Goal: Information Seeking & Learning: Learn about a topic

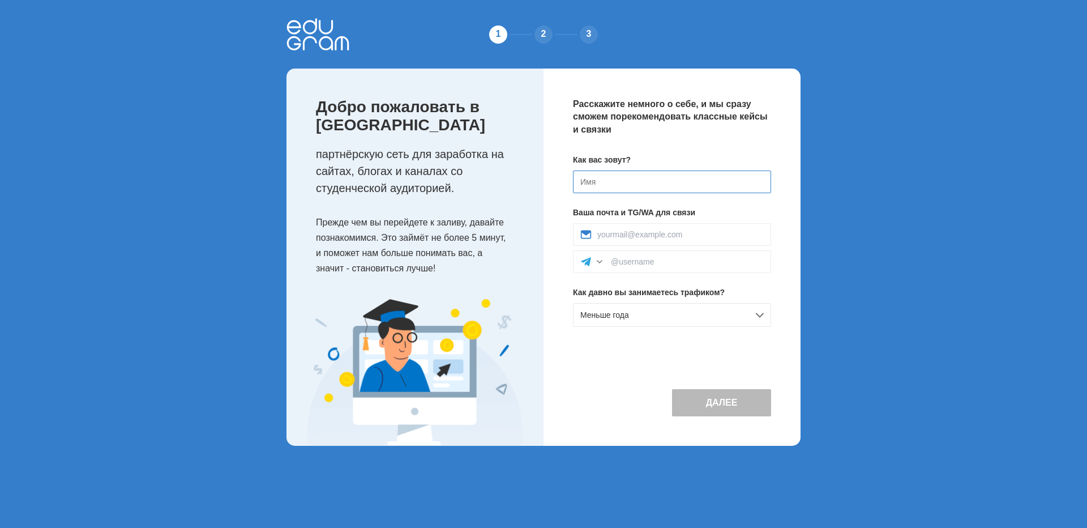
click at [644, 186] on input at bounding box center [672, 181] width 198 height 23
type input "[PERSON_NAME]"
click at [677, 235] on input at bounding box center [680, 234] width 166 height 9
type input "vitya.kozhevin.2019@mail.ru"
click at [661, 263] on input at bounding box center [687, 261] width 153 height 9
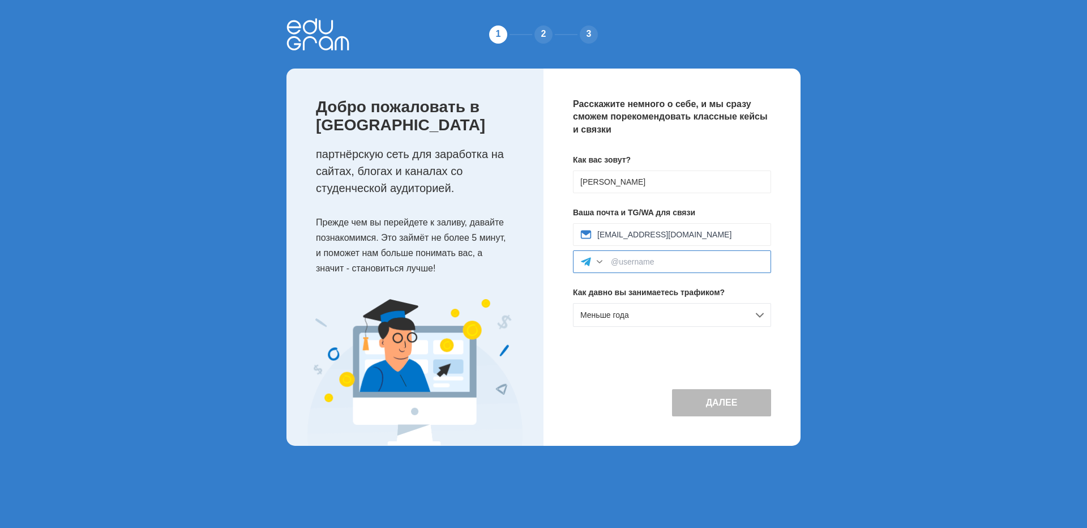
paste input "@VinTucker"
type input "@VinTucker"
click at [745, 313] on div "Меньше года" at bounding box center [672, 315] width 198 height 24
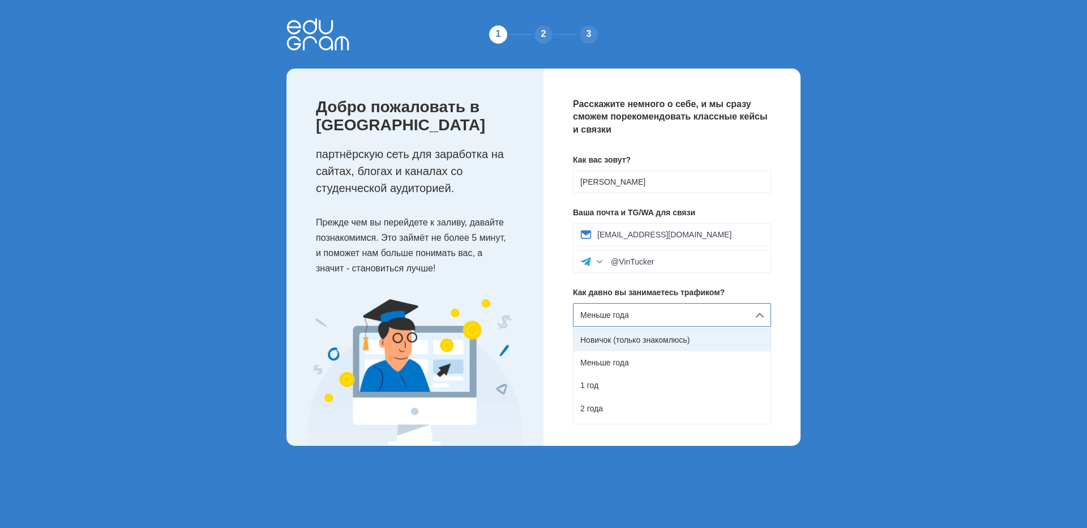
click at [687, 338] on div "Новичок (только знакомлюсь)" at bounding box center [672, 339] width 197 height 23
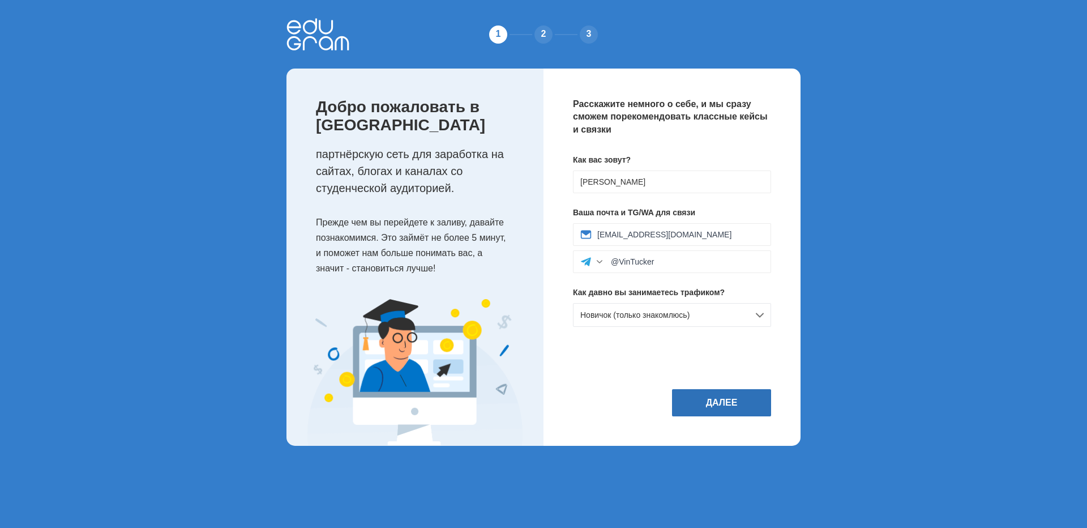
click at [759, 399] on button "Далее" at bounding box center [721, 402] width 99 height 27
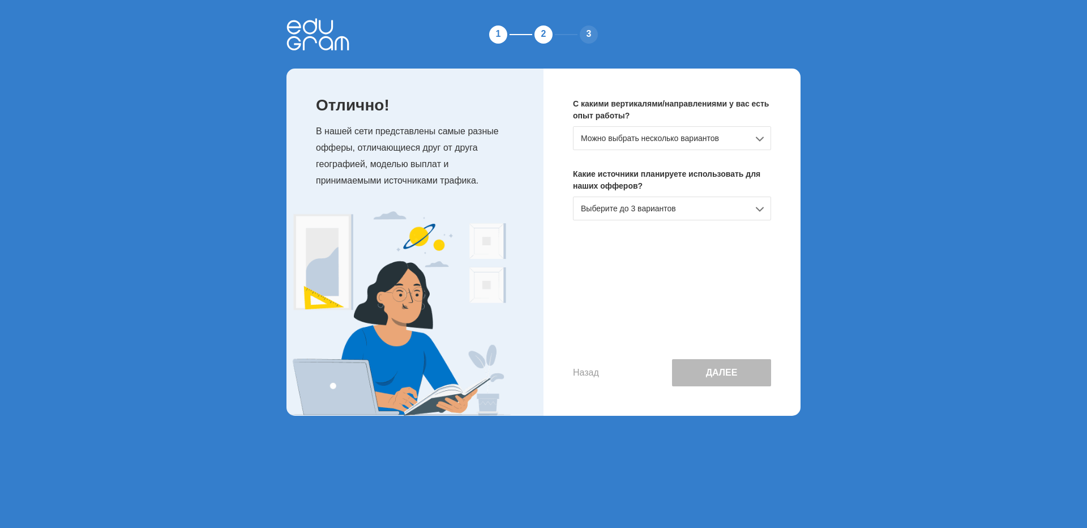
click at [708, 139] on div "Можно выбрать несколько вариантов" at bounding box center [672, 138] width 198 height 24
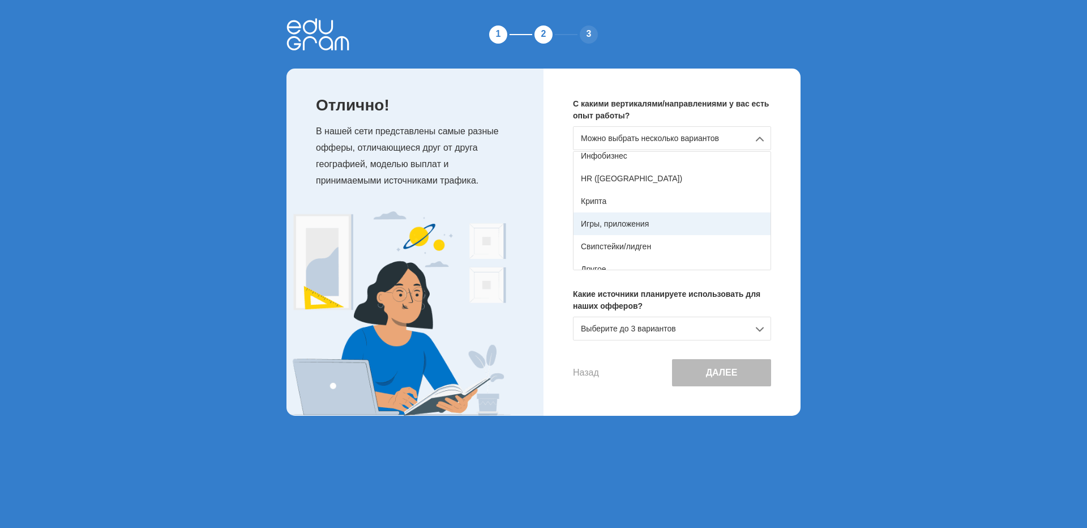
scroll to position [200, 0]
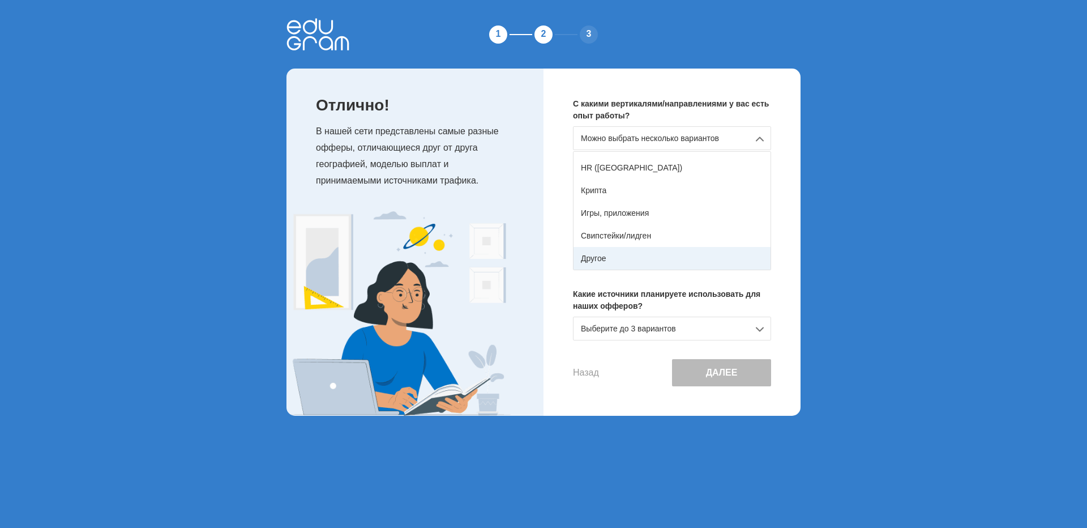
click at [673, 252] on div "Другое" at bounding box center [672, 258] width 197 height 23
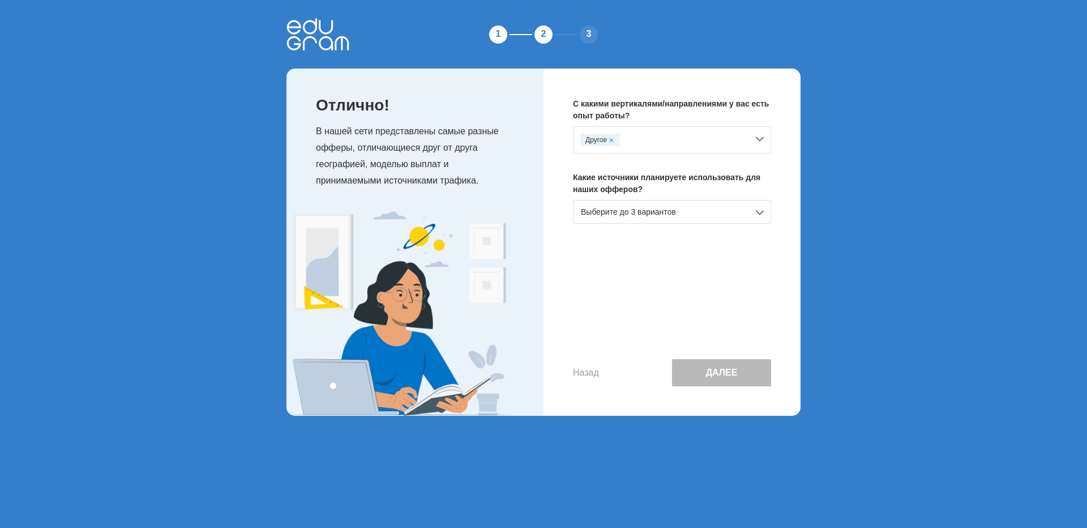
click at [737, 211] on div "Выберите до 3 вариантов" at bounding box center [672, 212] width 198 height 24
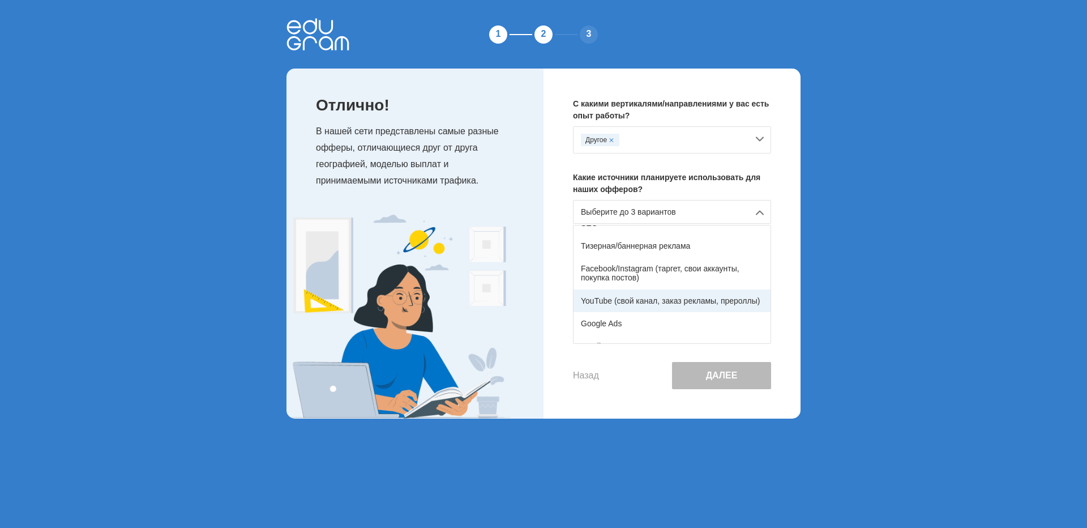
scroll to position [16, 0]
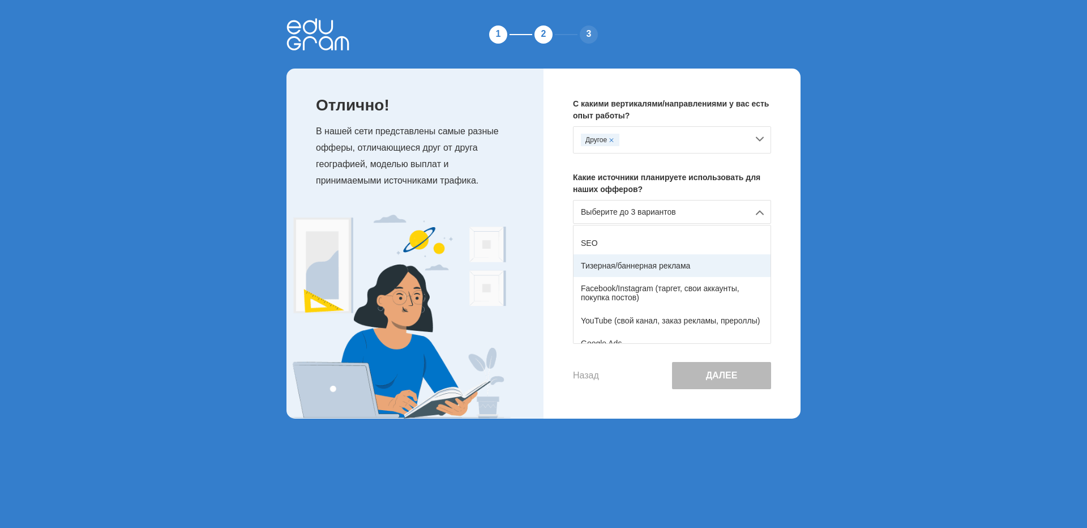
click at [658, 269] on div "Тизерная/баннерная реклама" at bounding box center [672, 265] width 197 height 23
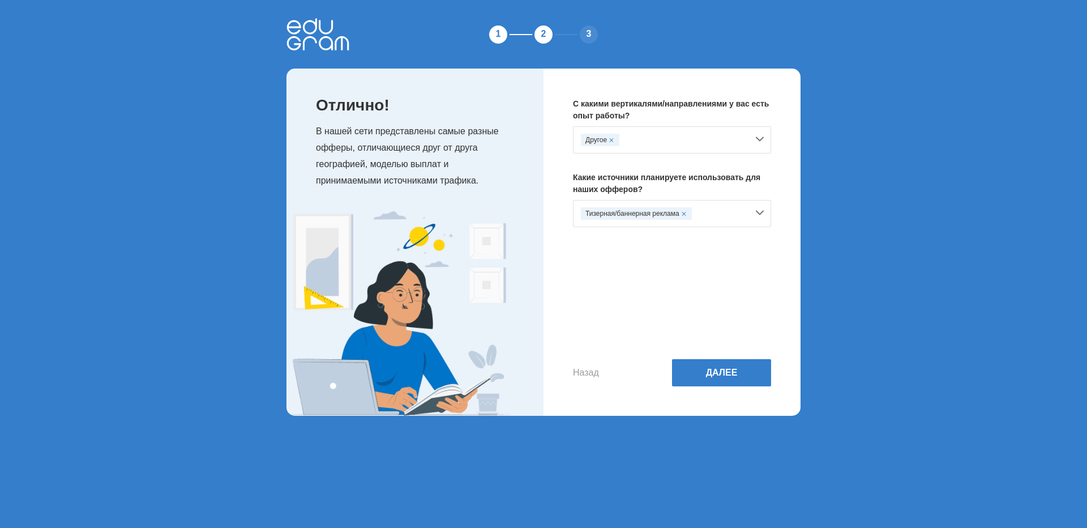
click at [757, 212] on div "Тизерная/баннерная реклама" at bounding box center [672, 213] width 198 height 27
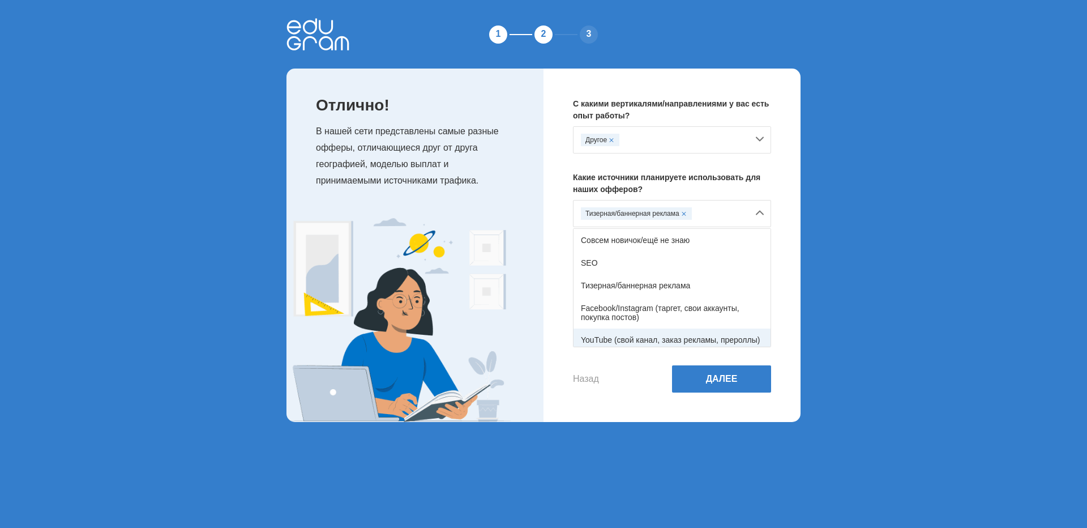
click at [684, 331] on div "YouTube (свой канал, заказ рекламы, прероллы)" at bounding box center [672, 339] width 197 height 23
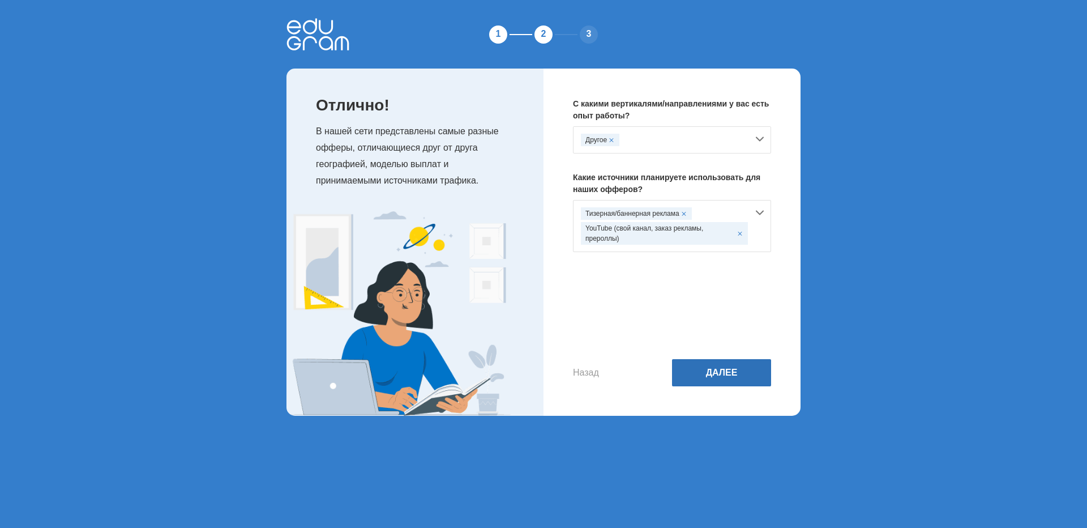
click at [747, 374] on button "Далее" at bounding box center [721, 372] width 99 height 27
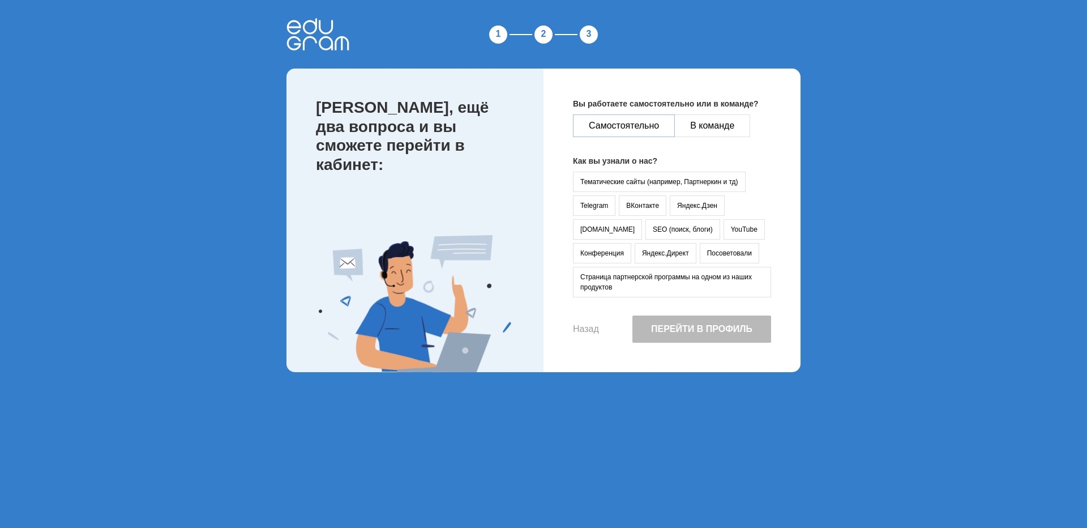
click at [633, 127] on button "Самостоятельно" at bounding box center [624, 125] width 102 height 23
click at [724, 228] on button "YouTube" at bounding box center [744, 229] width 41 height 20
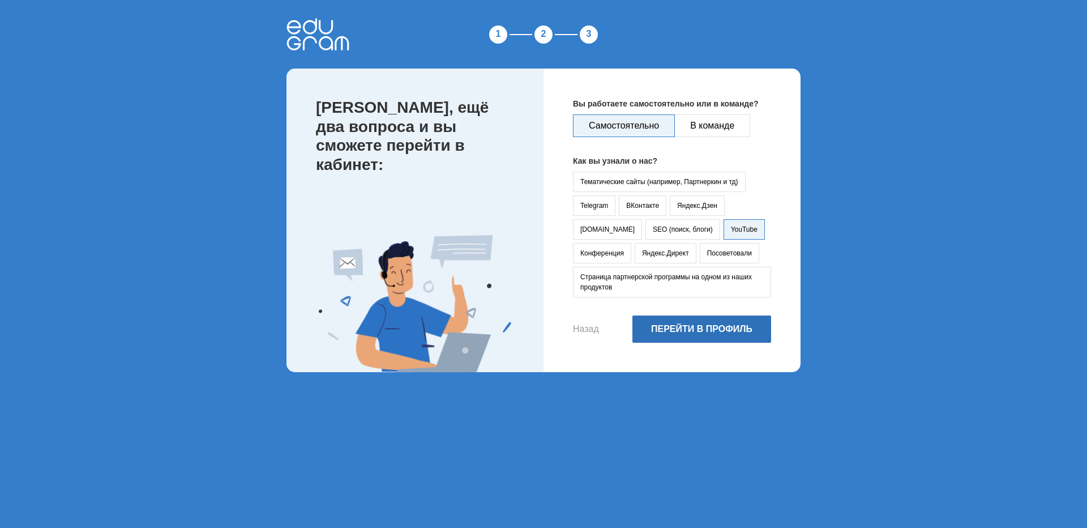
click at [698, 325] on button "Перейти в профиль" at bounding box center [702, 328] width 139 height 27
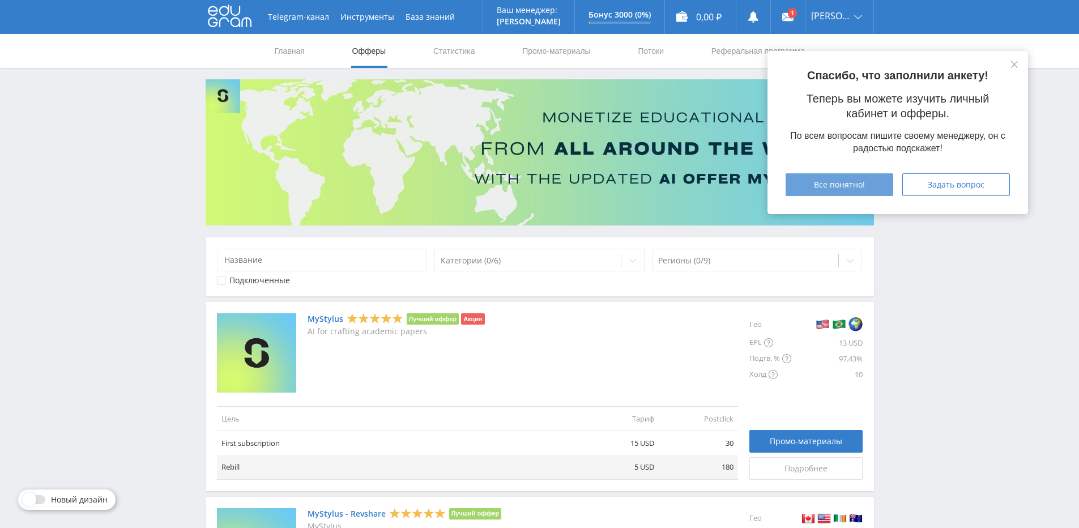
click at [873, 186] on div "Все понятно!" at bounding box center [839, 184] width 79 height 9
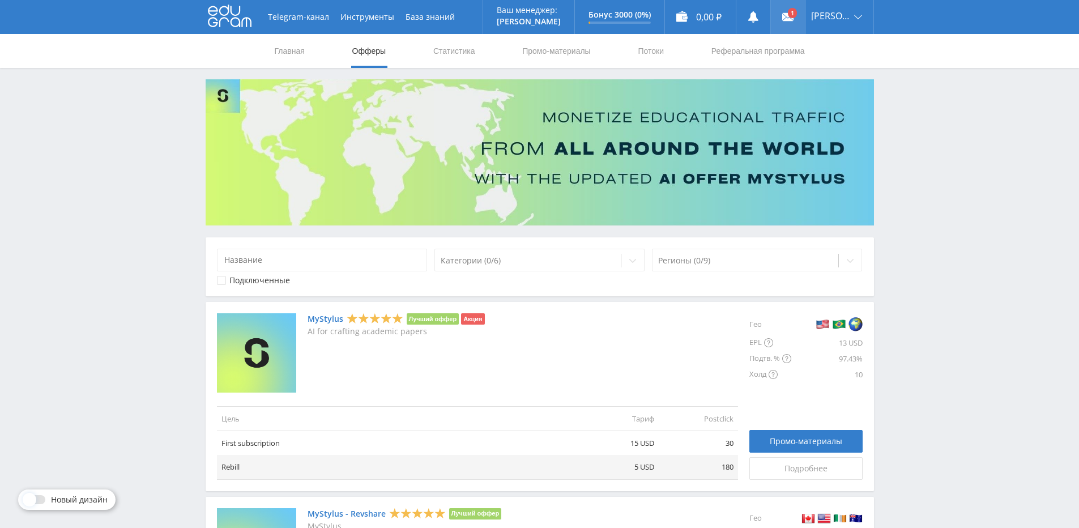
click at [792, 19] on use at bounding box center [787, 17] width 11 height 8
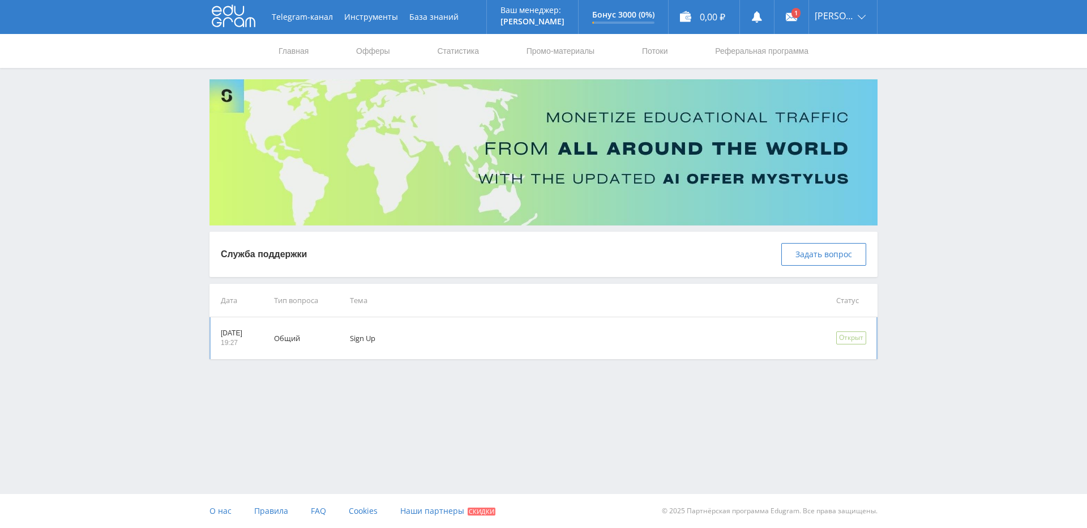
click at [809, 337] on td "Sign Up" at bounding box center [577, 338] width 486 height 42
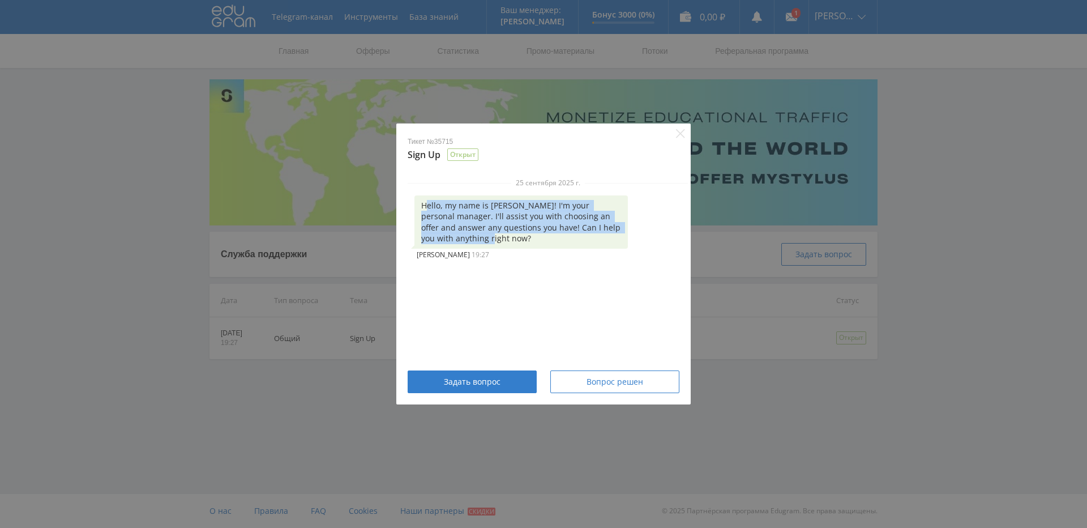
drag, startPoint x: 427, startPoint y: 204, endPoint x: 584, endPoint y: 237, distance: 160.8
click at [584, 237] on div "Hello, my name is Alex! I'm your personal manager. I'll assist you with choosin…" at bounding box center [522, 221] width 214 height 53
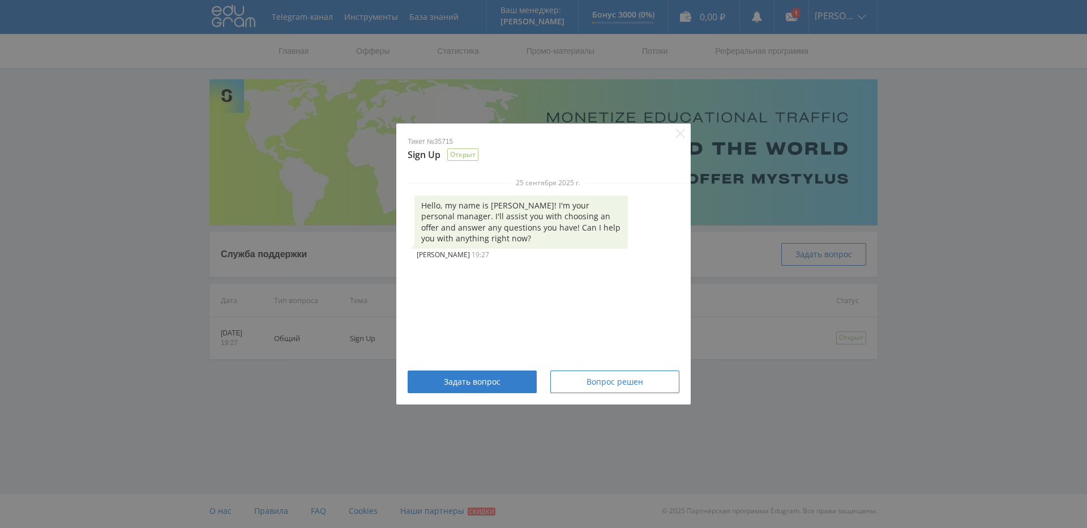
click at [596, 277] on div "25 сентября 2025 г. Hello, my name is Alex! I'm your personal manager. I'll ass…" at bounding box center [547, 267] width 303 height 178
click at [752, 393] on div "Тикет №35715 Sign Up Открыт 25 сентября 2025 г. Hello, my name is Alex! I'm you…" at bounding box center [543, 264] width 1087 height 528
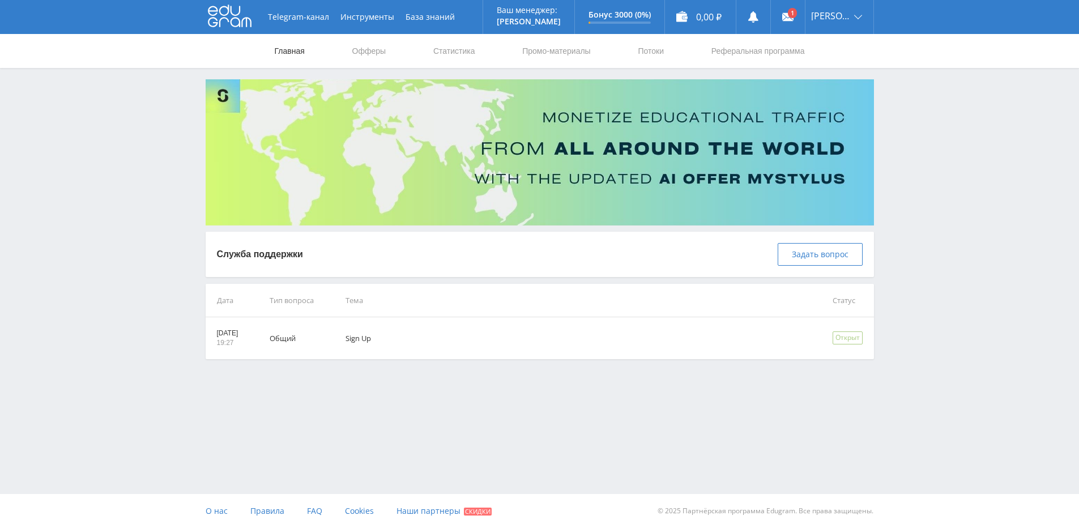
click at [291, 52] on link "Главная" at bounding box center [290, 51] width 32 height 34
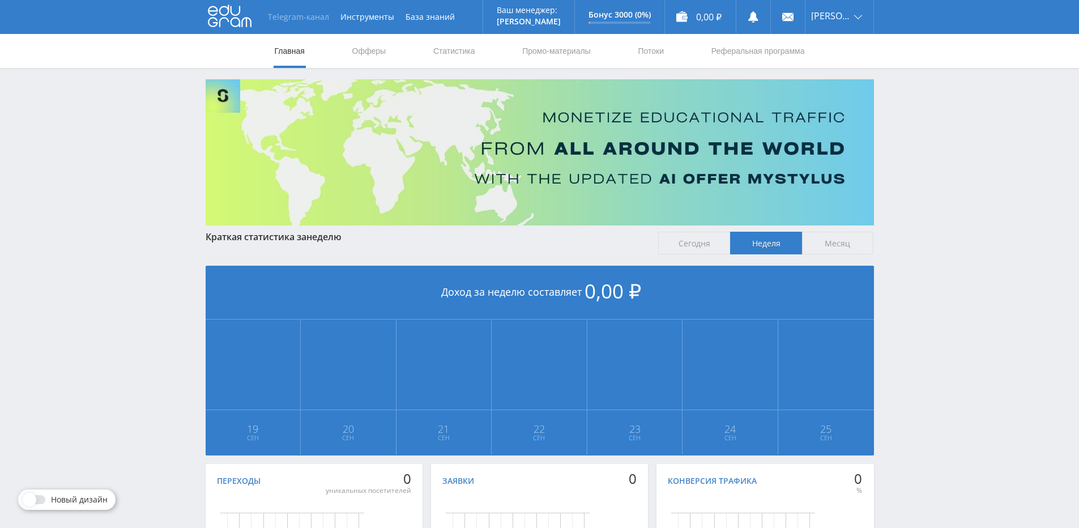
click at [293, 23] on link "Telegram-канал" at bounding box center [298, 17] width 72 height 34
click at [362, 52] on link "Офферы" at bounding box center [369, 51] width 36 height 34
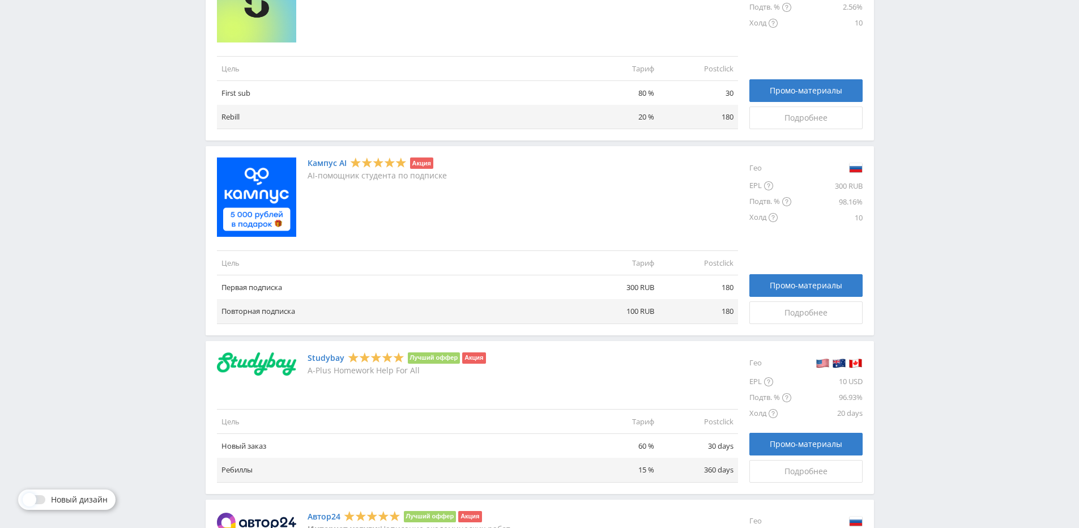
scroll to position [548, 0]
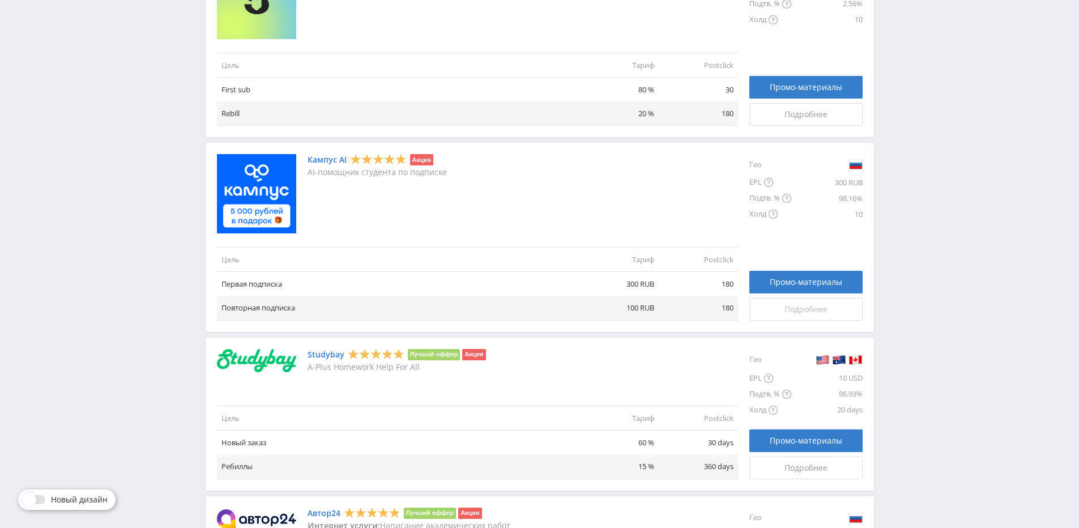
click at [818, 311] on span "Подробнее" at bounding box center [805, 309] width 43 height 9
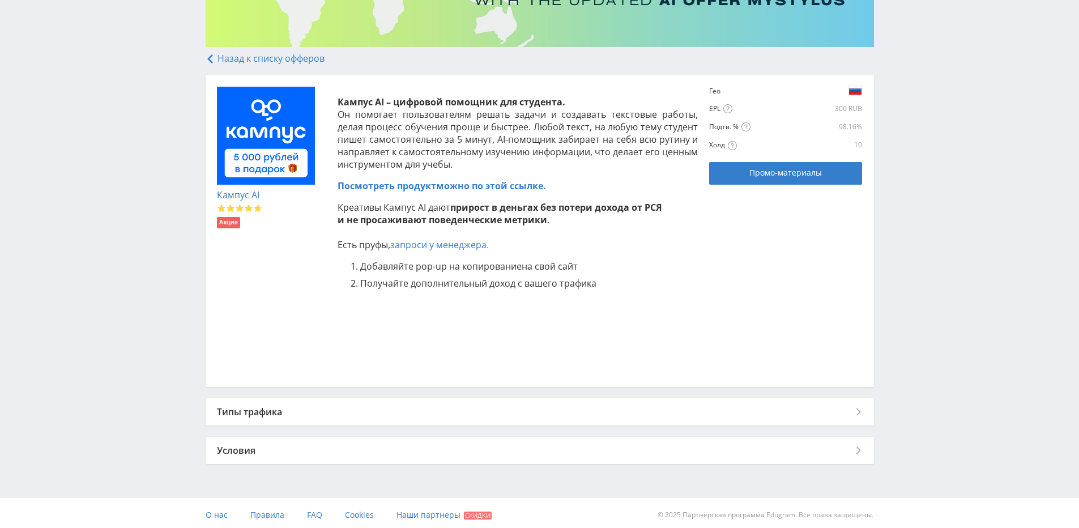
scroll to position [182, 0]
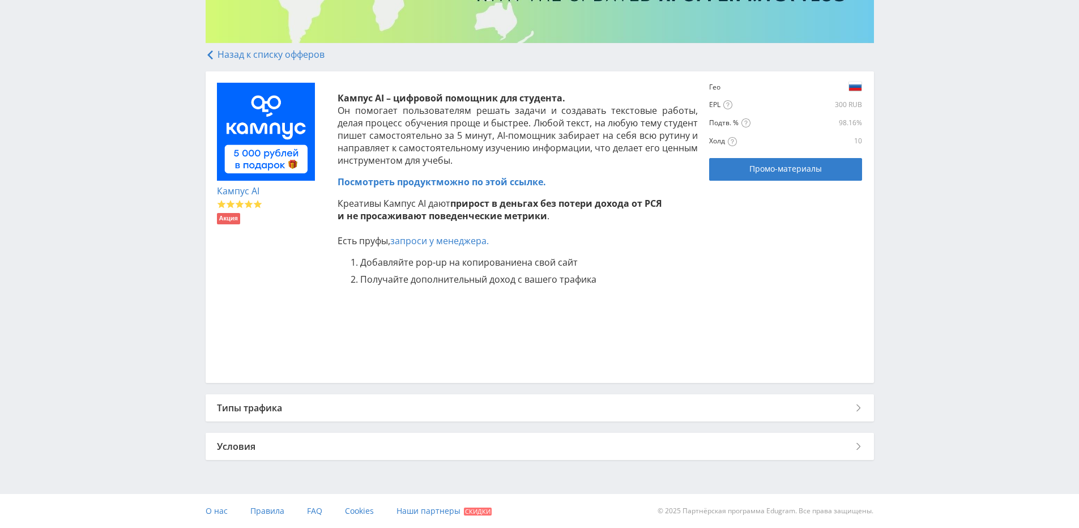
click at [393, 409] on div "Типы трафика" at bounding box center [540, 407] width 668 height 27
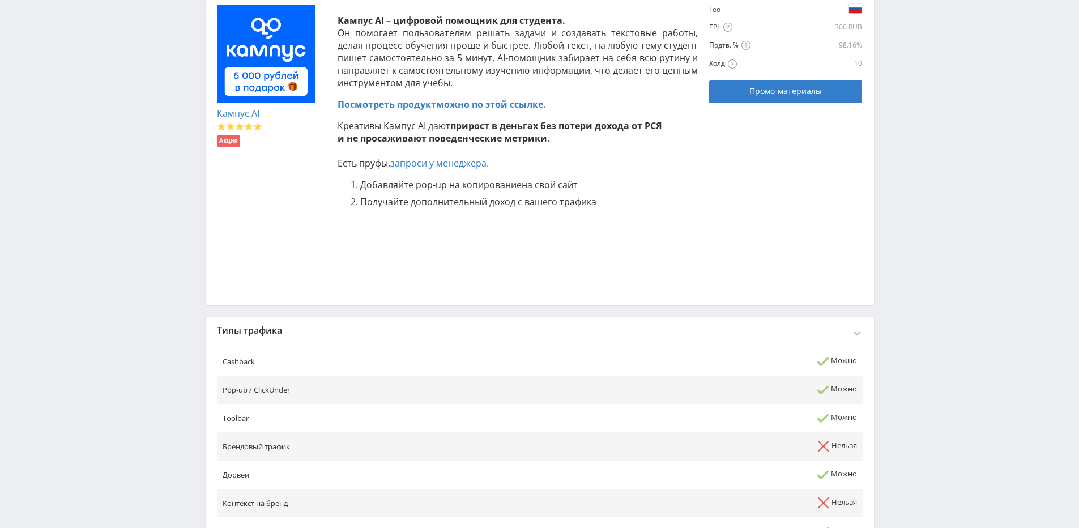
scroll to position [226, 0]
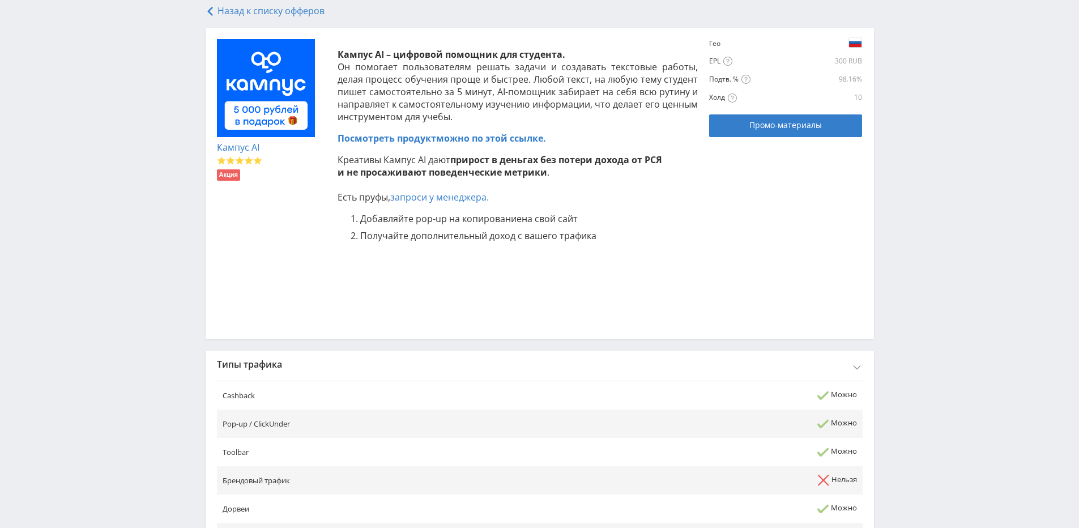
click at [475, 358] on div "Типы трафика" at bounding box center [540, 364] width 668 height 27
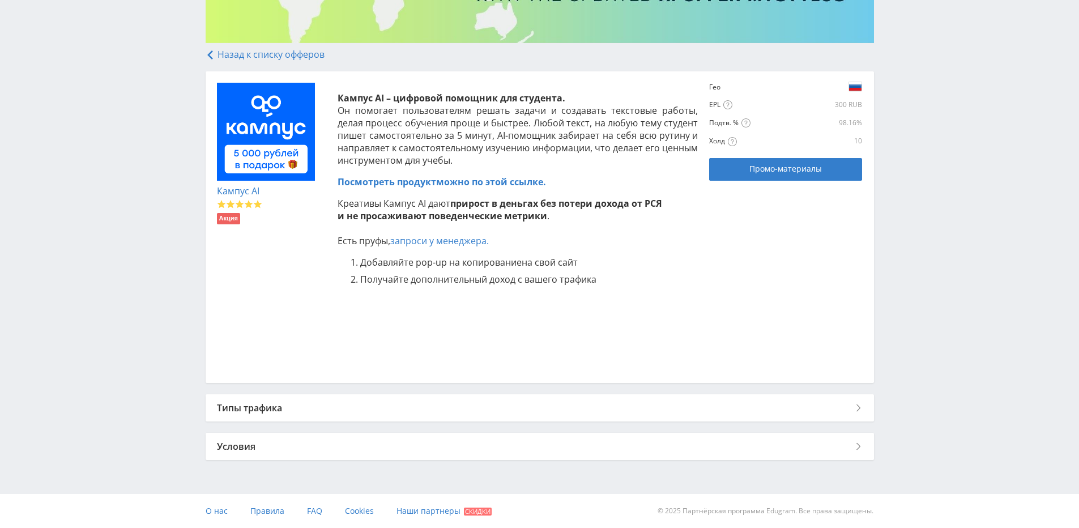
click at [407, 441] on div "Условия" at bounding box center [540, 446] width 668 height 27
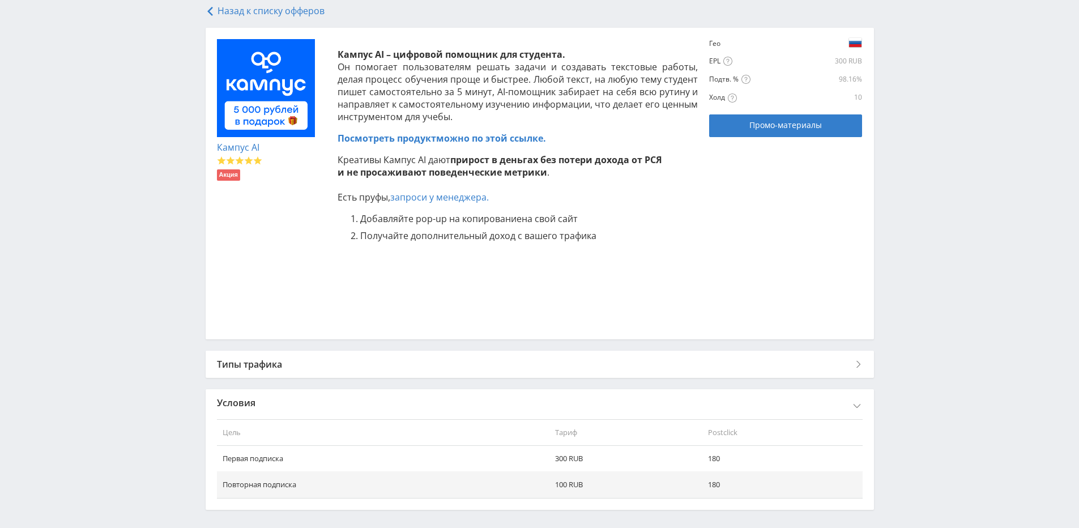
scroll to position [276, 0]
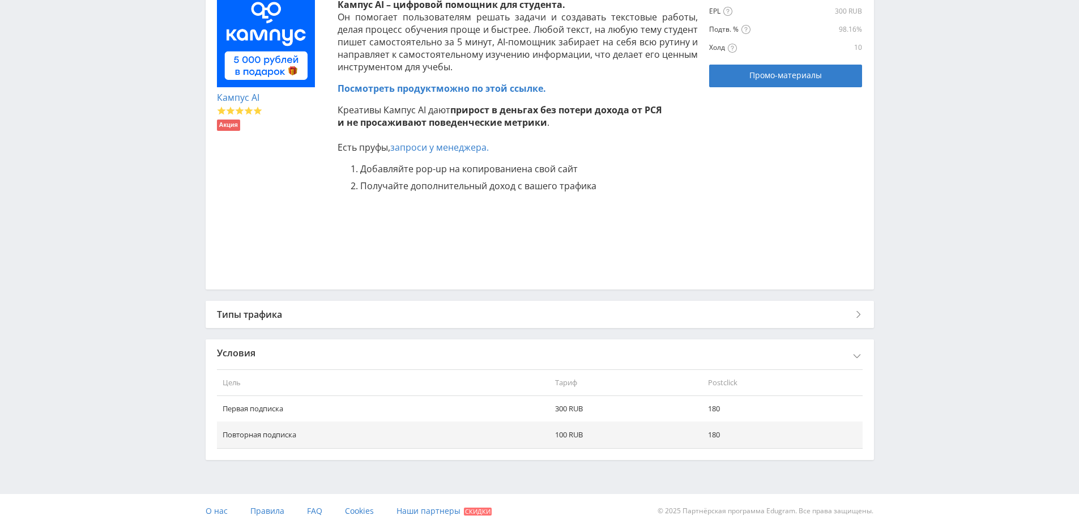
click at [477, 353] on div "Условия" at bounding box center [540, 352] width 668 height 27
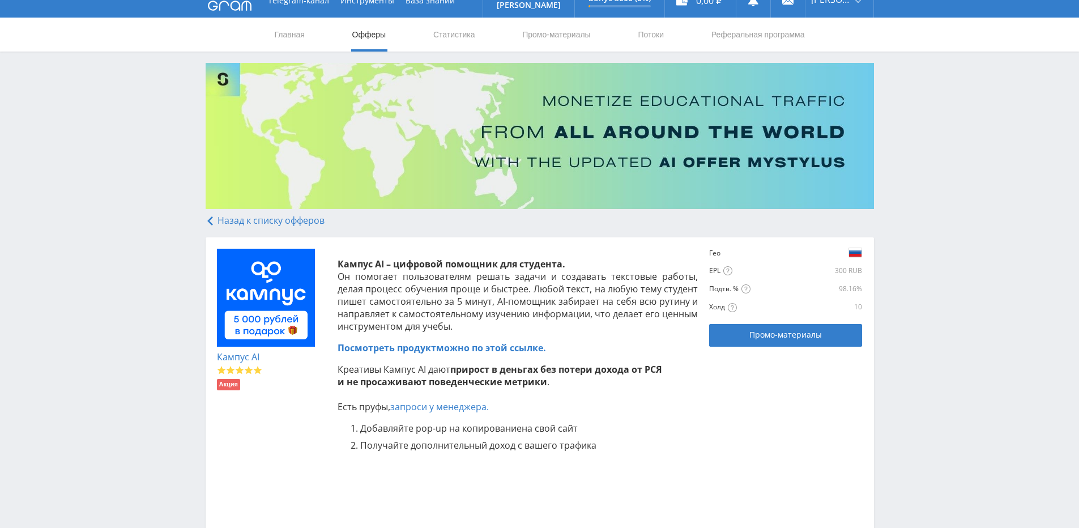
scroll to position [12, 0]
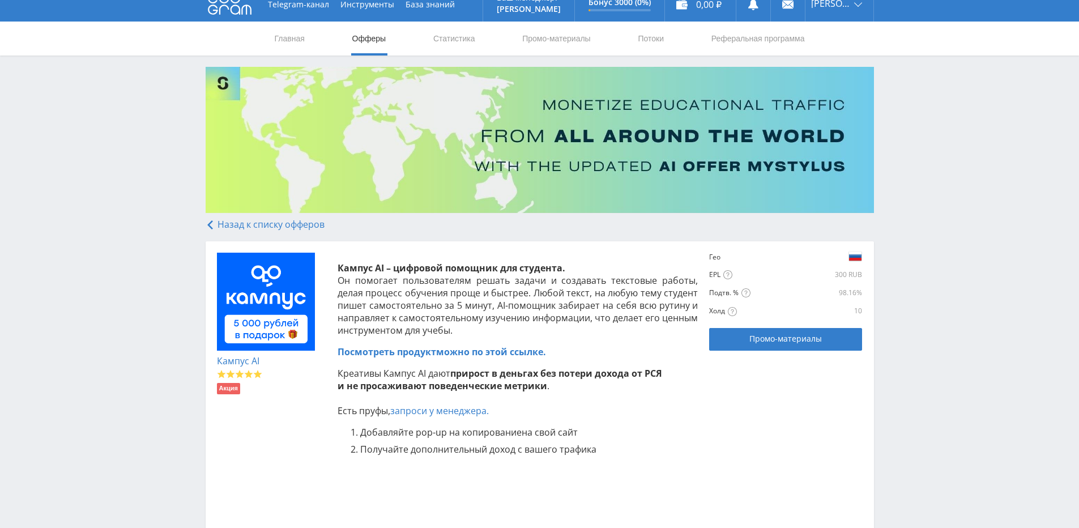
click at [242, 364] on link "Кампус AI" at bounding box center [238, 361] width 42 height 12
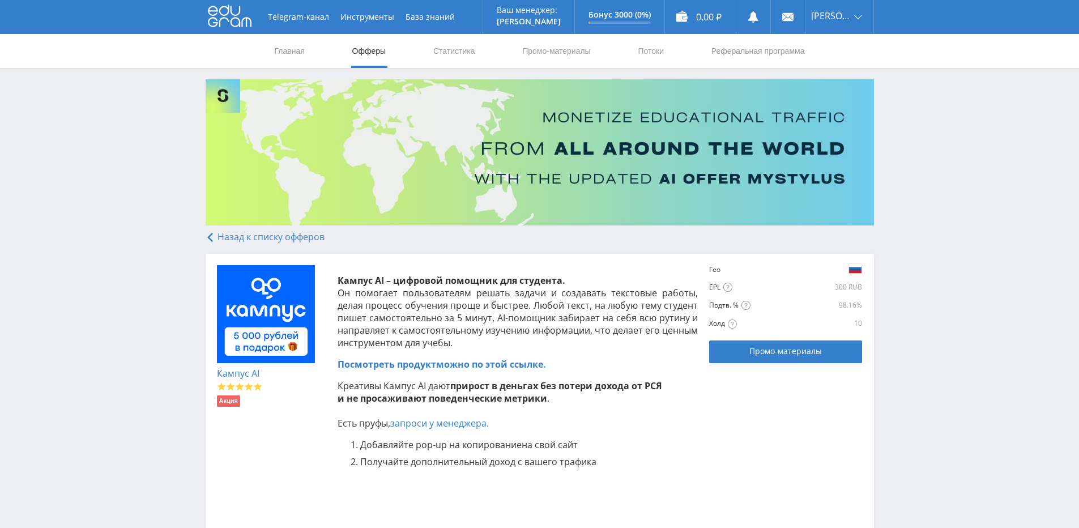
click at [253, 377] on link "Кампус AI" at bounding box center [238, 373] width 42 height 12
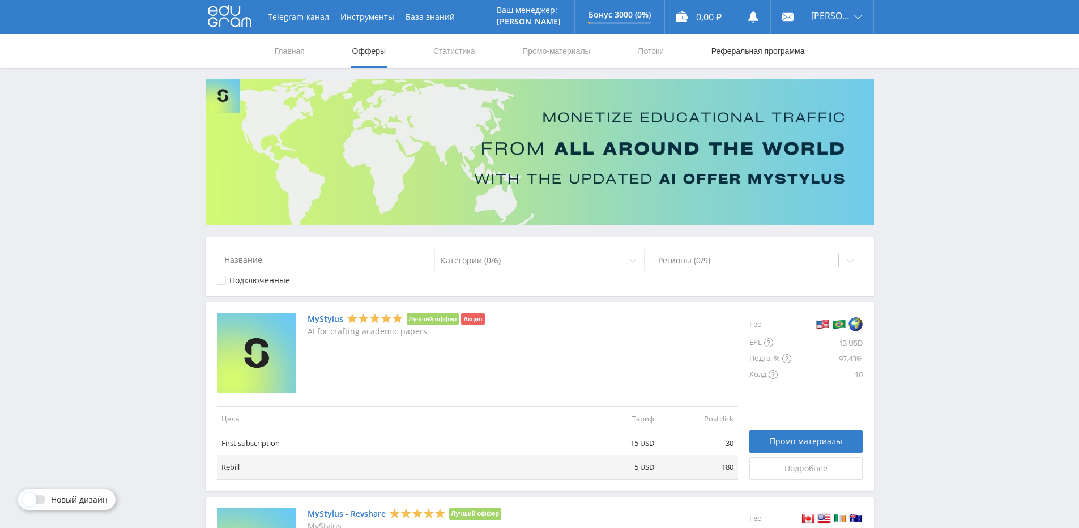
click at [718, 50] on link "Реферальная программа" at bounding box center [758, 51] width 96 height 34
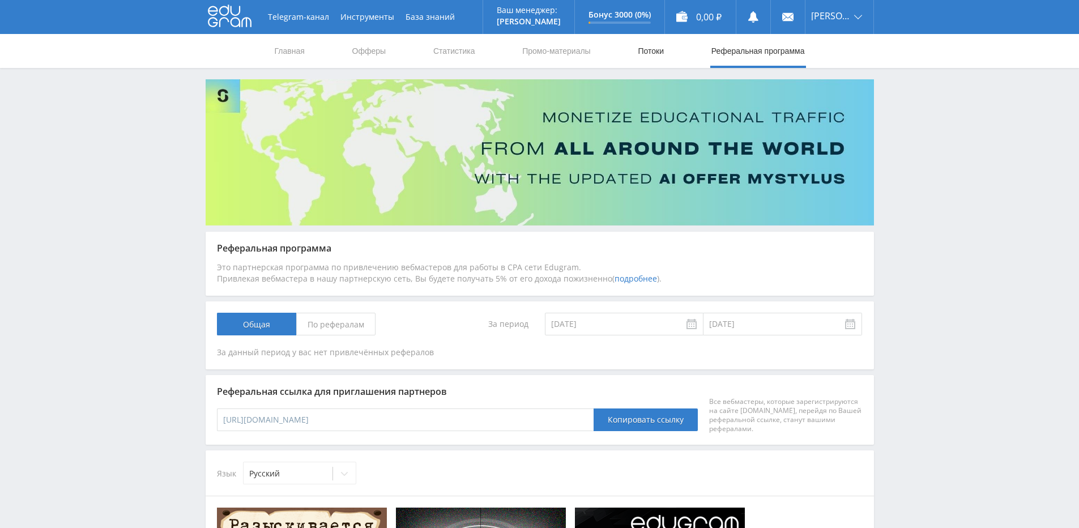
click at [665, 57] on nav "Главная Офферы Статистика Промо-материалы Потоки Реферальная программа" at bounding box center [540, 51] width 532 height 34
click at [659, 54] on link "Потоки" at bounding box center [651, 51] width 28 height 34
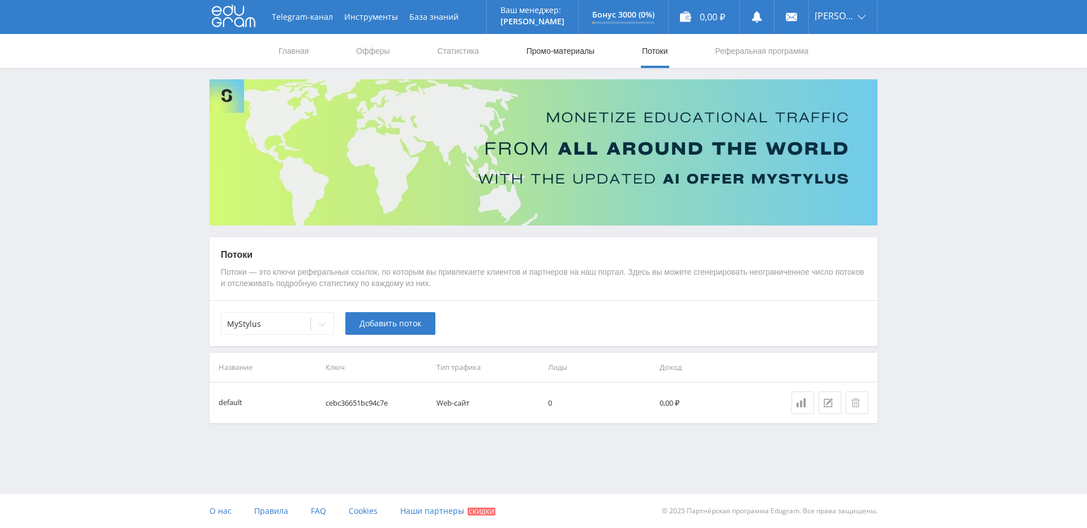
click at [594, 51] on link "Промо-материалы" at bounding box center [561, 51] width 70 height 34
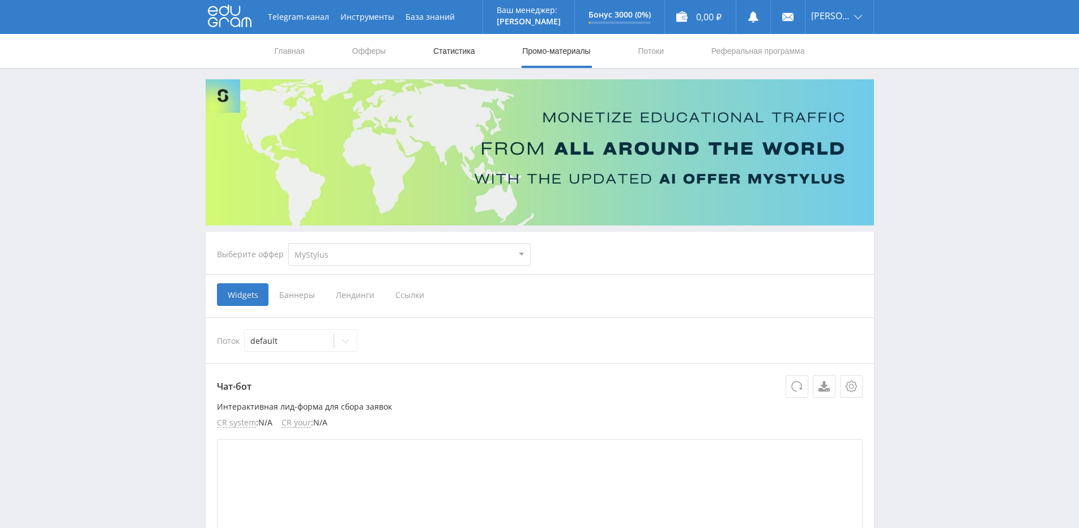
click at [460, 58] on link "Статистика" at bounding box center [454, 51] width 44 height 34
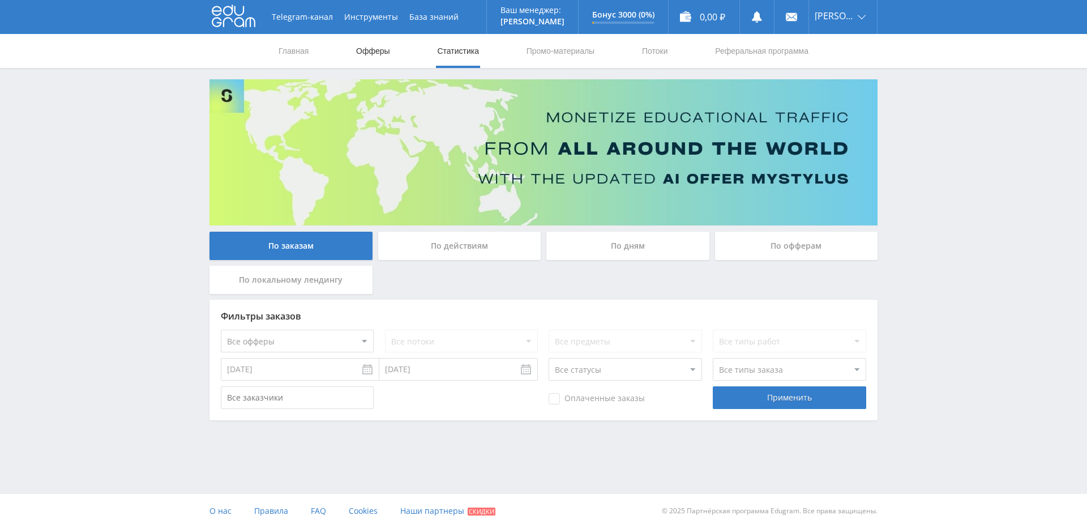
click at [378, 58] on link "Офферы" at bounding box center [373, 51] width 36 height 34
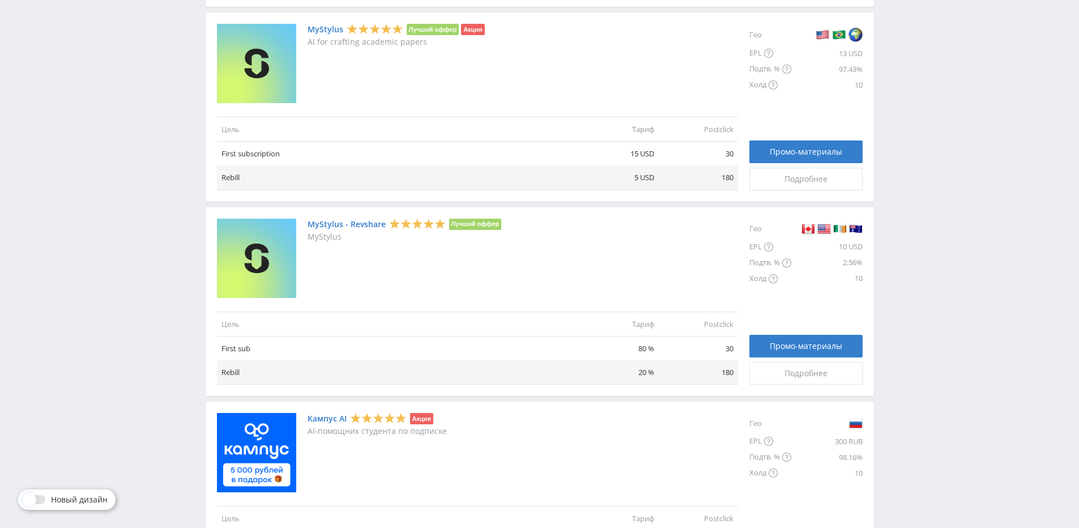
scroll to position [152, 0]
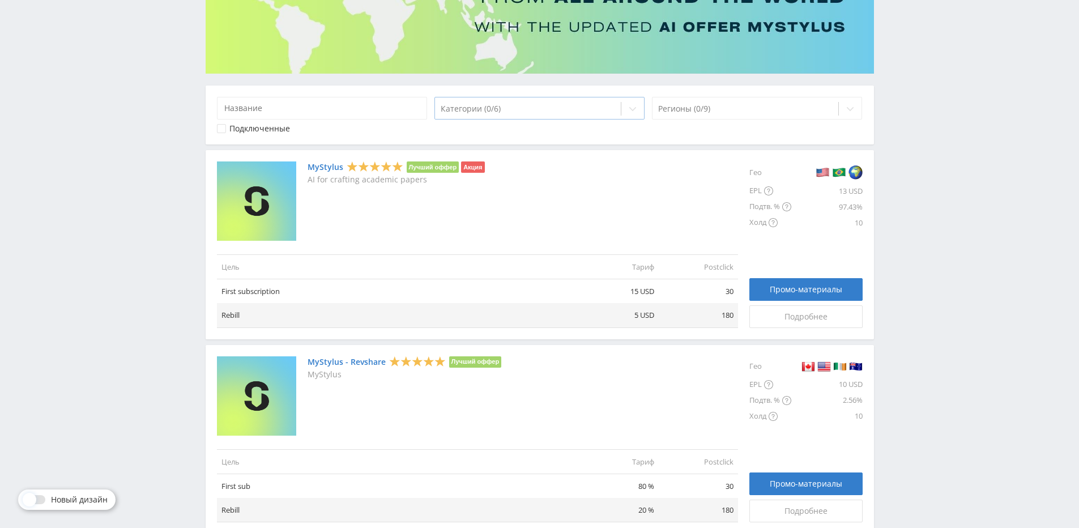
click at [634, 111] on icon at bounding box center [632, 108] width 9 height 9
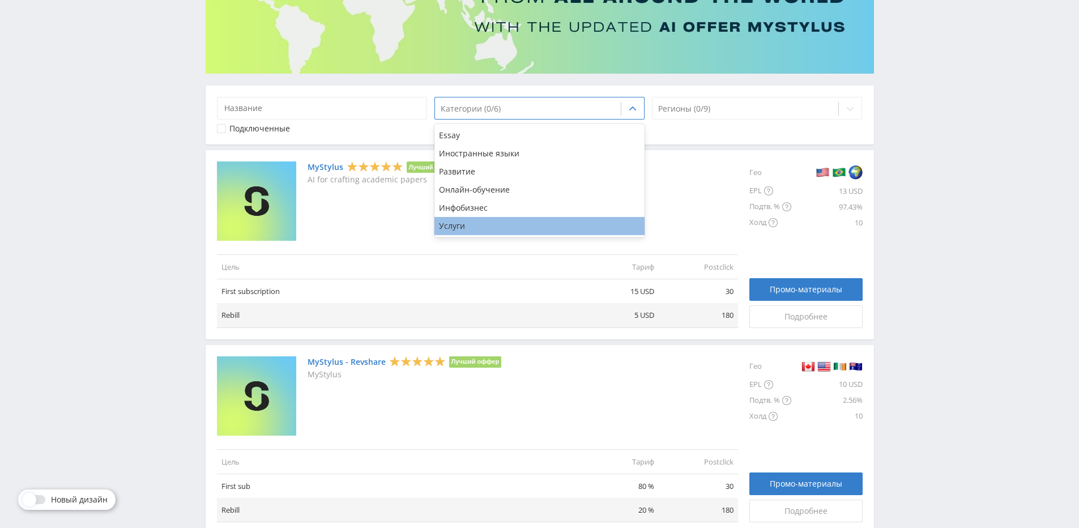
click at [543, 225] on div "Услуги" at bounding box center [539, 226] width 211 height 18
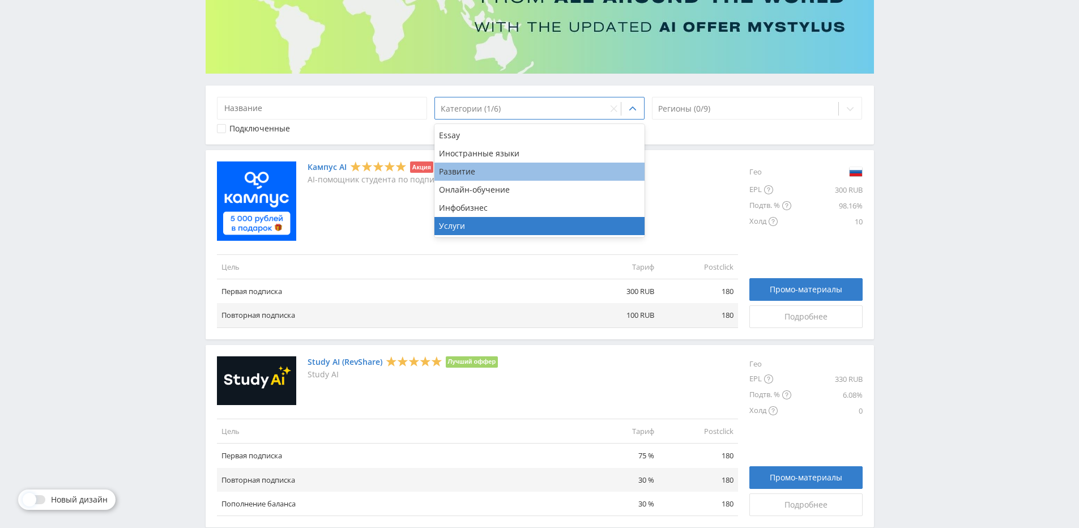
click at [504, 175] on div "Развитие" at bounding box center [539, 172] width 211 height 18
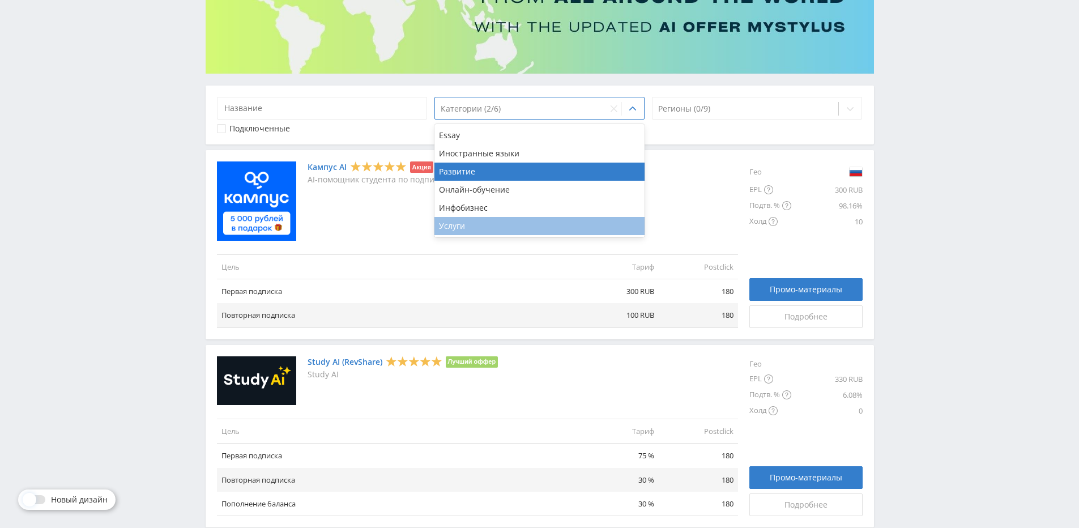
click at [499, 229] on div "Услуги" at bounding box center [539, 226] width 211 height 18
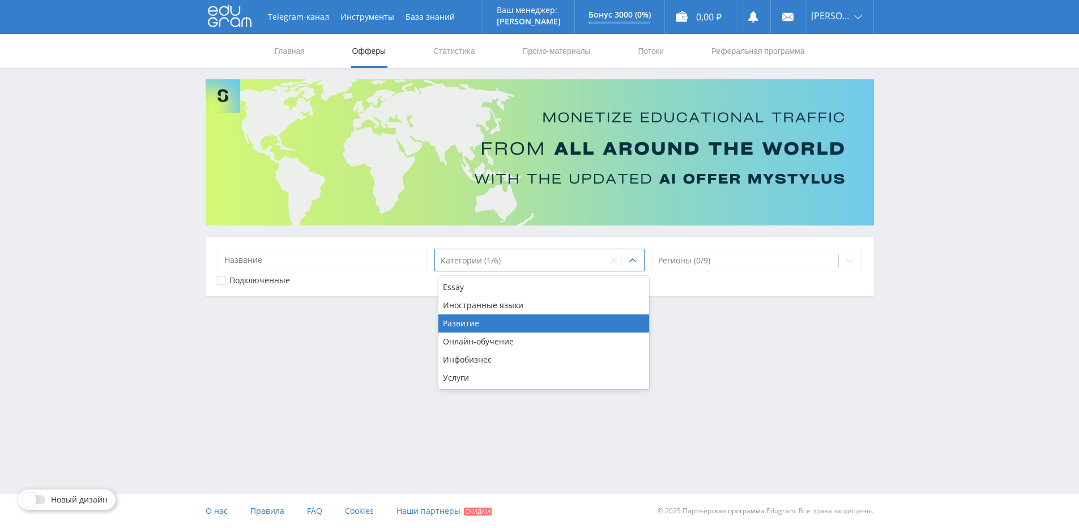
scroll to position [0, 0]
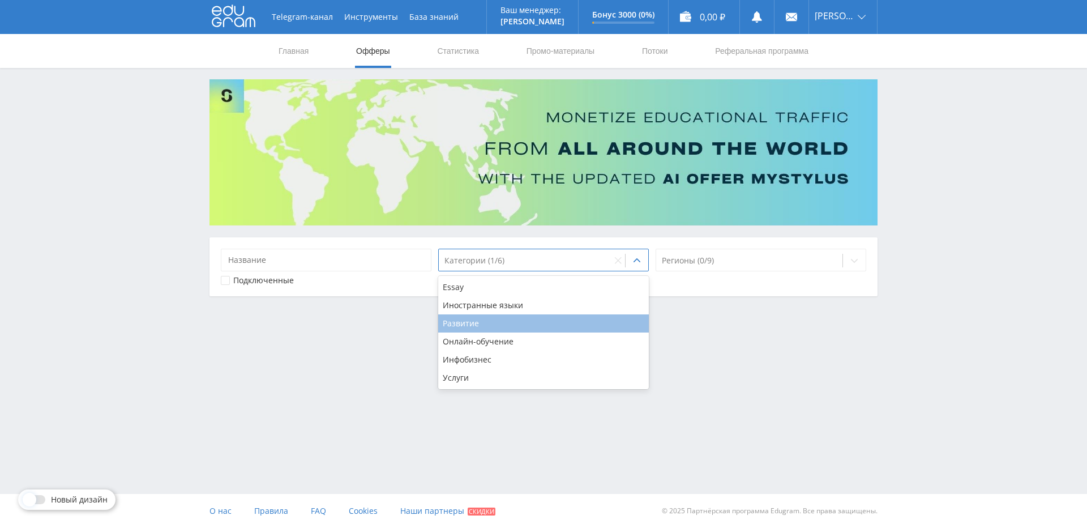
click at [503, 323] on div "Развитие" at bounding box center [543, 323] width 211 height 18
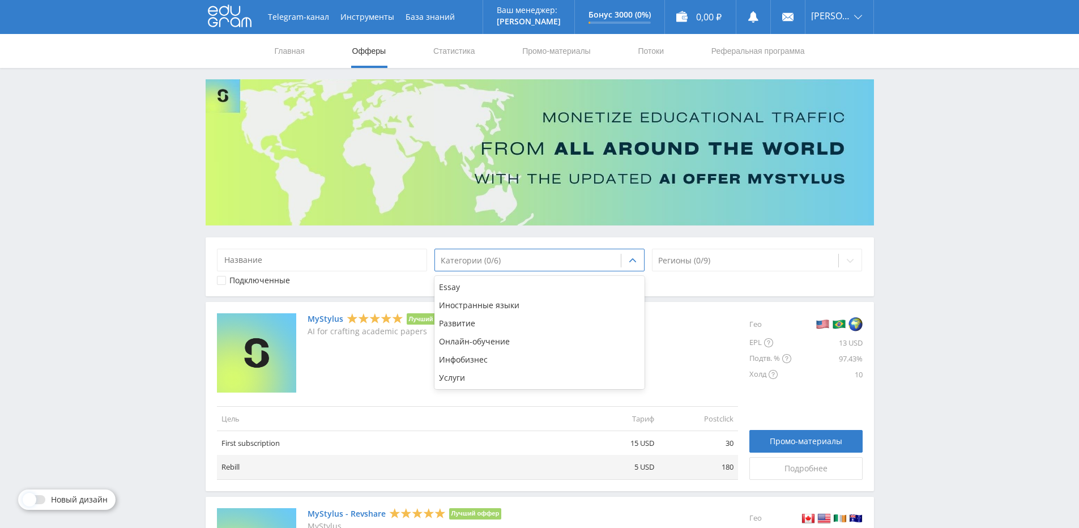
click at [373, 21] on button "Инструменты" at bounding box center [367, 17] width 65 height 34
click at [404, 20] on link "База знаний" at bounding box center [430, 17] width 61 height 34
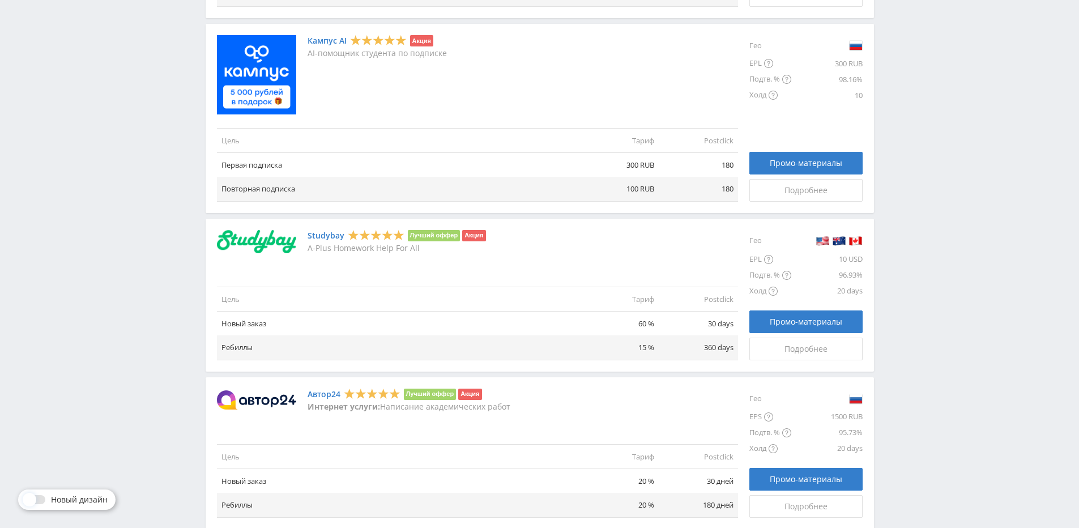
scroll to position [736, 0]
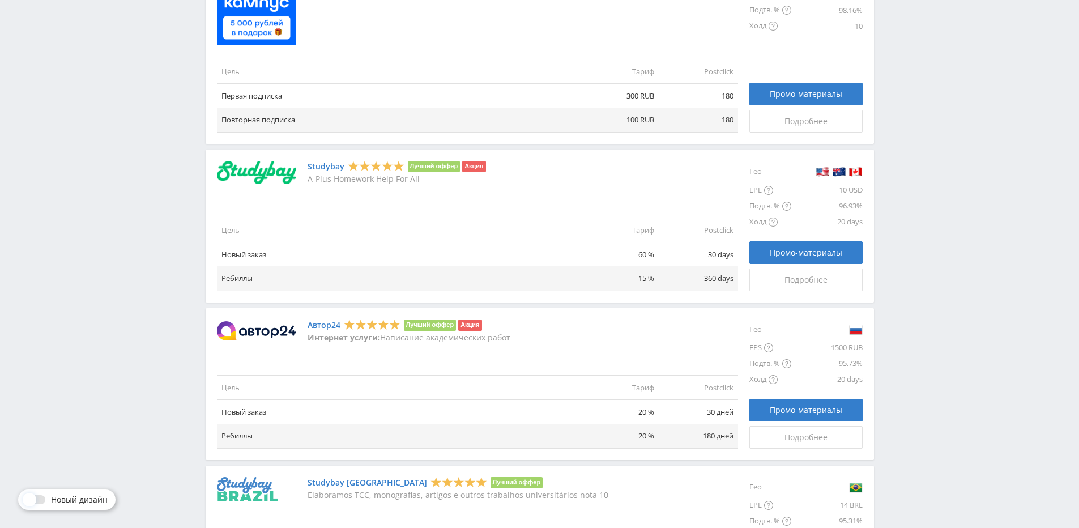
click at [325, 329] on link "Автор24" at bounding box center [324, 325] width 33 height 9
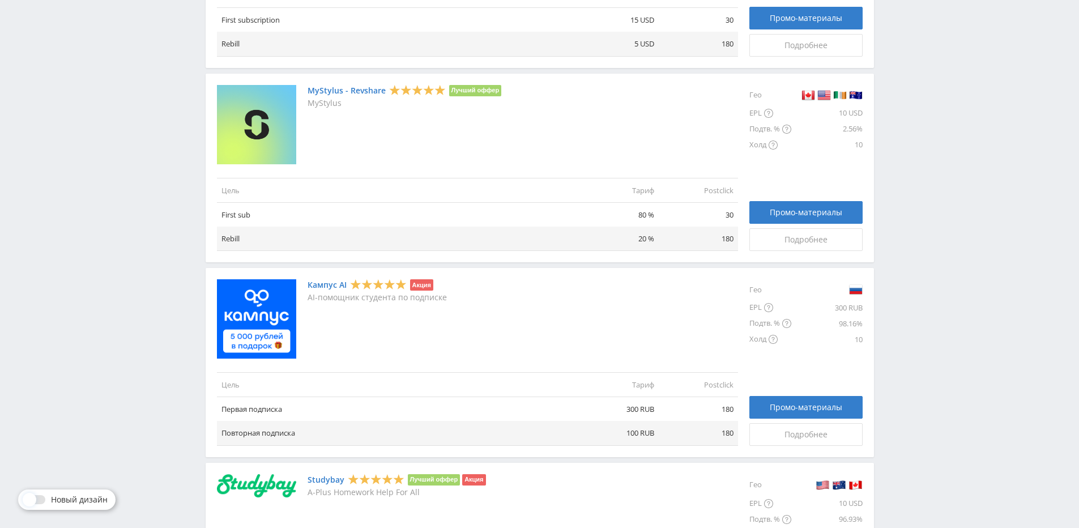
scroll to position [453, 0]
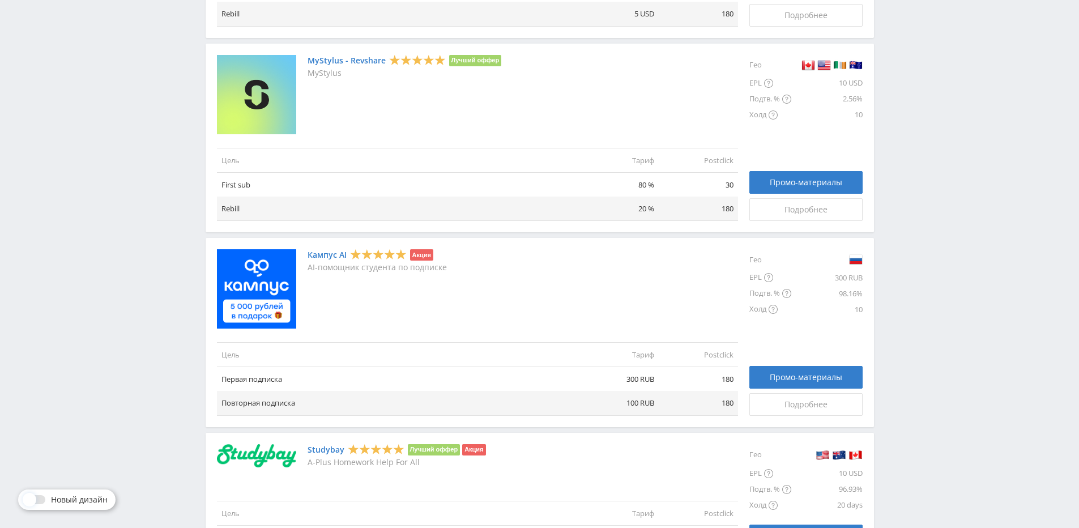
click at [332, 255] on link "Кампус AI" at bounding box center [327, 254] width 39 height 9
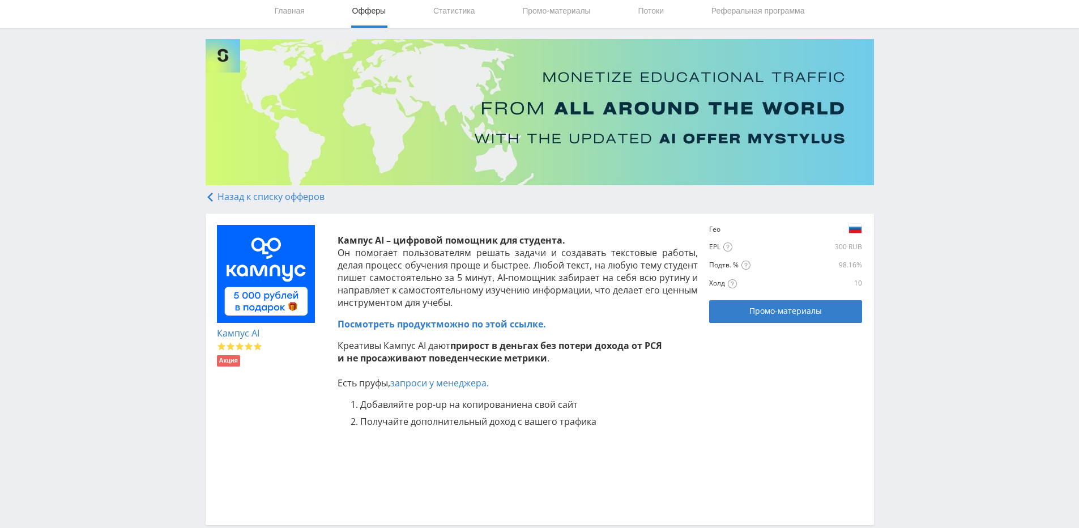
scroll to position [113, 0]
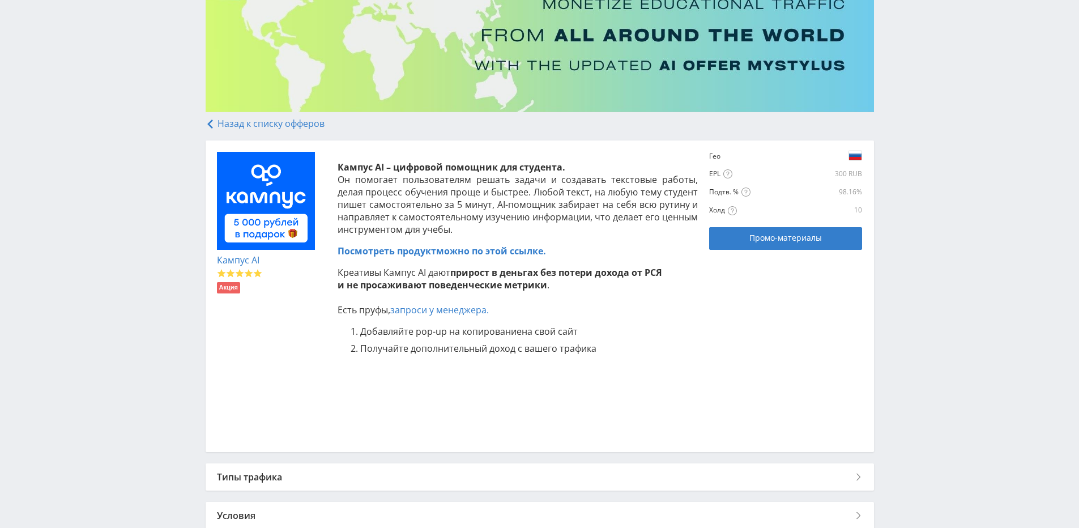
click at [445, 254] on link "Посмотреть продукт можно по этой ссылке." at bounding box center [442, 251] width 208 height 12
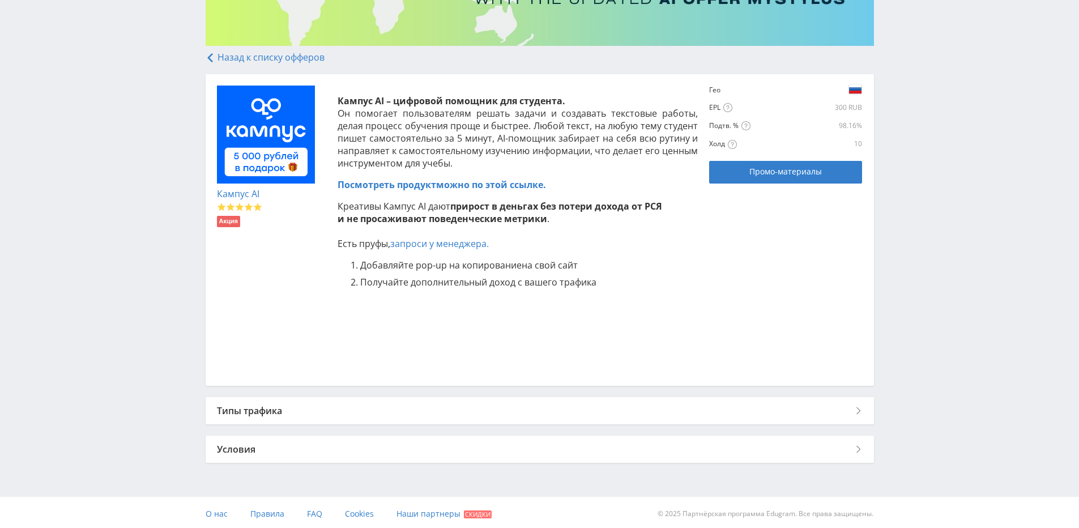
scroll to position [182, 0]
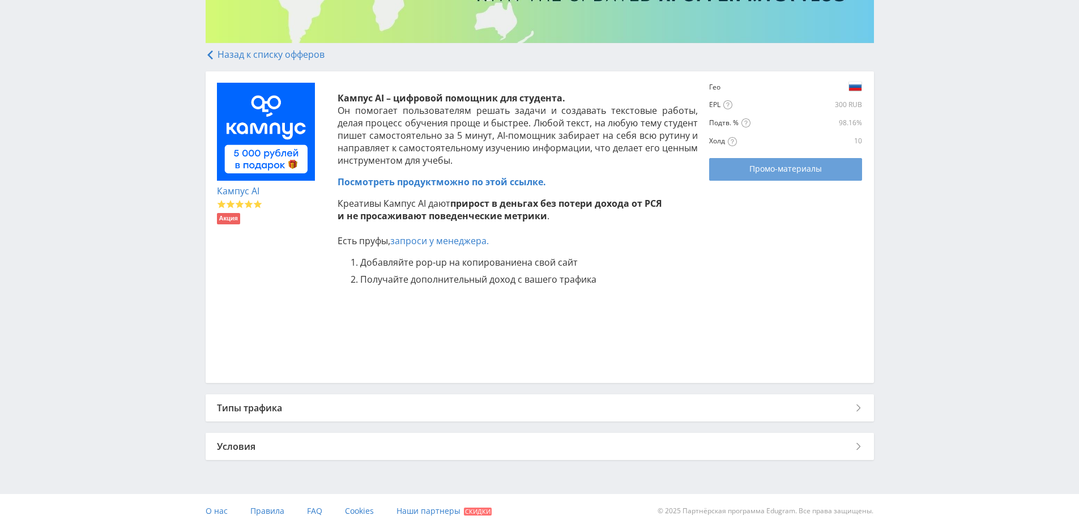
click at [782, 173] on span "Промо-материалы" at bounding box center [785, 168] width 72 height 9
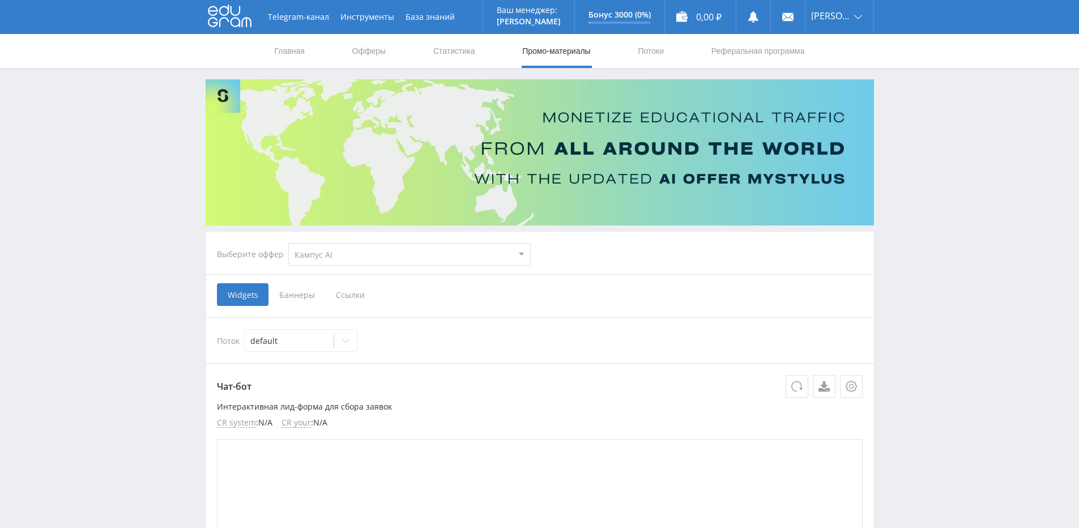
select select "340"
click at [501, 253] on select "MyStylus MyStylus - Revshare Кампус AI Studybay Автор24 Studybay Brazil Study A…" at bounding box center [409, 254] width 242 height 23
click at [294, 292] on span "Баннеры" at bounding box center [296, 294] width 57 height 23
click at [0, 0] on input "Баннеры" at bounding box center [0, 0] width 0 height 0
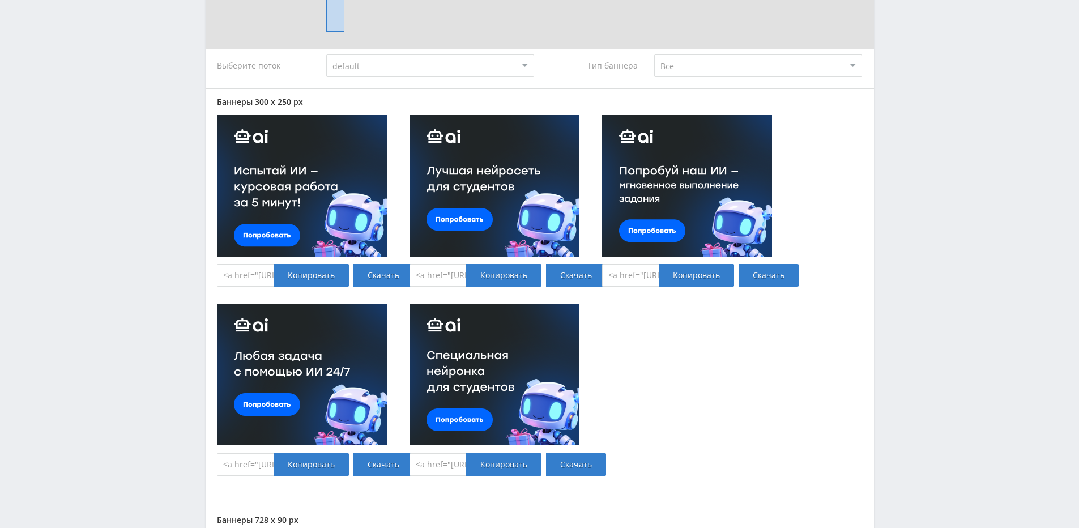
scroll to position [203, 0]
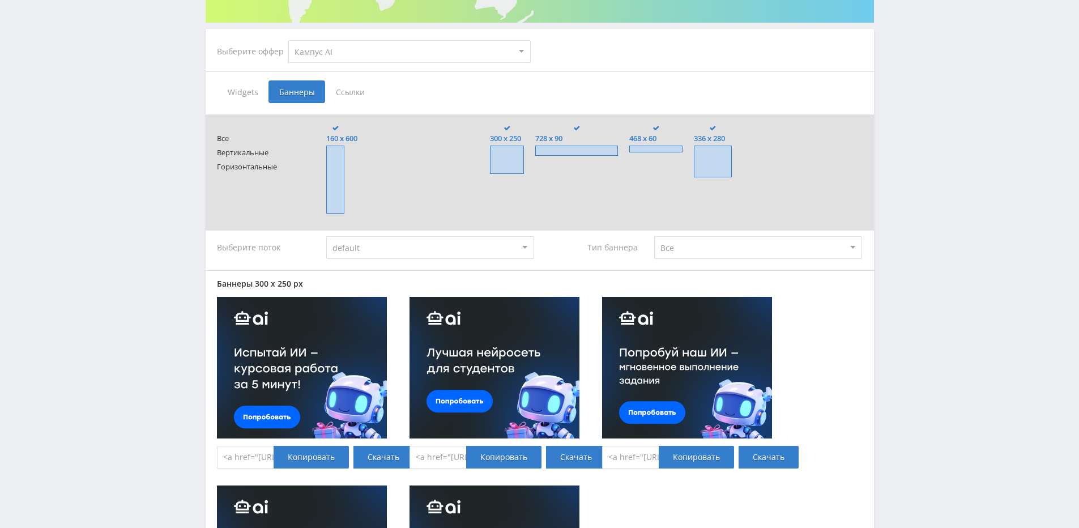
click at [785, 243] on select "Все Заказчики Авторы" at bounding box center [758, 247] width 208 height 23
click at [754, 258] on select "Все Заказчики Авторы" at bounding box center [758, 247] width 208 height 23
click at [508, 251] on select "default" at bounding box center [430, 247] width 208 height 23
click at [361, 88] on span "Ссылки" at bounding box center [350, 91] width 50 height 23
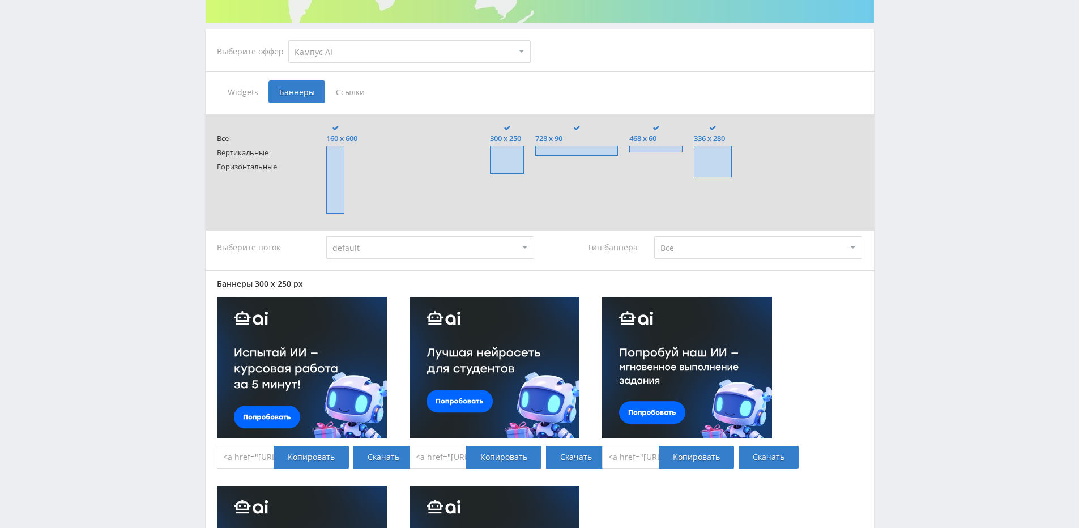
click at [0, 0] on input "Ссылки" at bounding box center [0, 0] width 0 height 0
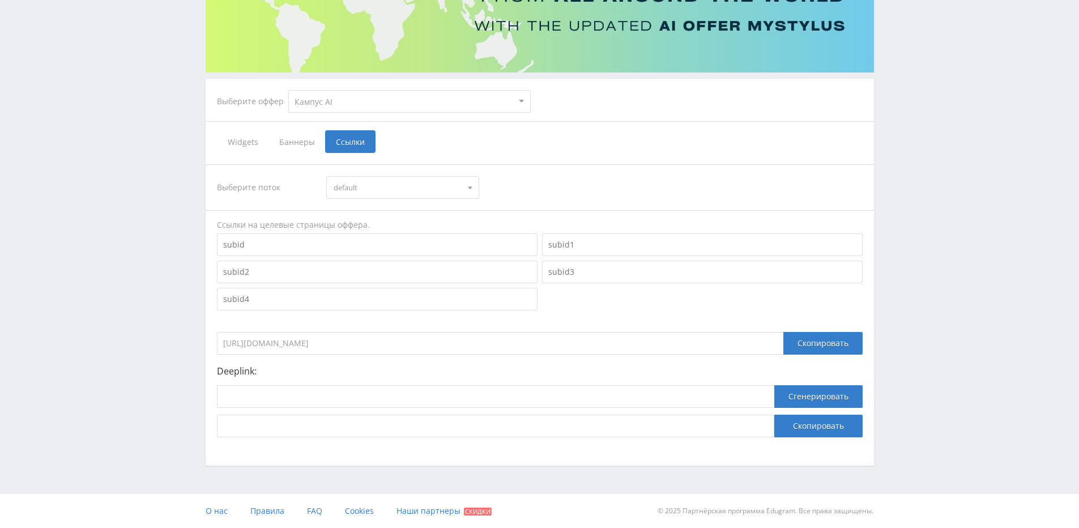
click at [311, 149] on span "Баннеры" at bounding box center [296, 141] width 57 height 23
click at [0, 0] on input "Баннеры" at bounding box center [0, 0] width 0 height 0
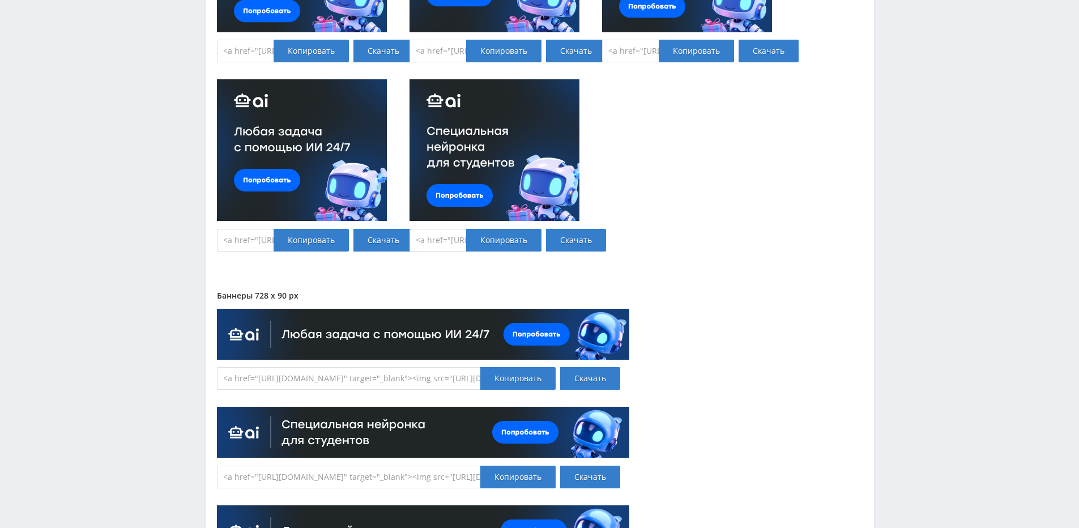
scroll to position [656, 0]
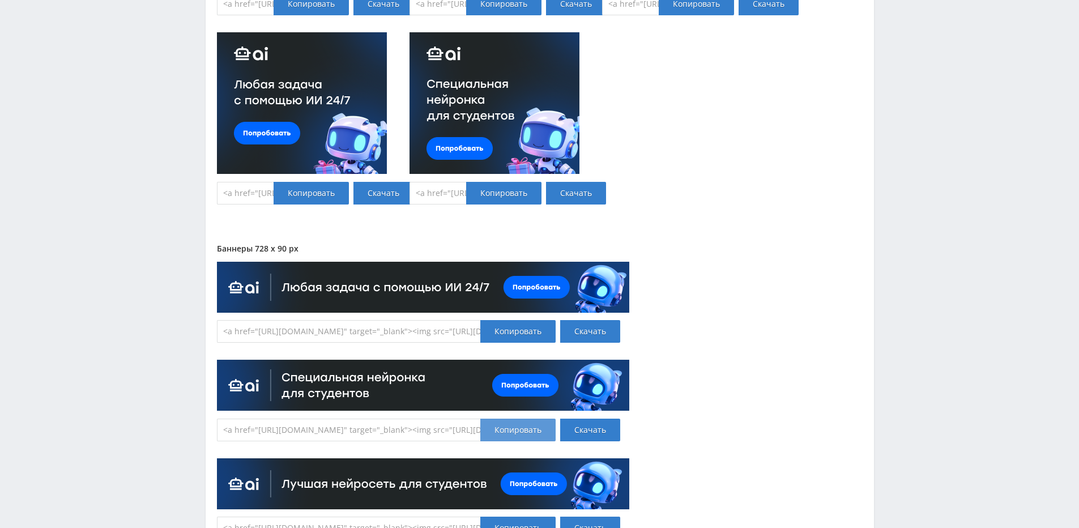
click at [509, 434] on div "Копировать" at bounding box center [517, 430] width 75 height 23
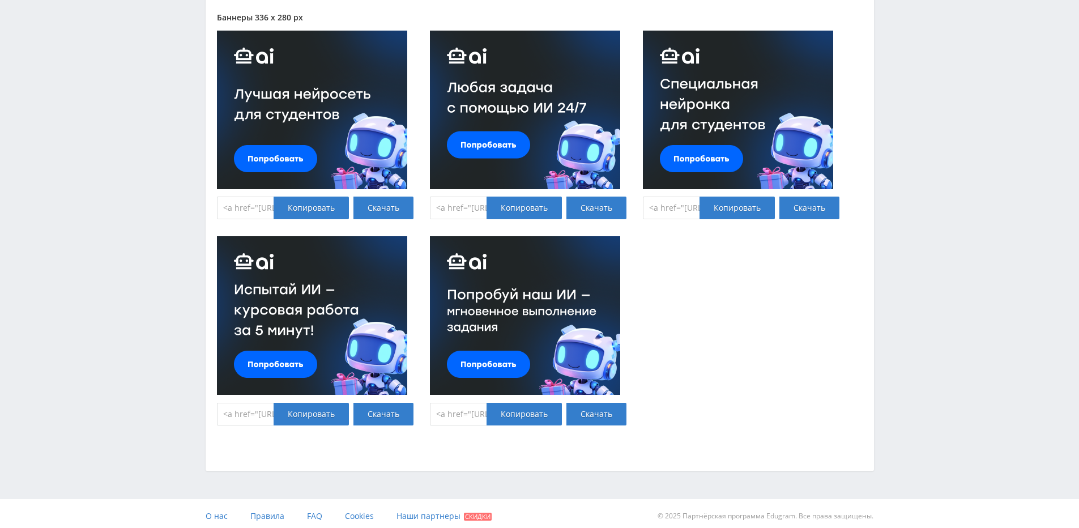
scroll to position [2525, 0]
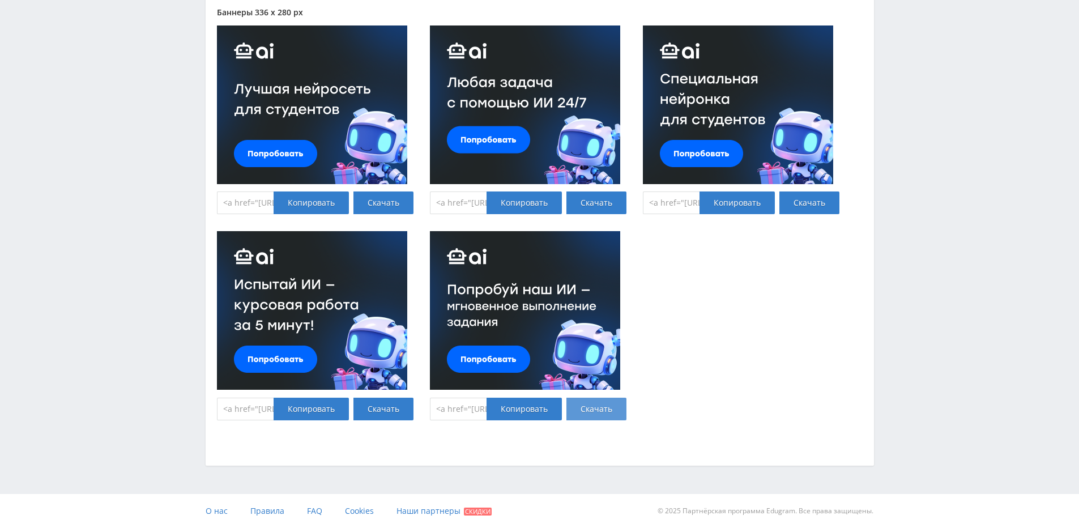
click at [610, 402] on link "Скачать" at bounding box center [596, 409] width 60 height 23
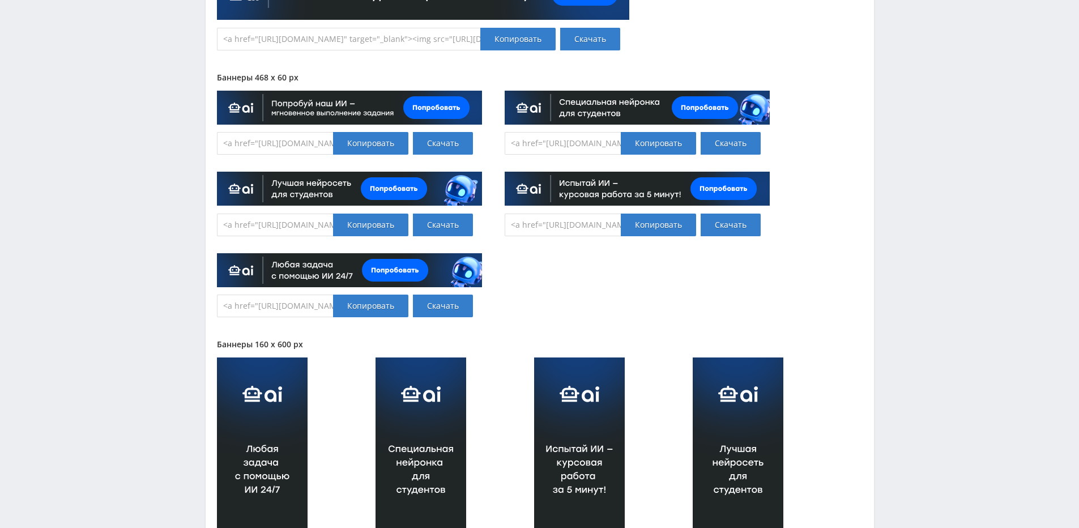
scroll to position [1165, 0]
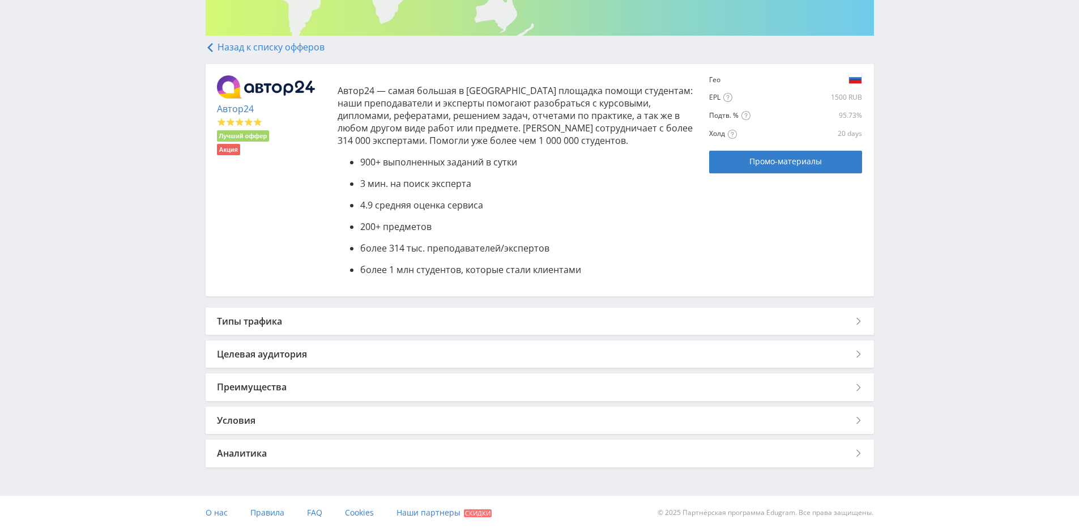
scroll to position [191, 0]
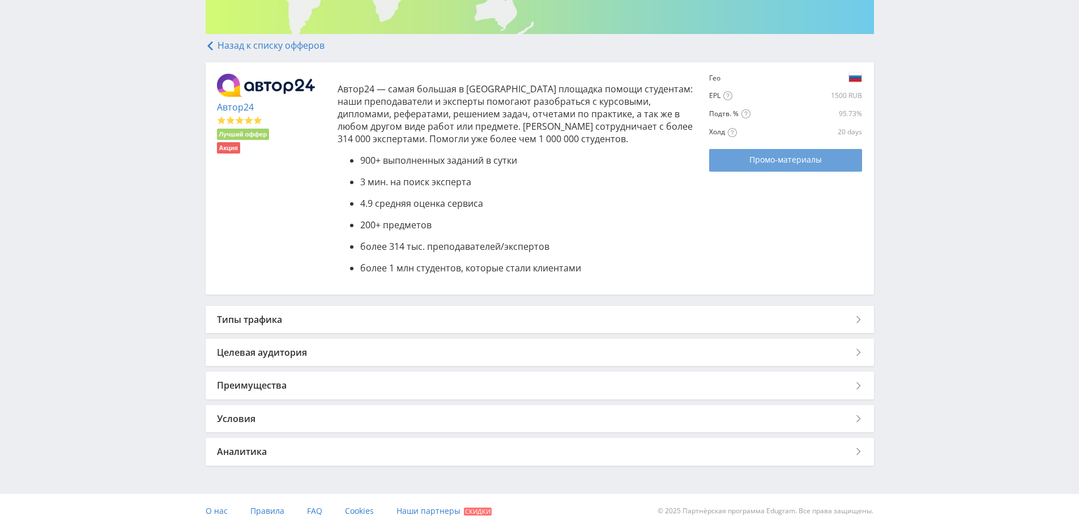
click at [772, 163] on span "Промо-материалы" at bounding box center [785, 159] width 72 height 9
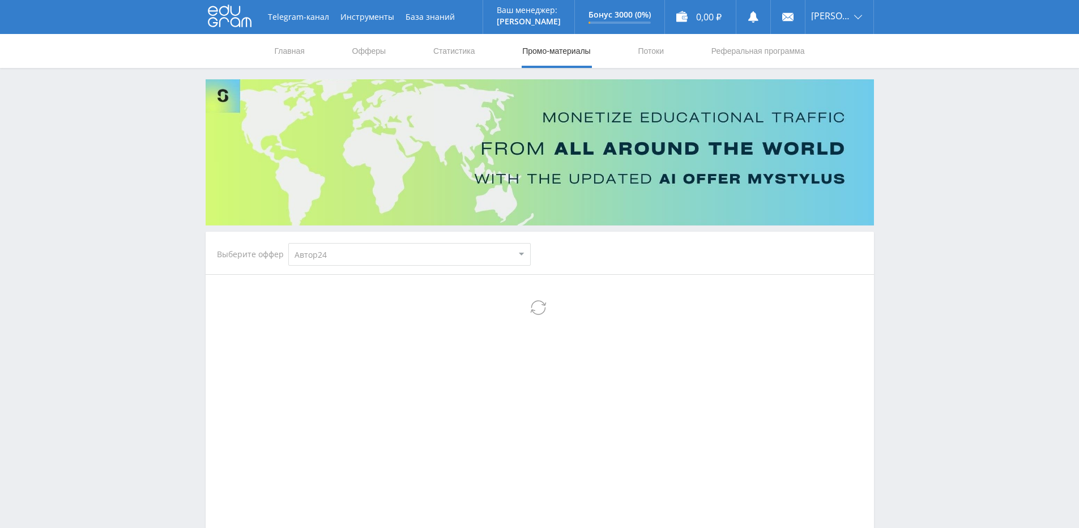
select select "1"
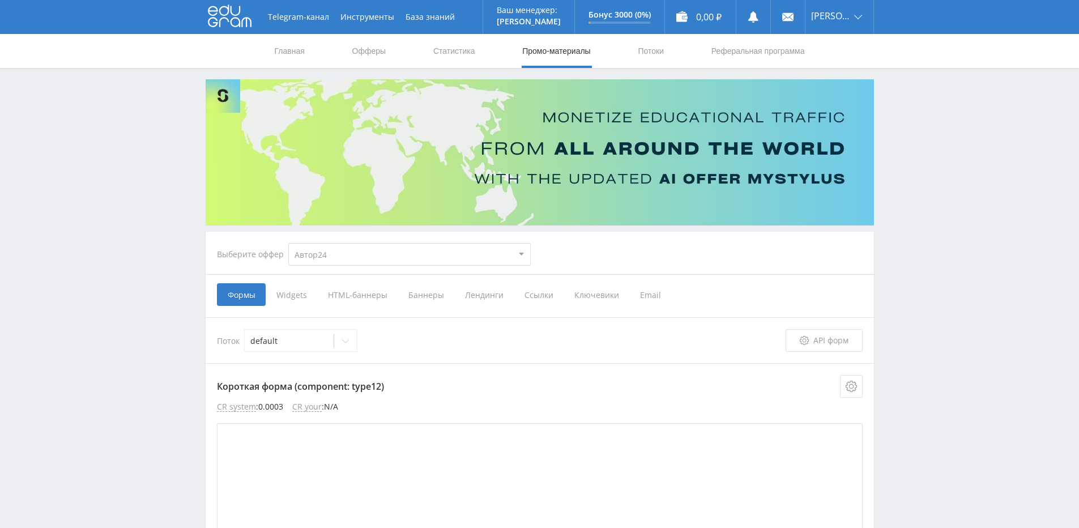
click at [443, 297] on span "Баннеры" at bounding box center [426, 294] width 57 height 23
click at [0, 0] on input "Баннеры" at bounding box center [0, 0] width 0 height 0
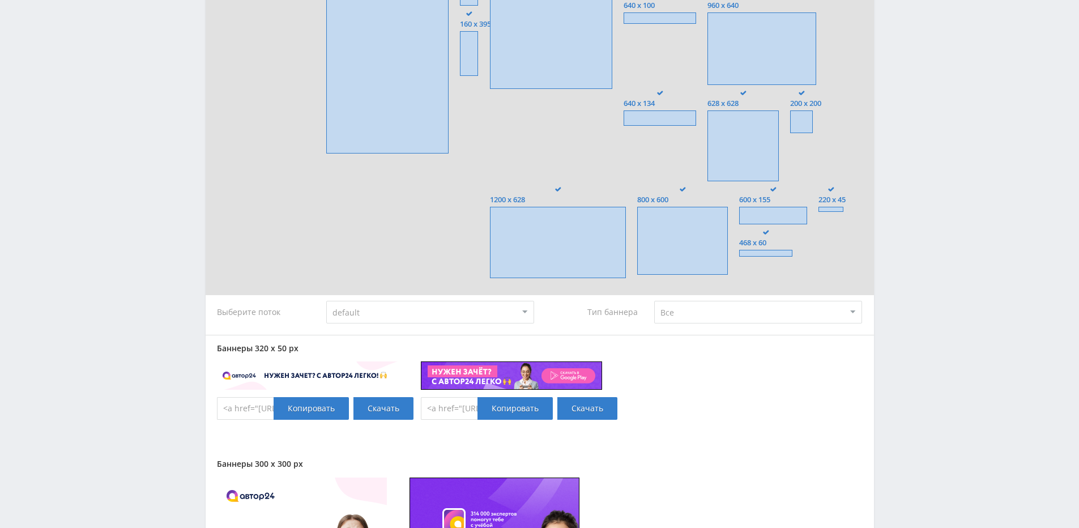
scroll to position [736, 0]
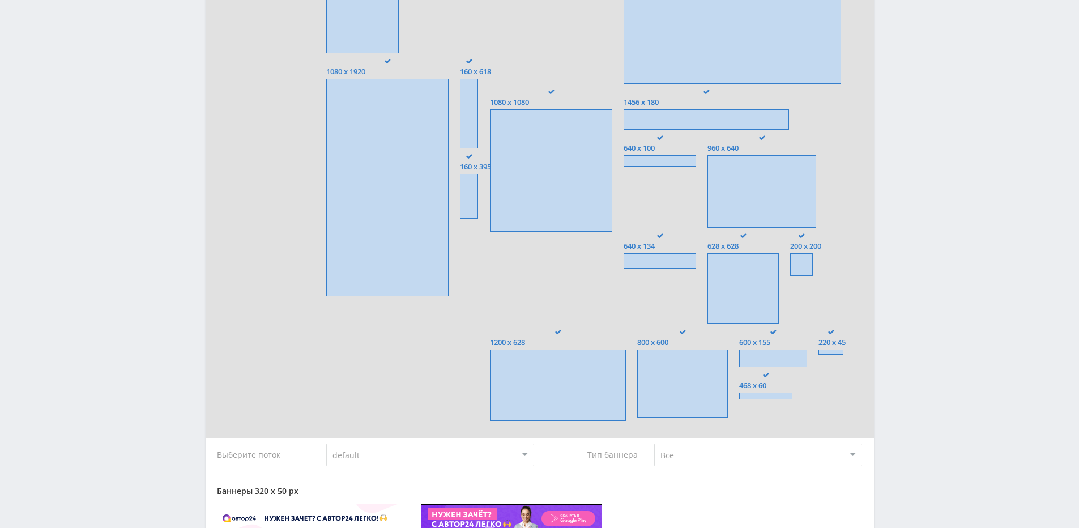
click at [833, 345] on span "220 x 45" at bounding box center [831, 342] width 27 height 8
click at [0, 0] on input "220 x 45" at bounding box center [0, 0] width 0 height 0
click at [835, 347] on label "220 x 45" at bounding box center [831, 342] width 27 height 25
click at [0, 0] on input "220 x 45" at bounding box center [0, 0] width 0 height 0
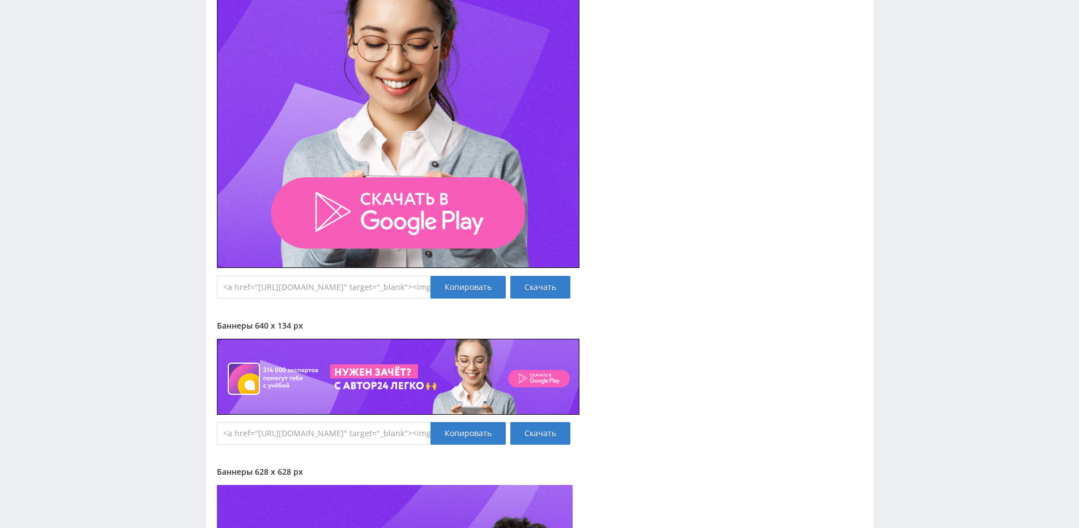
scroll to position [17523, 0]
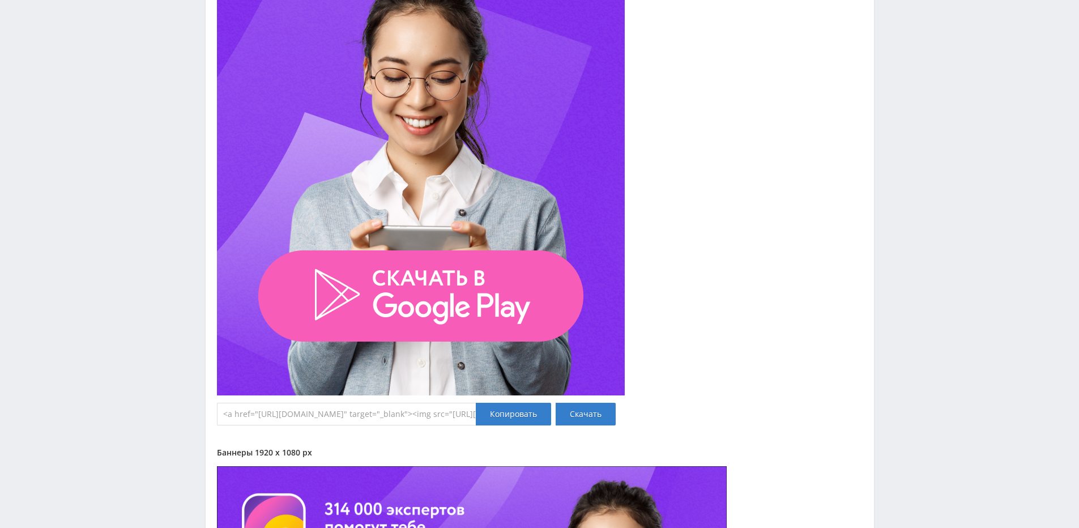
drag, startPoint x: 805, startPoint y: 351, endPoint x: 802, endPoint y: 345, distance: 6.8
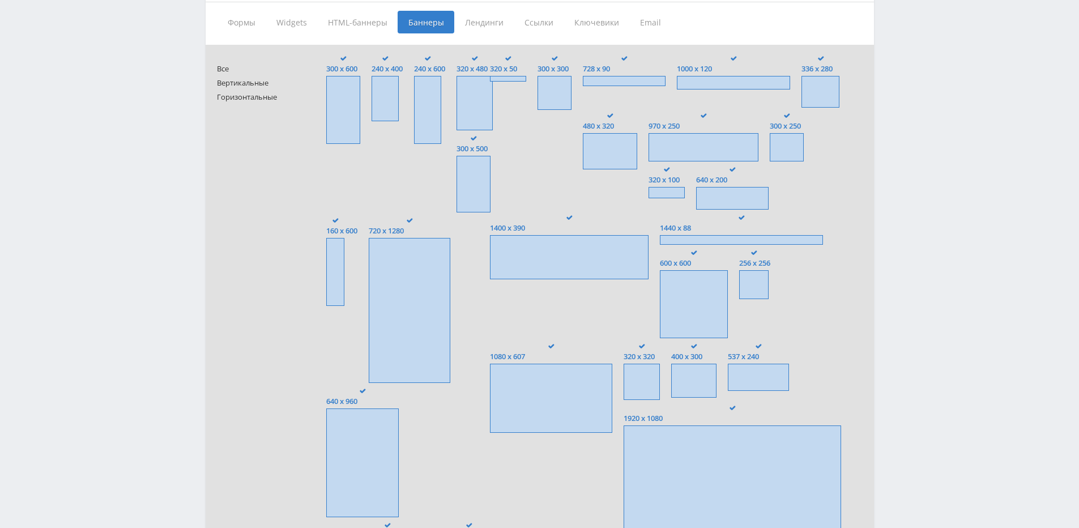
scroll to position [283, 0]
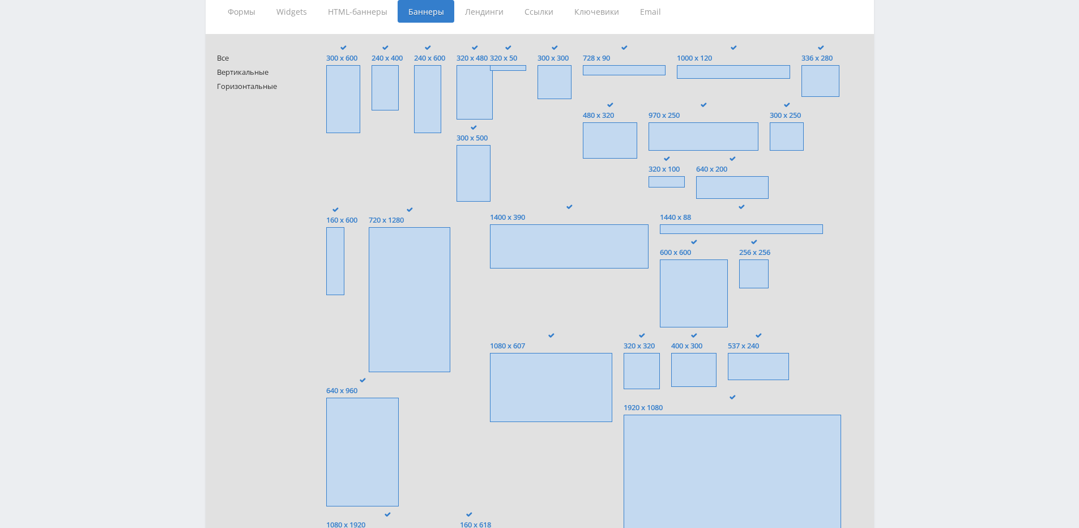
click at [338, 92] on span at bounding box center [343, 99] width 34 height 68
click at [0, 0] on input "300 x 600" at bounding box center [0, 0] width 0 height 0
drag, startPoint x: 383, startPoint y: 82, endPoint x: 391, endPoint y: 82, distance: 7.9
click at [383, 82] on span at bounding box center [385, 87] width 27 height 45
click at [0, 0] on input "240 x 400" at bounding box center [0, 0] width 0 height 0
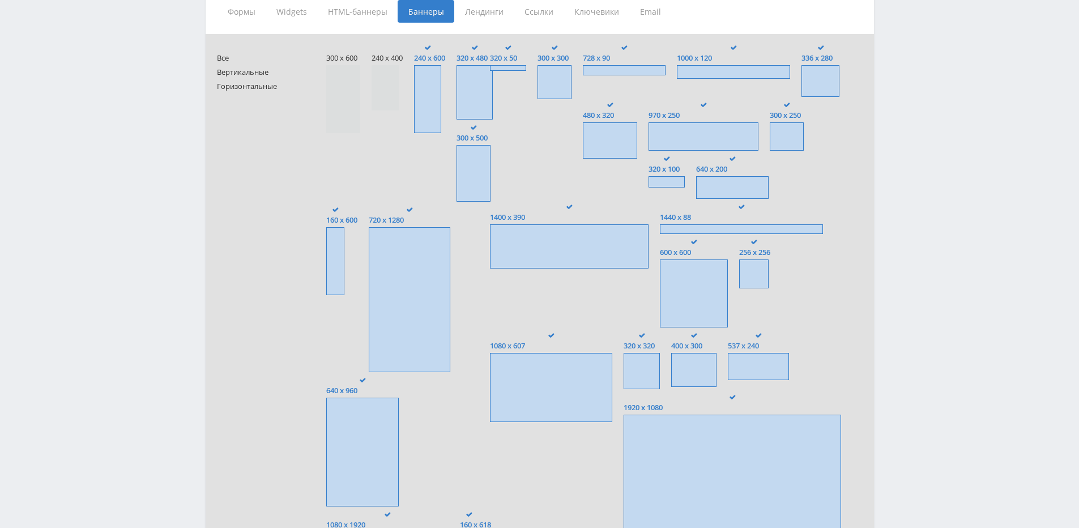
click at [423, 80] on span at bounding box center [427, 99] width 27 height 68
click at [0, 0] on input "240 x 600" at bounding box center [0, 0] width 0 height 0
click at [477, 80] on span at bounding box center [474, 92] width 36 height 54
click at [0, 0] on input "320 x 480" at bounding box center [0, 0] width 0 height 0
click at [515, 66] on span at bounding box center [508, 68] width 36 height 6
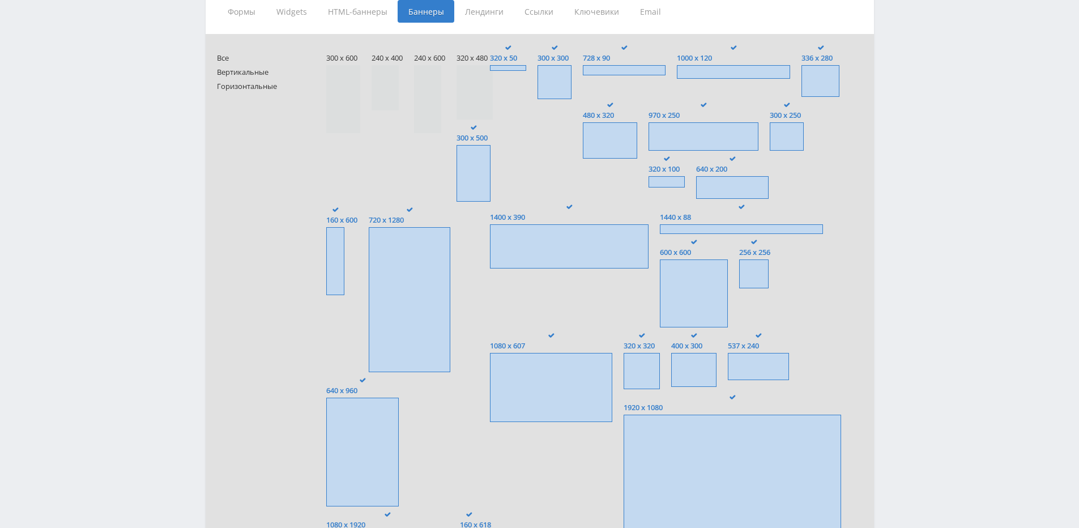
click at [0, 0] on input "320 x 50" at bounding box center [0, 0] width 0 height 0
click at [557, 74] on span at bounding box center [554, 82] width 34 height 34
click at [0, 0] on input "300 x 300" at bounding box center [0, 0] width 0 height 0
drag, startPoint x: 614, startPoint y: 72, endPoint x: 688, endPoint y: 70, distance: 73.7
click at [616, 72] on span at bounding box center [624, 70] width 83 height 10
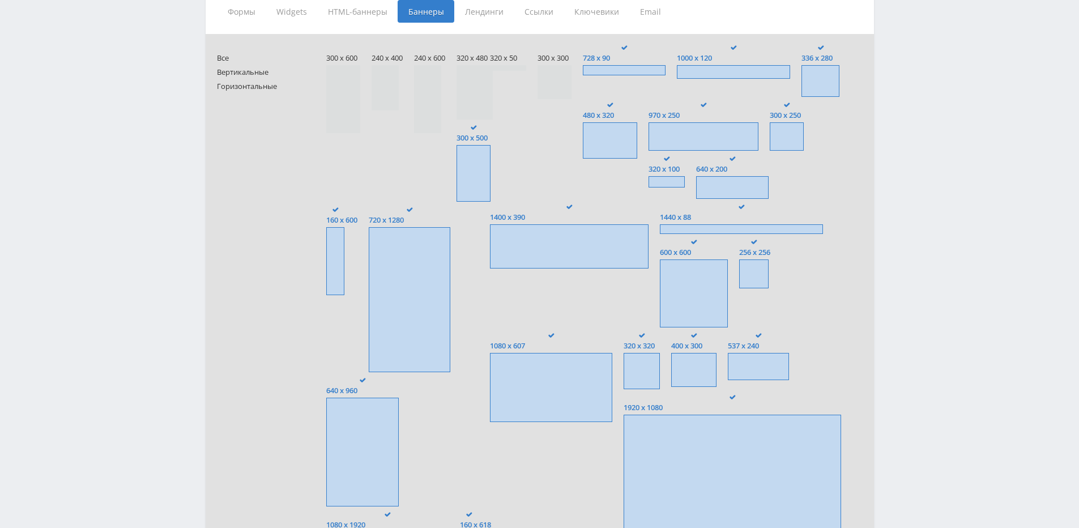
click at [0, 0] on input "728 x 90" at bounding box center [0, 0] width 0 height 0
click at [694, 71] on span at bounding box center [733, 72] width 113 height 14
click at [0, 0] on input "1000 x 120" at bounding box center [0, 0] width 0 height 0
drag, startPoint x: 815, startPoint y: 76, endPoint x: 817, endPoint y: 82, distance: 6.6
click at [815, 76] on span at bounding box center [820, 81] width 38 height 32
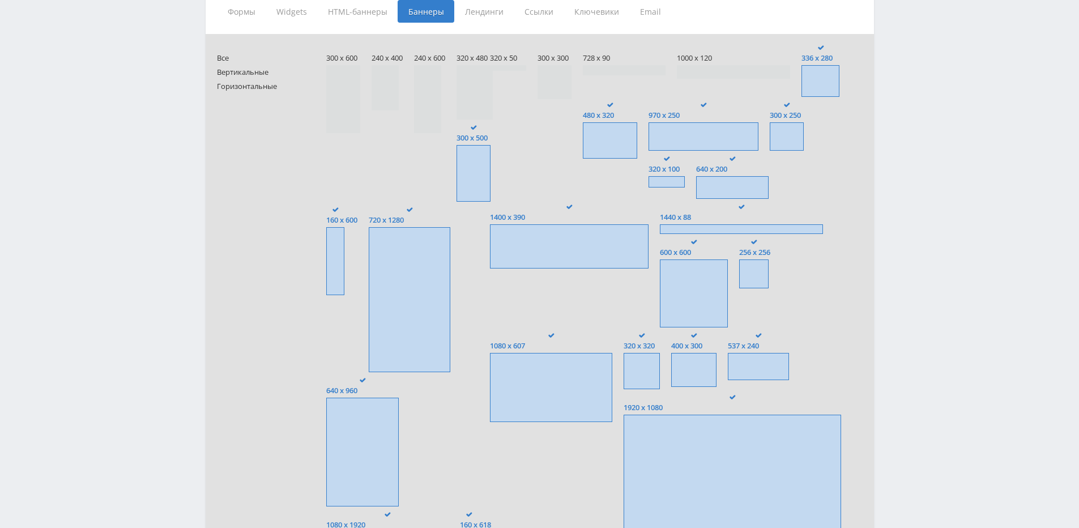
click at [0, 0] on input "336 x 280" at bounding box center [0, 0] width 0 height 0
drag, startPoint x: 782, startPoint y: 135, endPoint x: 745, endPoint y: 138, distance: 36.9
click at [782, 135] on span at bounding box center [787, 136] width 34 height 28
click at [0, 0] on input "300 x 250" at bounding box center [0, 0] width 0 height 0
drag, startPoint x: 729, startPoint y: 139, endPoint x: 667, endPoint y: 142, distance: 62.4
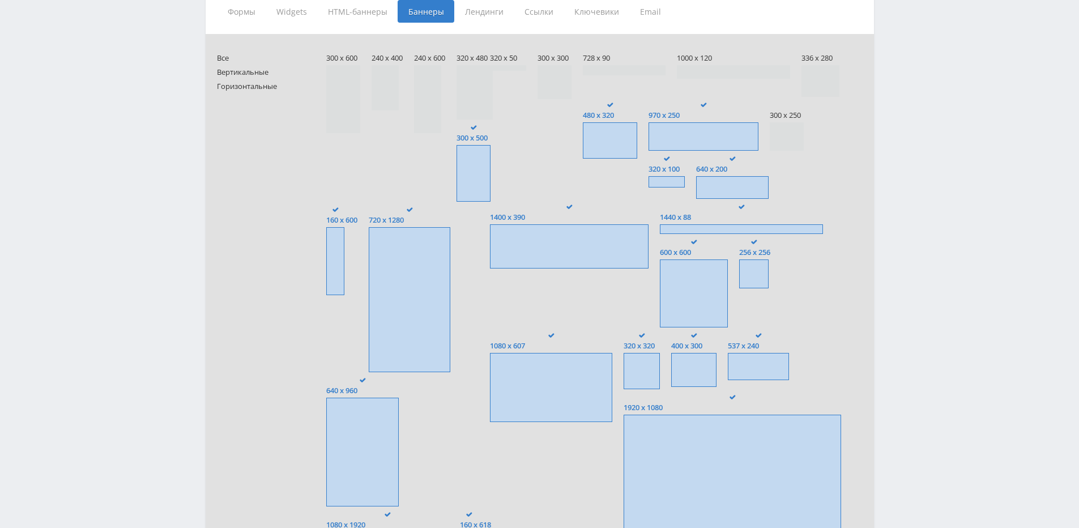
click at [723, 140] on span at bounding box center [703, 136] width 110 height 28
click at [0, 0] on input "970 x 250" at bounding box center [0, 0] width 0 height 0
click at [613, 142] on span at bounding box center [610, 140] width 54 height 36
click at [0, 0] on input "480 x 320" at bounding box center [0, 0] width 0 height 0
drag, startPoint x: 725, startPoint y: 191, endPoint x: 609, endPoint y: 185, distance: 116.9
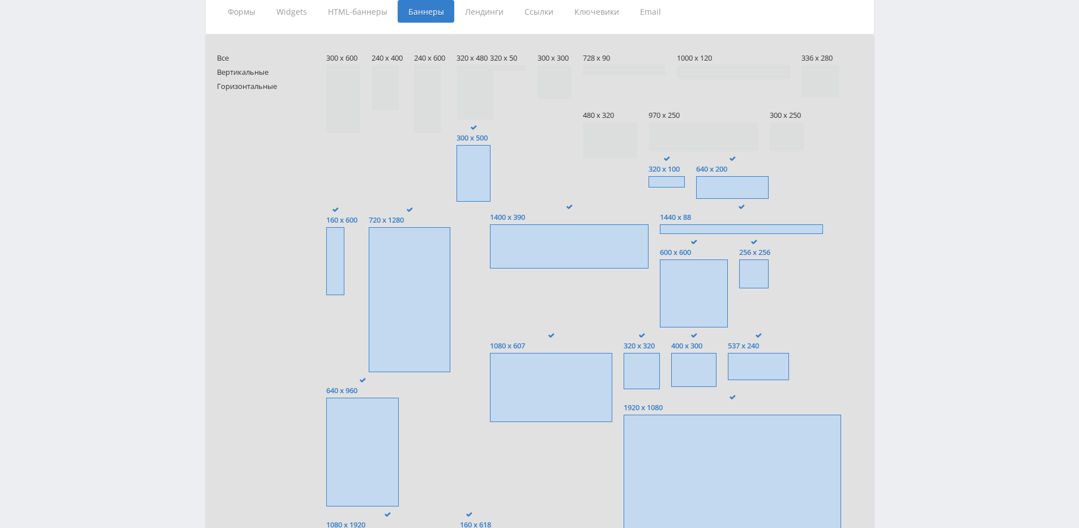
click at [725, 191] on span at bounding box center [732, 187] width 72 height 23
click at [0, 0] on input "640 x 200" at bounding box center [0, 0] width 0 height 0
drag, startPoint x: 472, startPoint y: 168, endPoint x: 460, endPoint y: 189, distance: 24.6
click at [472, 168] on span at bounding box center [473, 173] width 34 height 57
click at [0, 0] on input "300 x 500" at bounding box center [0, 0] width 0 height 0
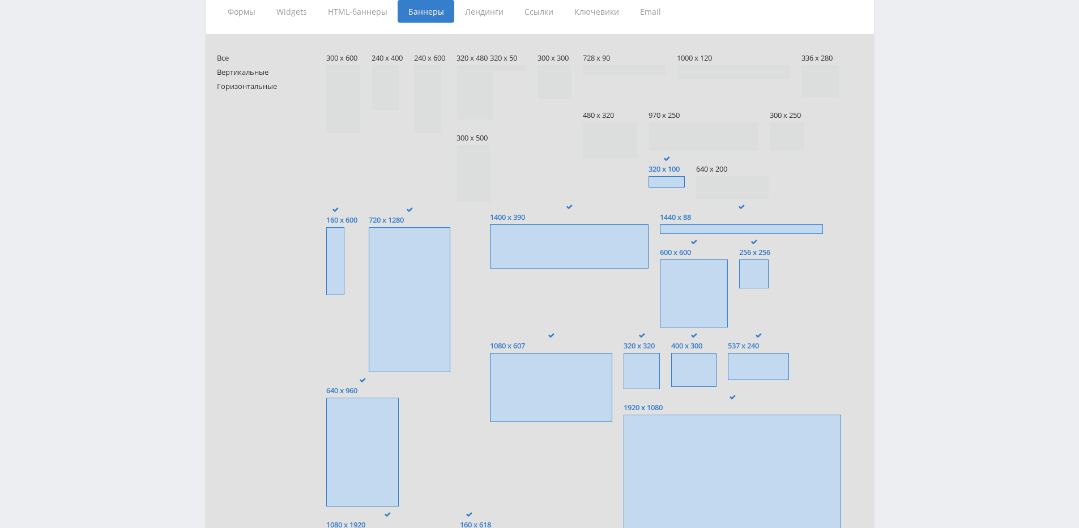
drag, startPoint x: 424, startPoint y: 265, endPoint x: 352, endPoint y: 258, distance: 72.2
click at [424, 266] on span at bounding box center [410, 299] width 82 height 145
click at [0, 0] on input "720 x 1280" at bounding box center [0, 0] width 0 height 0
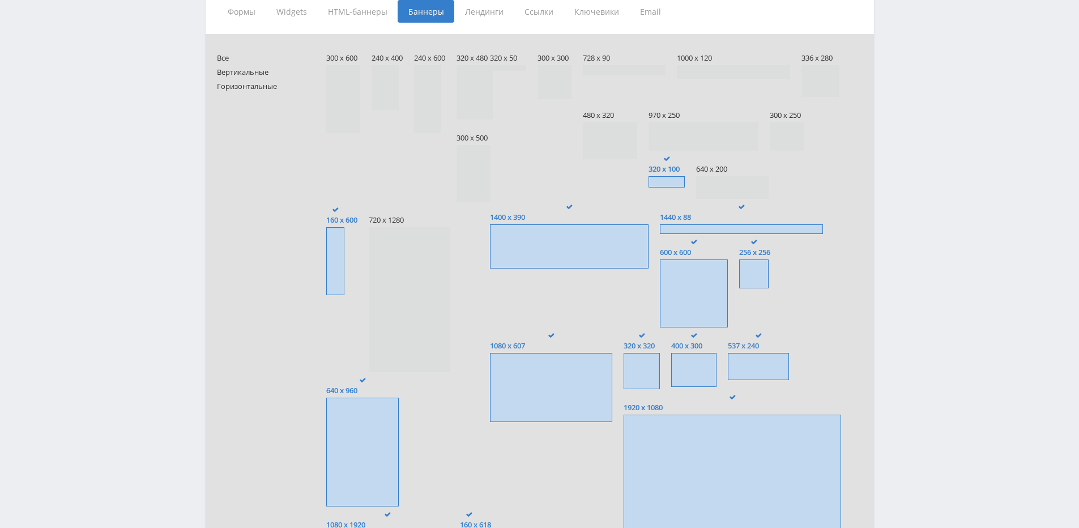
drag, startPoint x: 329, startPoint y: 247, endPoint x: 418, endPoint y: 257, distance: 89.4
click at [332, 248] on span at bounding box center [335, 261] width 18 height 68
click at [0, 0] on input "160 x 600" at bounding box center [0, 0] width 0 height 0
drag, startPoint x: 550, startPoint y: 250, endPoint x: 616, endPoint y: 254, distance: 65.8
click at [556, 250] on span at bounding box center [569, 246] width 159 height 44
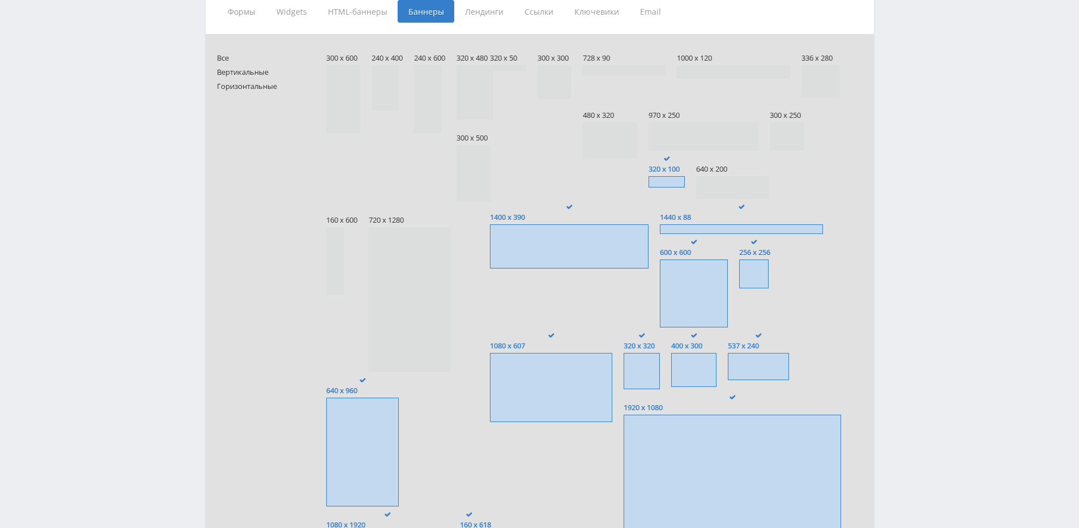
click at [0, 0] on input "1400 x 390" at bounding box center [0, 0] width 0 height 0
click at [740, 232] on span at bounding box center [741, 229] width 163 height 10
click at [0, 0] on input "1440 x 88" at bounding box center [0, 0] width 0 height 0
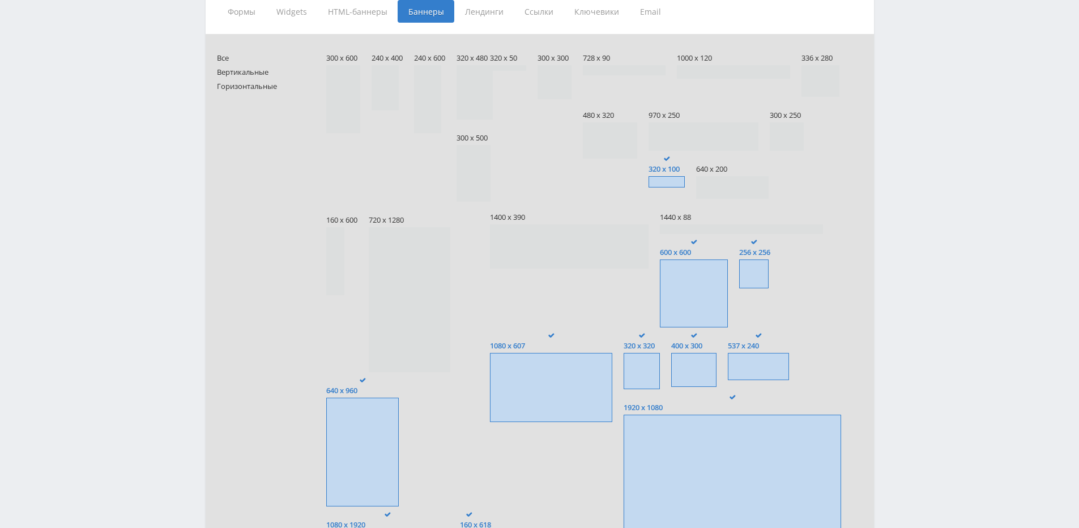
drag, startPoint x: 697, startPoint y: 274, endPoint x: 743, endPoint y: 267, distance: 46.4
click at [700, 275] on span at bounding box center [694, 293] width 68 height 68
click at [0, 0] on input "600 x 600" at bounding box center [0, 0] width 0 height 0
click at [750, 262] on span at bounding box center [753, 273] width 29 height 29
click at [0, 0] on input "256 x 256" at bounding box center [0, 0] width 0 height 0
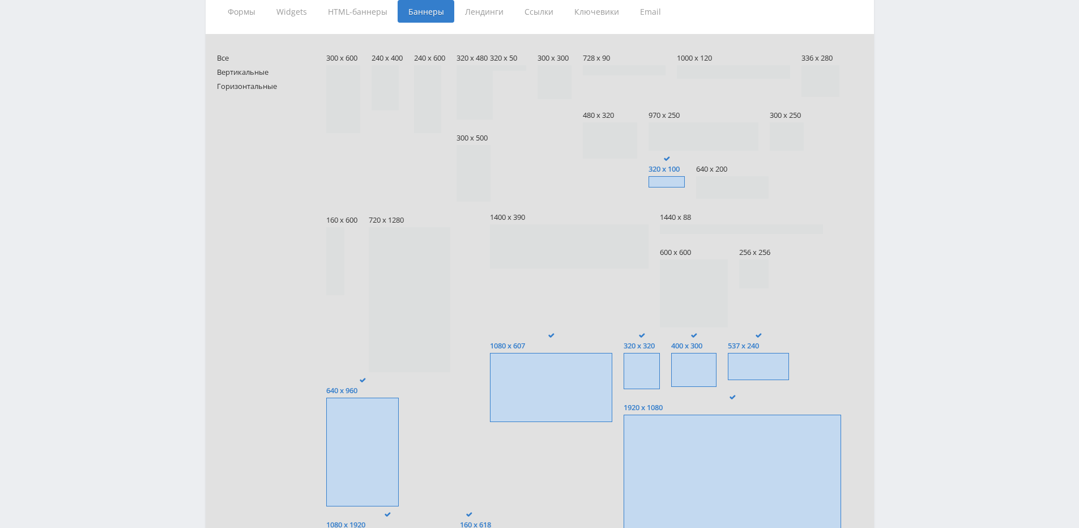
click at [744, 356] on span at bounding box center [758, 366] width 61 height 27
click at [0, 0] on input "537 x 240" at bounding box center [0, 0] width 0 height 0
drag, startPoint x: 693, startPoint y: 366, endPoint x: 684, endPoint y: 370, distance: 9.9
click at [688, 368] on span at bounding box center [693, 370] width 45 height 34
click at [0, 0] on input "400 x 300" at bounding box center [0, 0] width 0 height 0
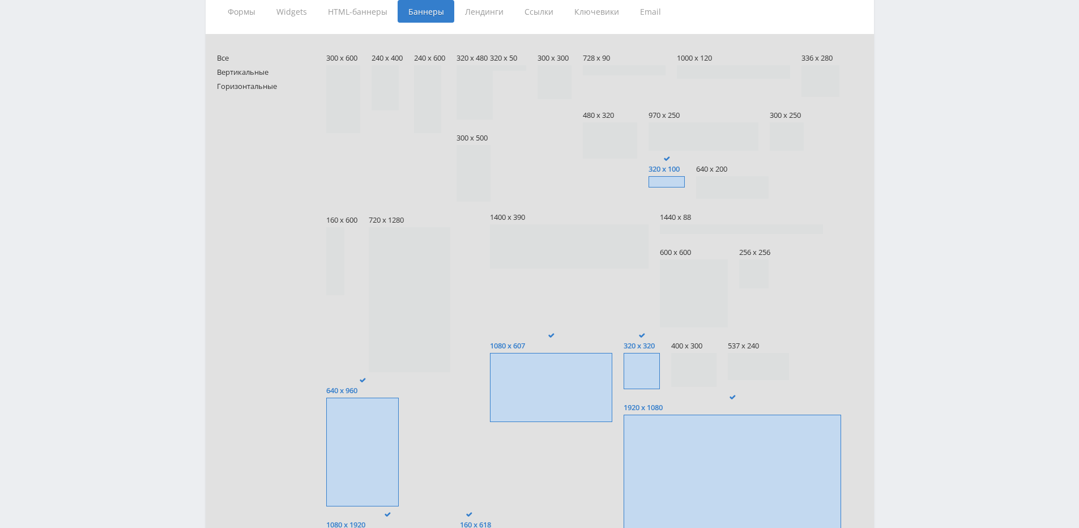
drag, startPoint x: 642, startPoint y: 372, endPoint x: 626, endPoint y: 377, distance: 15.9
click at [630, 374] on span at bounding box center [642, 371] width 36 height 36
click at [0, 0] on input "320 x 320" at bounding box center [0, 0] width 0 height 0
drag, startPoint x: 540, startPoint y: 378, endPoint x: 518, endPoint y: 376, distance: 21.6
click at [531, 377] on span at bounding box center [551, 387] width 122 height 69
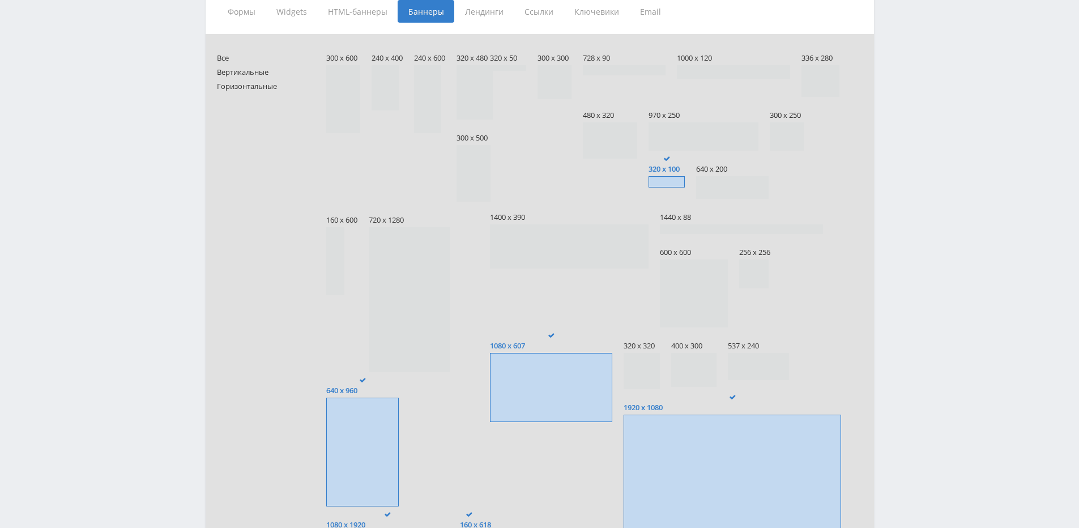
click at [0, 0] on input "1080 x 607" at bounding box center [0, 0] width 0 height 0
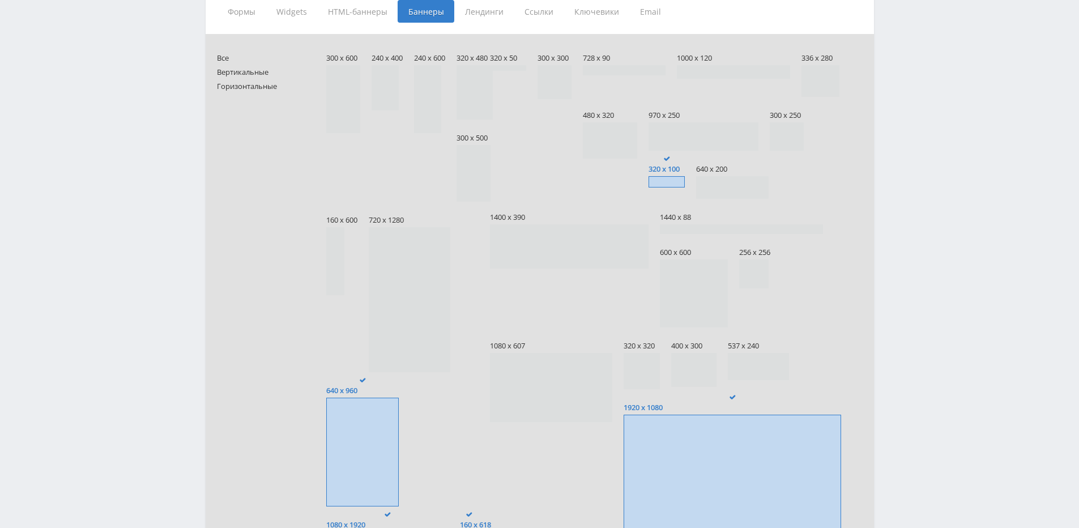
drag, startPoint x: 322, startPoint y: 416, endPoint x: 339, endPoint y: 420, distance: 17.6
click at [332, 420] on form "Все Вертикальные Горизонтальные 300 x 600 240 x 400 240 x 600 320 x 480 300 x 5…" at bounding box center [540, 462] width 646 height 834
click at [404, 433] on div "300 x 600 240 x 400 240 x 600 320 x 480 300 x 500 160 x 600" at bounding box center [430, 400] width 208 height 710
drag, startPoint x: 378, startPoint y: 424, endPoint x: 410, endPoint y: 410, distance: 35.0
click at [378, 422] on span at bounding box center [362, 452] width 72 height 109
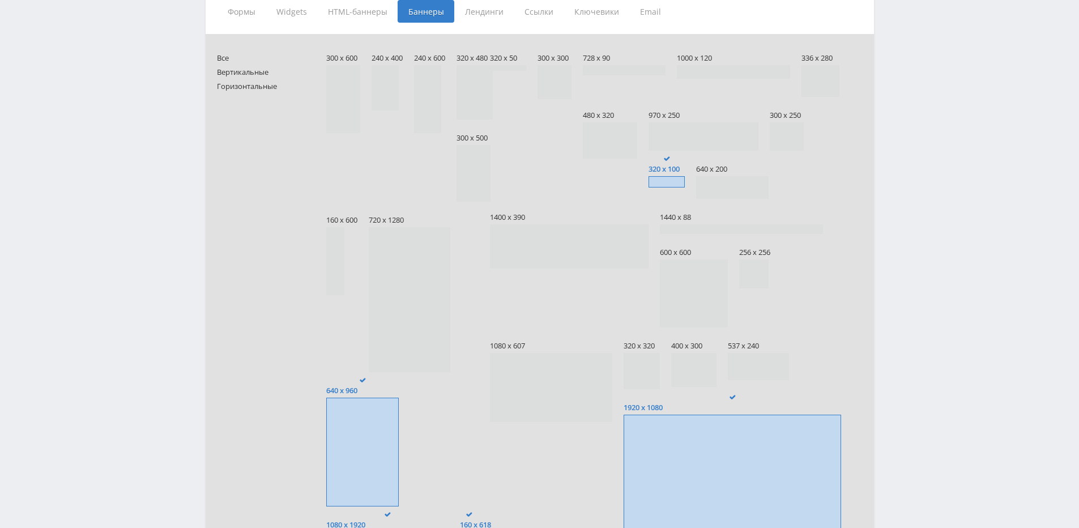
click at [0, 0] on input "640 x 960" at bounding box center [0, 0] width 0 height 0
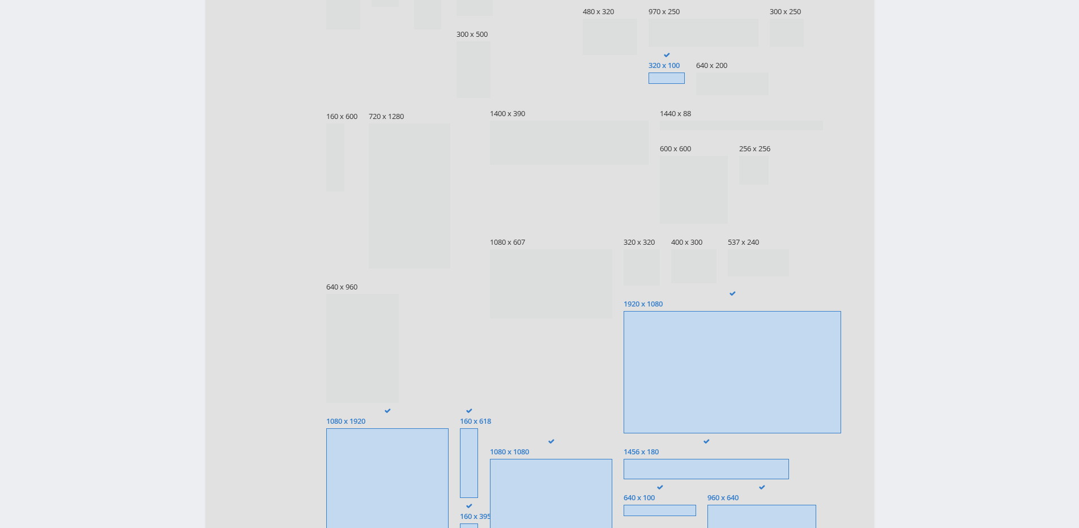
scroll to position [623, 0]
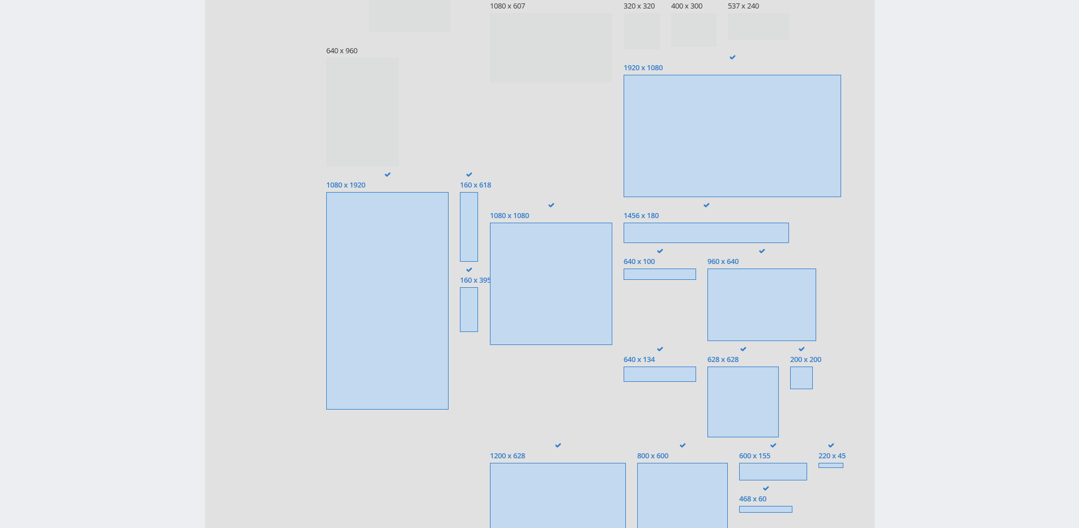
click at [729, 154] on span at bounding box center [732, 136] width 217 height 122
click at [0, 0] on input "1920 x 1080" at bounding box center [0, 0] width 0 height 0
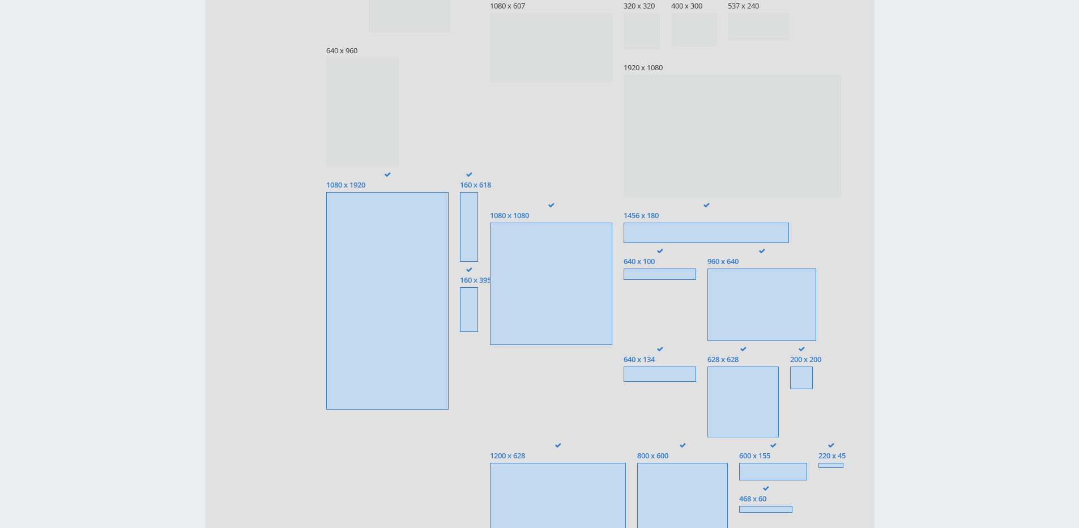
drag, startPoint x: 392, startPoint y: 230, endPoint x: 416, endPoint y: 230, distance: 23.8
click at [393, 230] on span at bounding box center [387, 300] width 122 height 217
click at [0, 0] on input "1080 x 1920" at bounding box center [0, 0] width 0 height 0
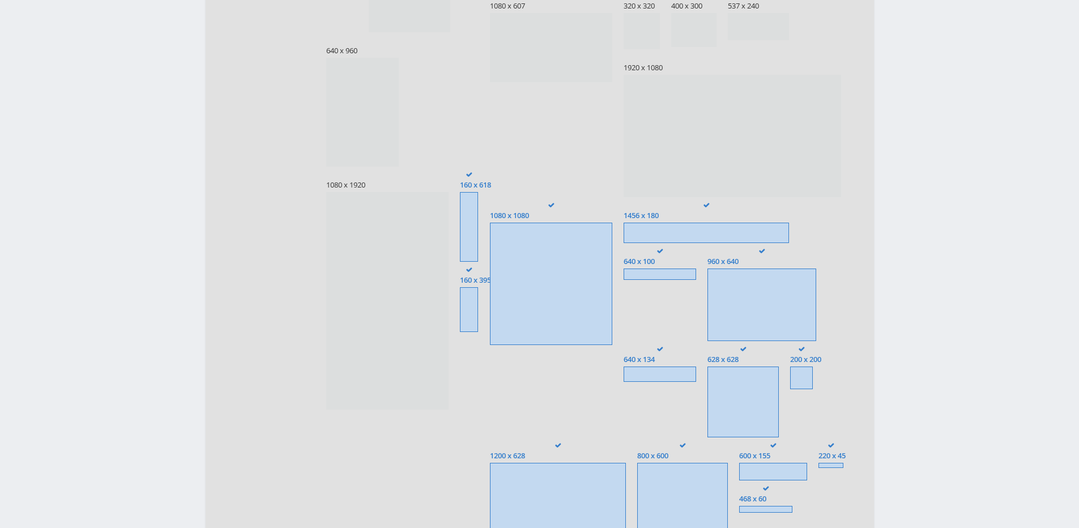
click at [459, 217] on div "300 x 600 240 x 400 240 x 600 320 x 480 300 x 500 160 x 600" at bounding box center [430, 61] width 208 height 710
click at [461, 242] on span at bounding box center [469, 227] width 18 height 70
click at [0, 0] on input "160 x 618" at bounding box center [0, 0] width 0 height 0
click at [456, 294] on div "300 x 600 240 x 400 240 x 600 320 x 480 300 x 500 160 x 600" at bounding box center [430, 61] width 208 height 710
drag, startPoint x: 471, startPoint y: 298, endPoint x: 494, endPoint y: 286, distance: 26.1
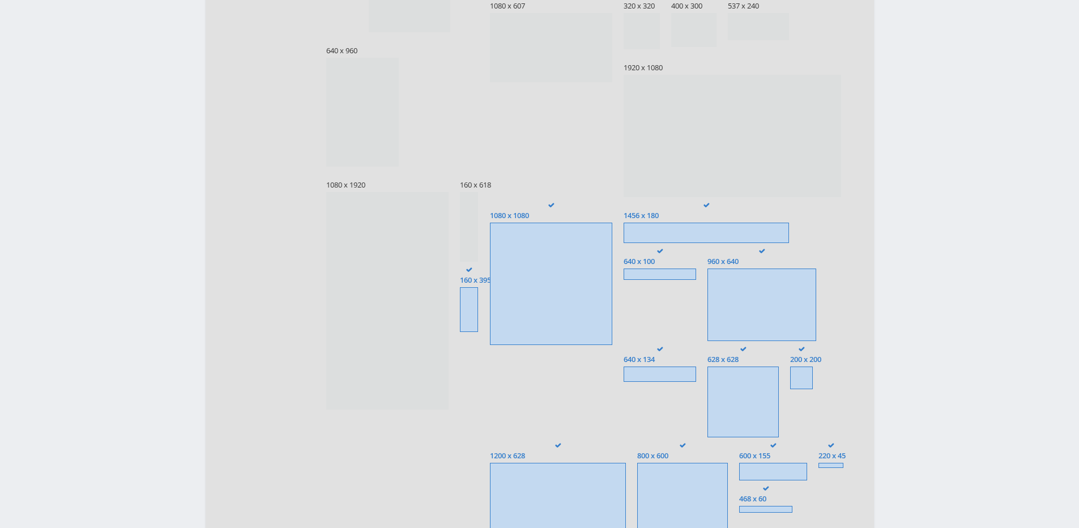
click at [470, 298] on span at bounding box center [469, 309] width 18 height 45
click at [0, 0] on input "160 x 395" at bounding box center [0, 0] width 0 height 0
drag, startPoint x: 523, startPoint y: 277, endPoint x: 585, endPoint y: 271, distance: 62.6
click at [523, 277] on span at bounding box center [551, 284] width 122 height 122
click at [0, 0] on input "1080 x 1080" at bounding box center [0, 0] width 0 height 0
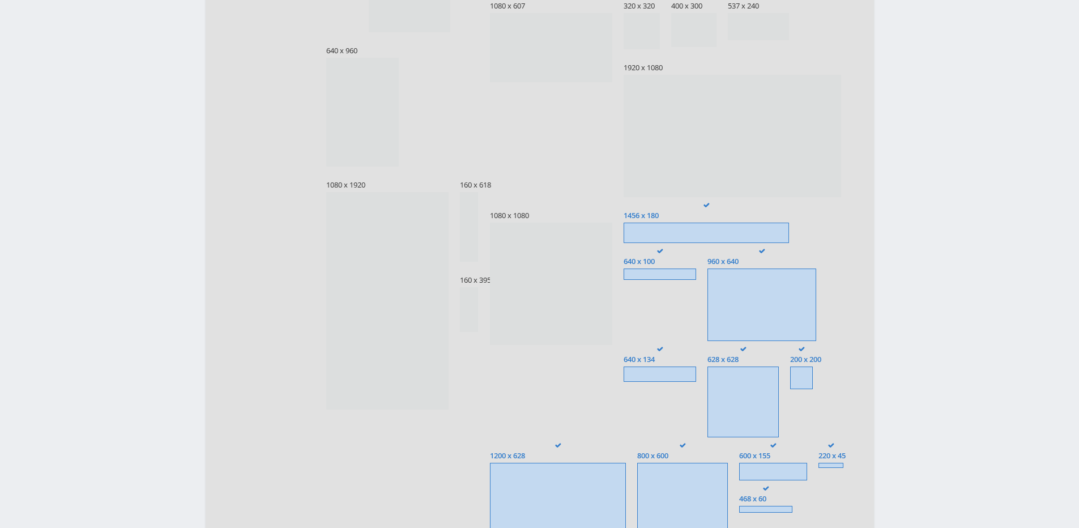
click at [672, 234] on span at bounding box center [706, 233] width 165 height 20
click at [0, 0] on input "1456 x 180" at bounding box center [0, 0] width 0 height 0
click at [658, 263] on span "640 x 100" at bounding box center [660, 261] width 72 height 8
click at [0, 0] on input "640 x 100" at bounding box center [0, 0] width 0 height 0
click at [727, 303] on span at bounding box center [761, 304] width 109 height 72
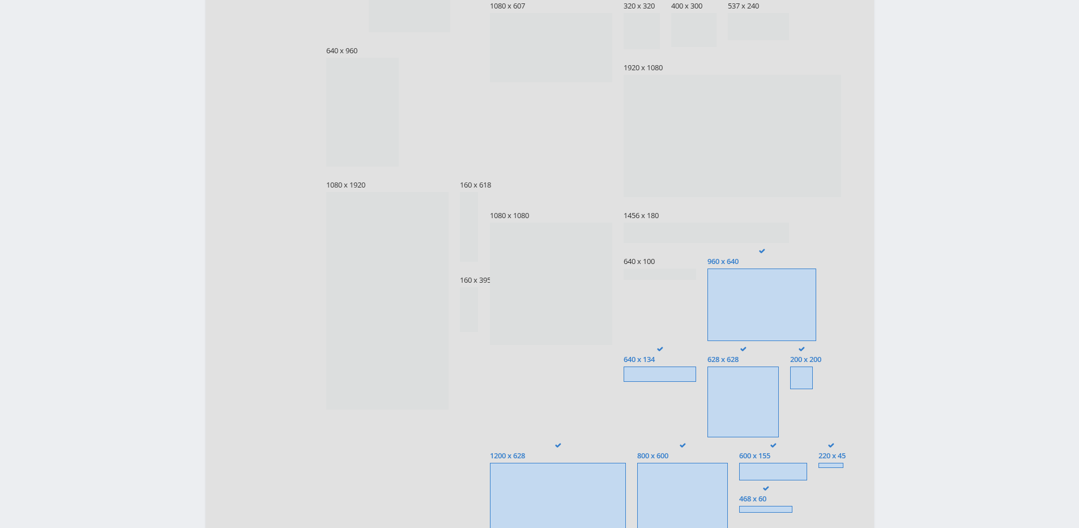
click at [0, 0] on input "960 x 640" at bounding box center [0, 0] width 0 height 0
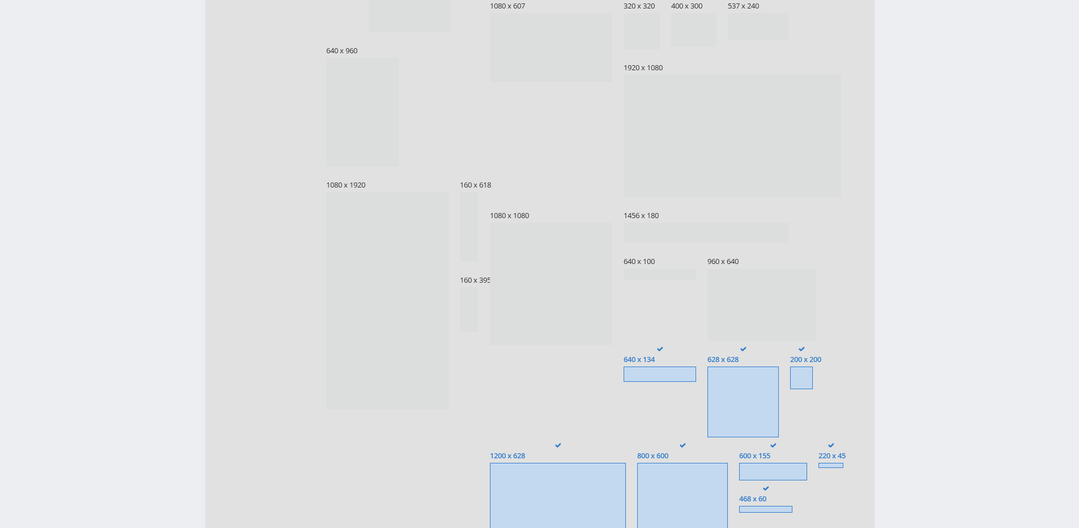
click at [672, 377] on span at bounding box center [660, 373] width 72 height 15
click at [0, 0] on input "640 x 134" at bounding box center [0, 0] width 0 height 0
click at [736, 396] on span at bounding box center [742, 401] width 71 height 71
click at [0, 0] on input "628 x 628" at bounding box center [0, 0] width 0 height 0
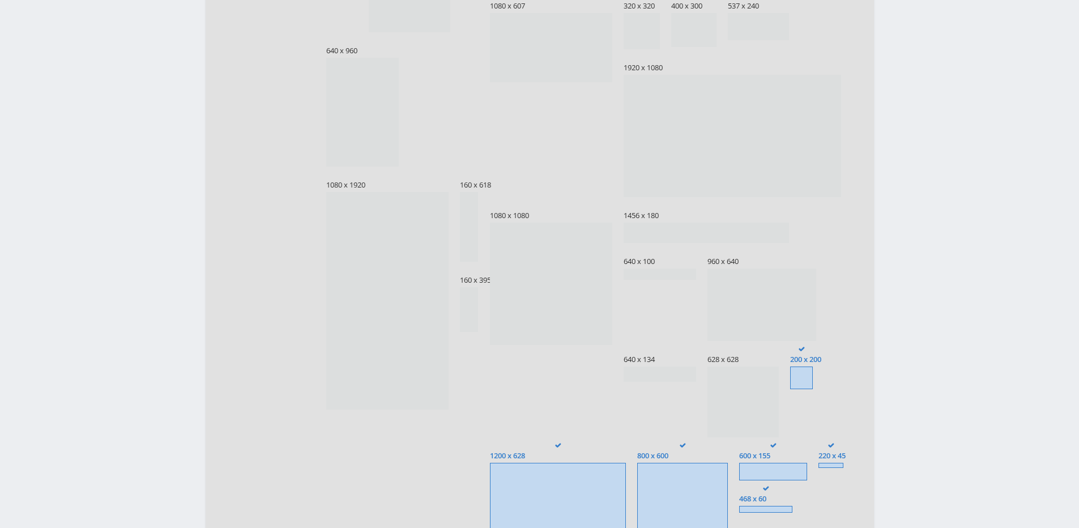
click at [810, 380] on span at bounding box center [801, 377] width 23 height 23
click at [0, 0] on input "200 x 200" at bounding box center [0, 0] width 0 height 0
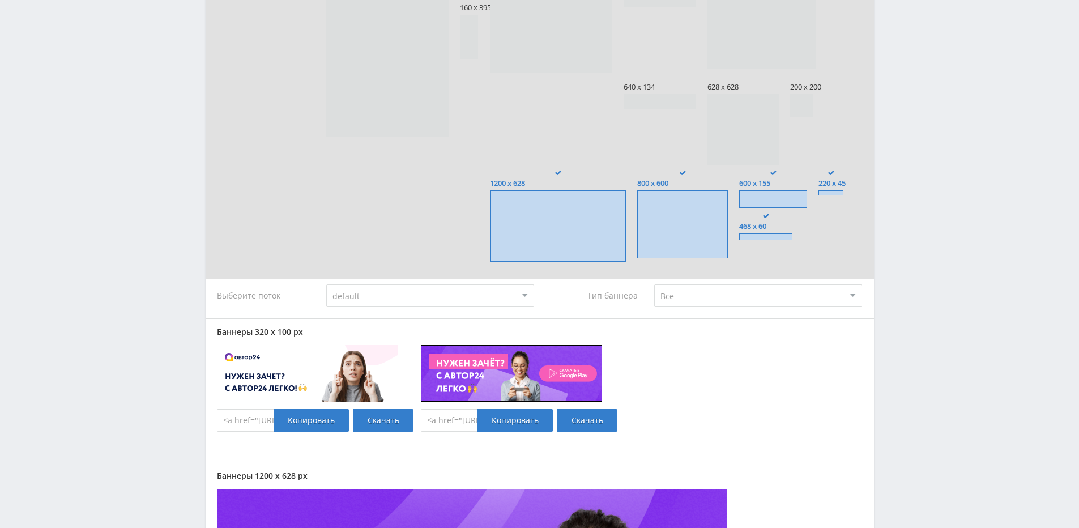
scroll to position [963, 0]
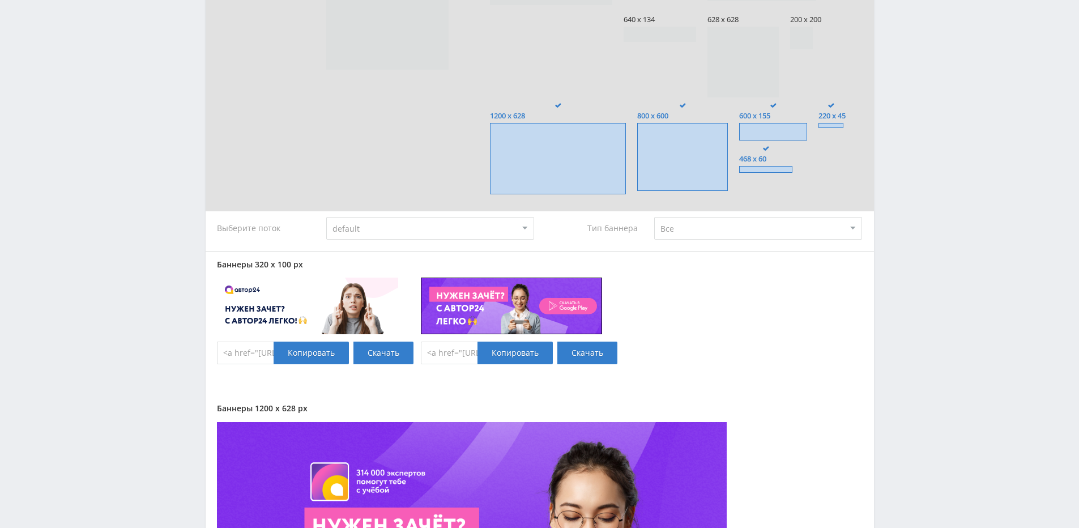
click at [772, 166] on span at bounding box center [765, 169] width 53 height 7
click at [0, 0] on input "468 x 60" at bounding box center [0, 0] width 0 height 0
click at [691, 158] on span at bounding box center [682, 157] width 91 height 68
click at [0, 0] on input "800 x 600" at bounding box center [0, 0] width 0 height 0
click at [570, 153] on span at bounding box center [558, 158] width 136 height 71
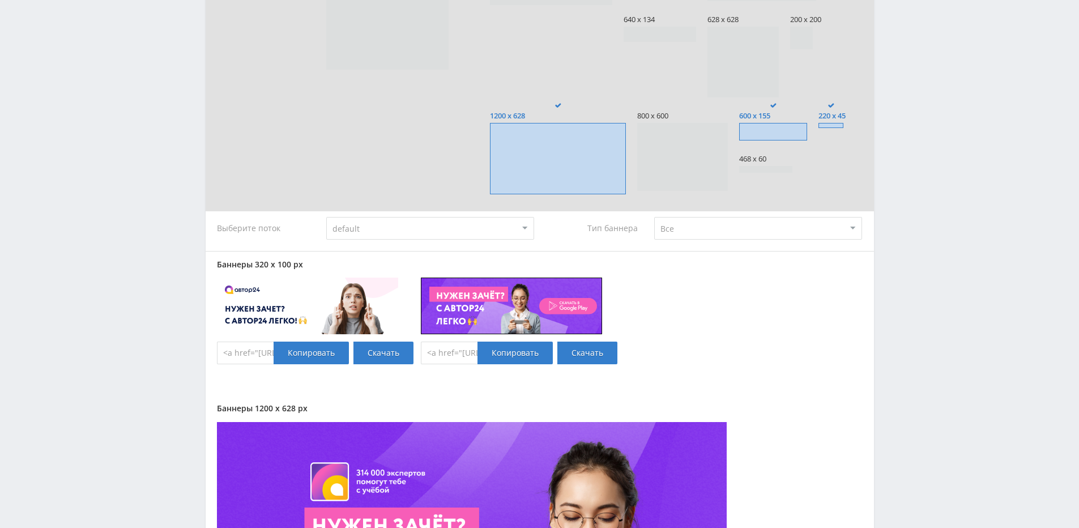
click at [0, 0] on input "1200 x 628" at bounding box center [0, 0] width 0 height 0
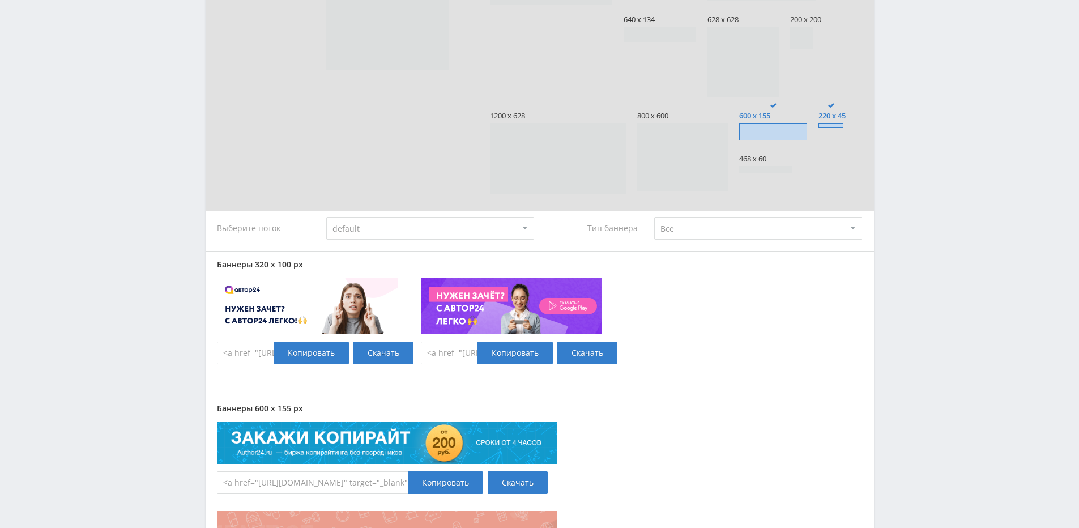
click at [786, 132] on span at bounding box center [773, 132] width 68 height 18
click at [0, 0] on input "600 x 155" at bounding box center [0, 0] width 0 height 0
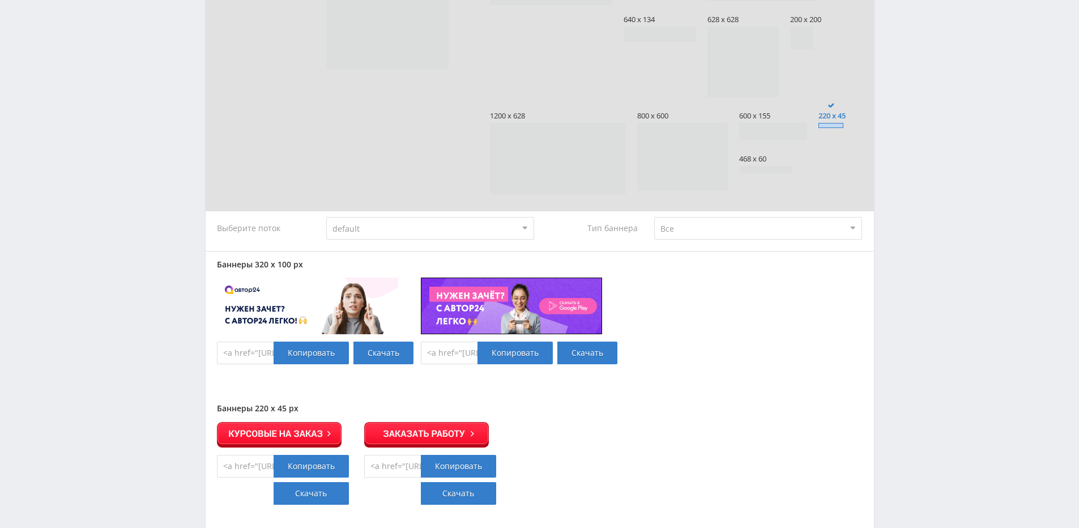
click at [830, 125] on span at bounding box center [830, 125] width 25 height 5
click at [0, 0] on input "220 x 45" at bounding box center [0, 0] width 0 height 0
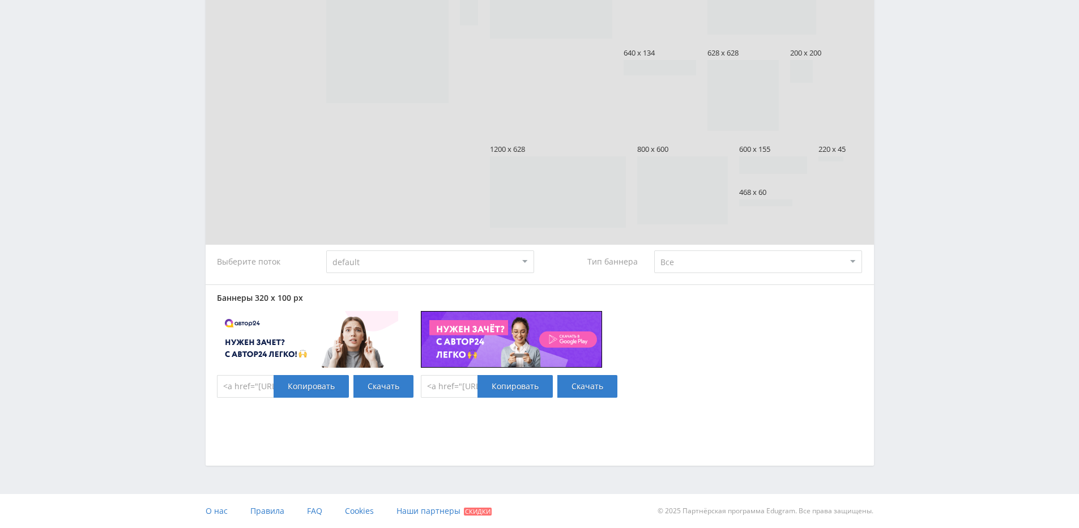
scroll to position [929, 0]
click at [375, 387] on link "Скачать" at bounding box center [383, 386] width 60 height 23
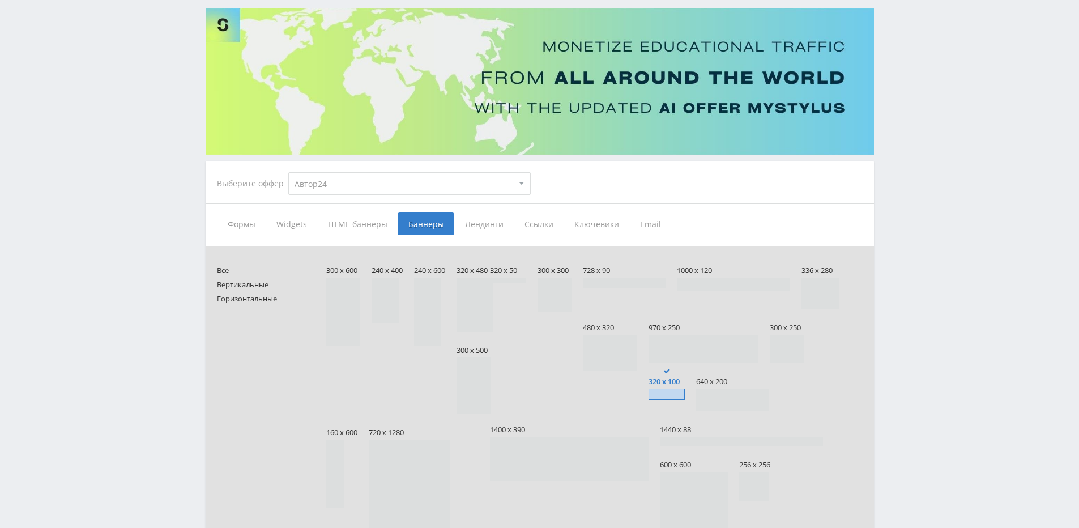
scroll to position [0, 0]
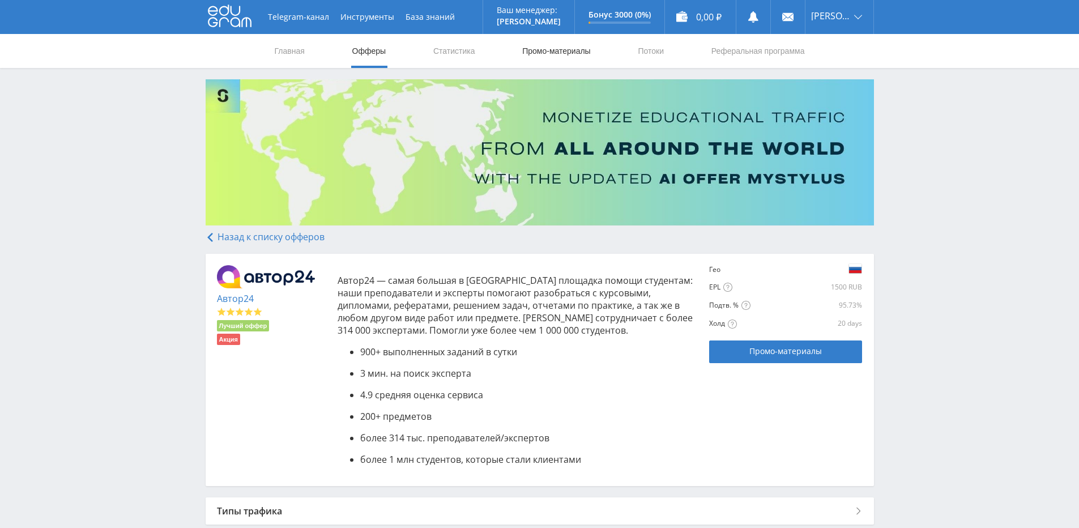
click at [576, 54] on link "Промо-материалы" at bounding box center [556, 51] width 70 height 34
select select "1"
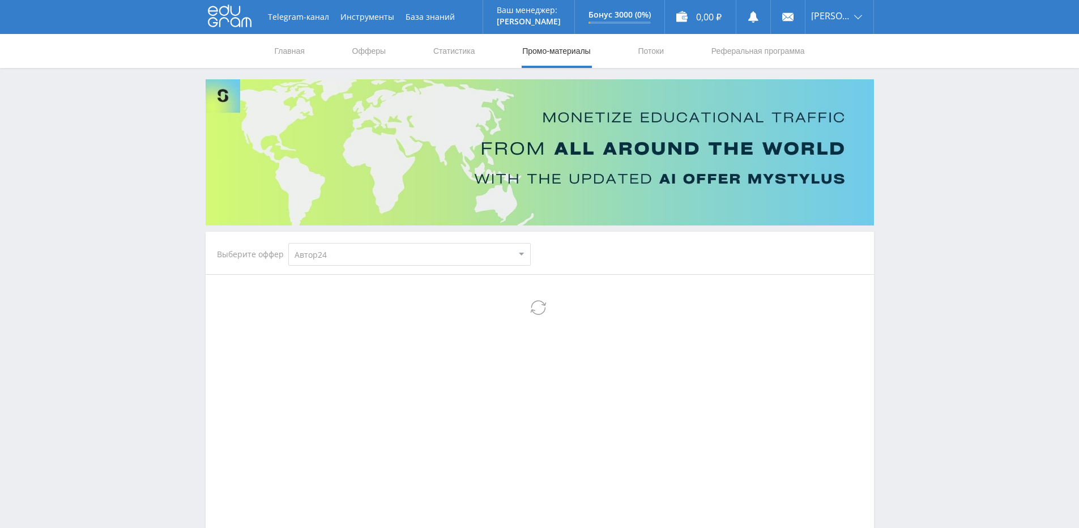
select select "1"
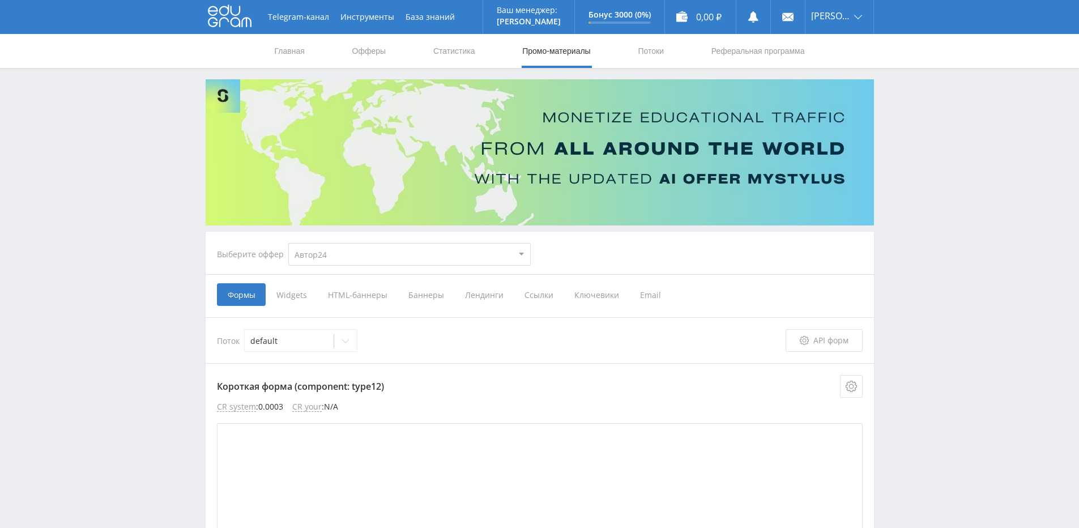
click at [428, 296] on span "Баннеры" at bounding box center [426, 294] width 57 height 23
click at [0, 0] on input "Баннеры" at bounding box center [0, 0] width 0 height 0
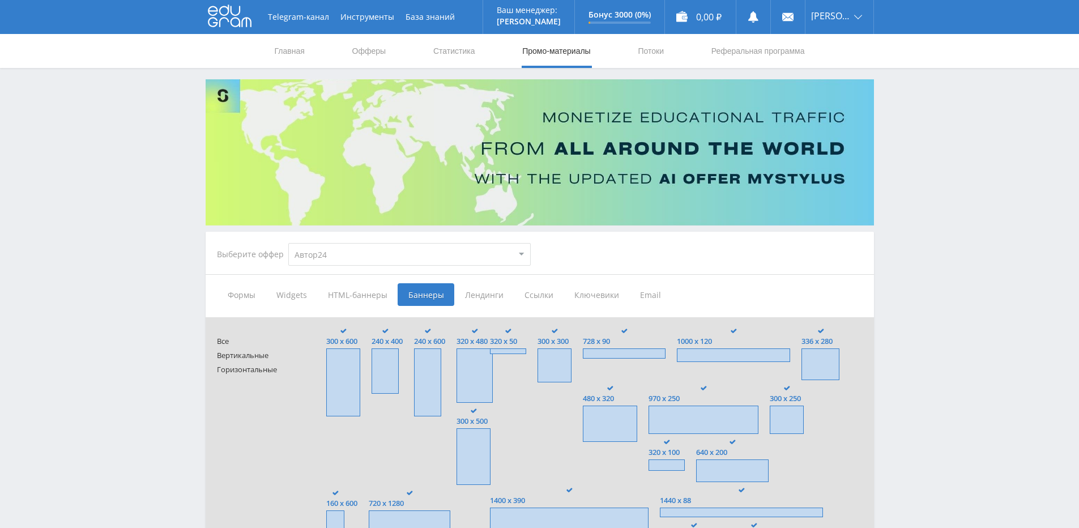
click at [261, 295] on span "Формы" at bounding box center [241, 294] width 49 height 23
click at [0, 0] on input "Формы" at bounding box center [0, 0] width 0 height 0
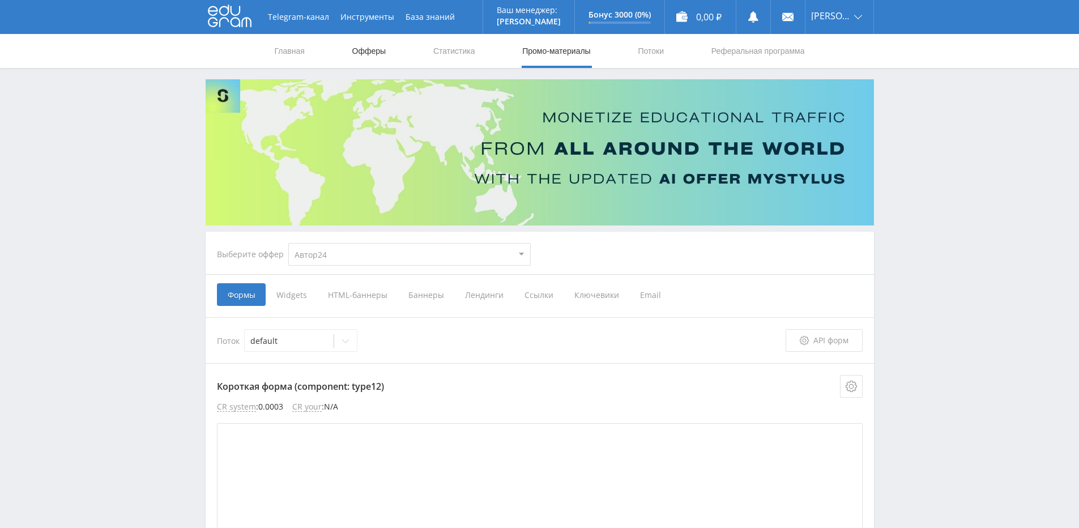
click at [368, 55] on link "Офферы" at bounding box center [369, 51] width 36 height 34
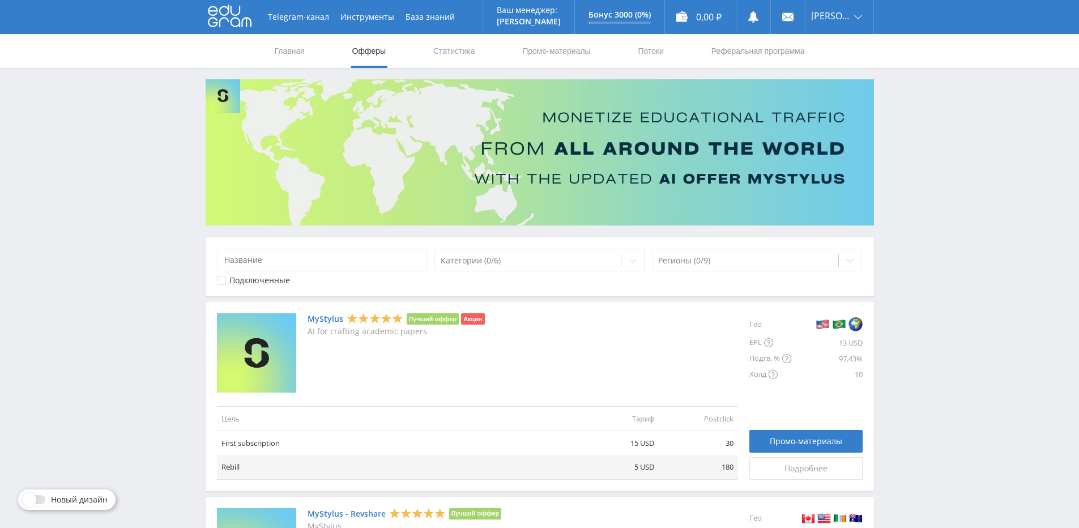
click at [322, 319] on link "MyStylus" at bounding box center [326, 318] width 36 height 9
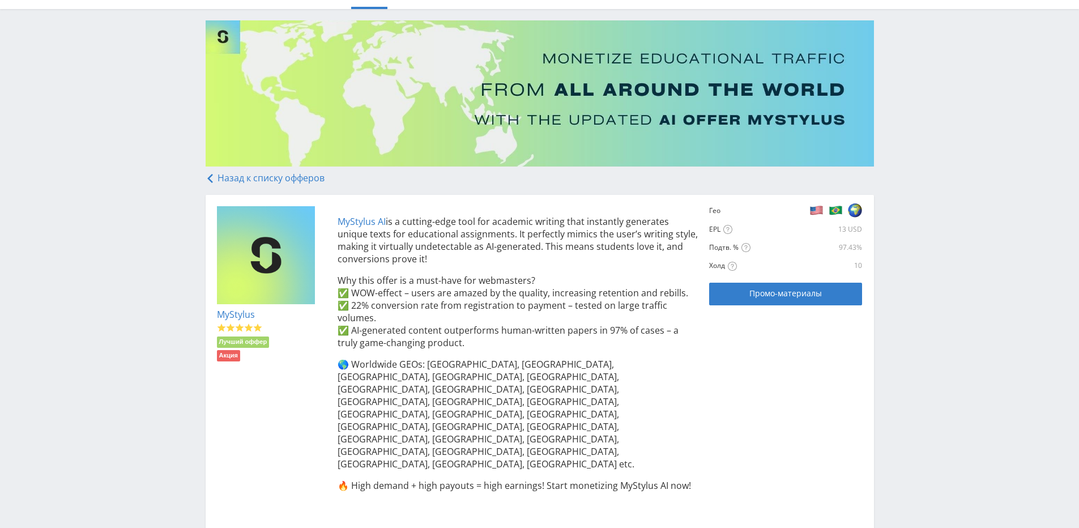
scroll to position [147, 0]
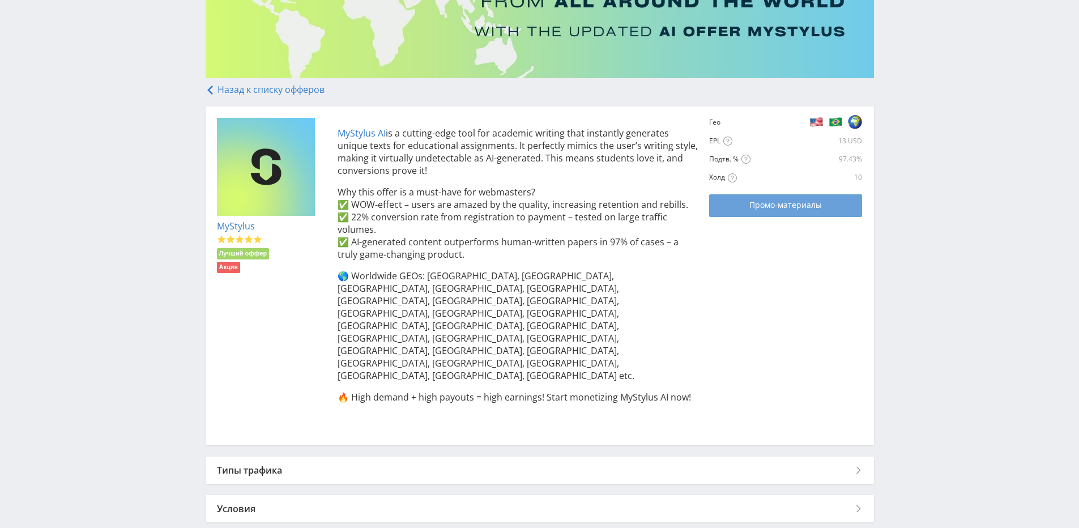
click at [790, 207] on span "Промо-материалы" at bounding box center [785, 204] width 72 height 9
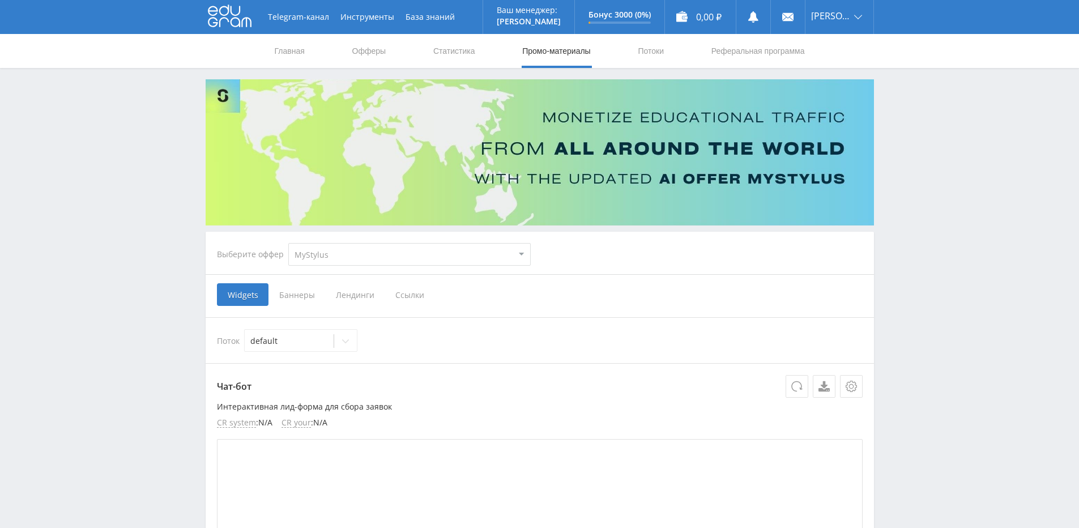
click at [295, 292] on span "Баннеры" at bounding box center [296, 294] width 57 height 23
click at [0, 0] on input "Баннеры" at bounding box center [0, 0] width 0 height 0
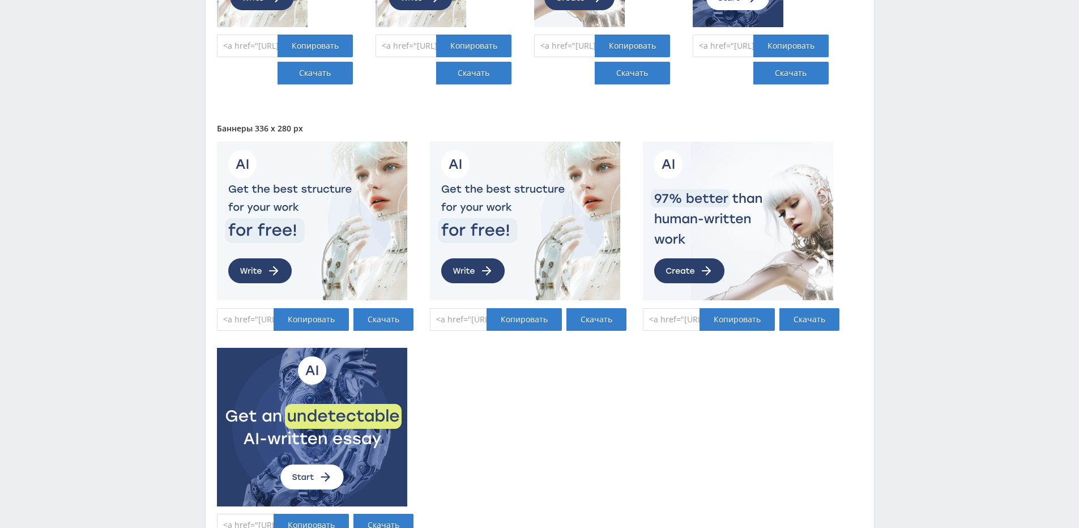
scroll to position [849, 0]
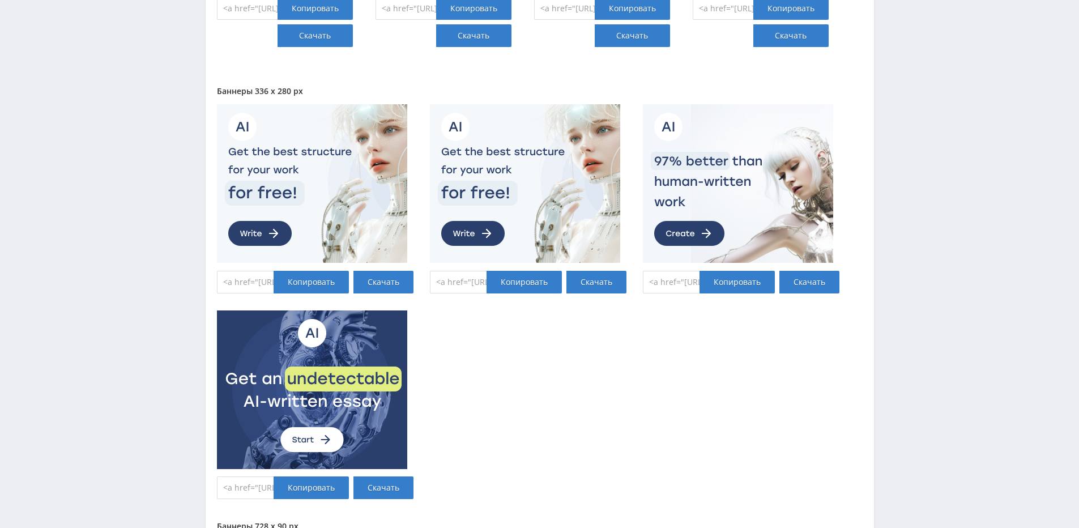
drag, startPoint x: 545, startPoint y: 258, endPoint x: 550, endPoint y: 255, distance: 6.1
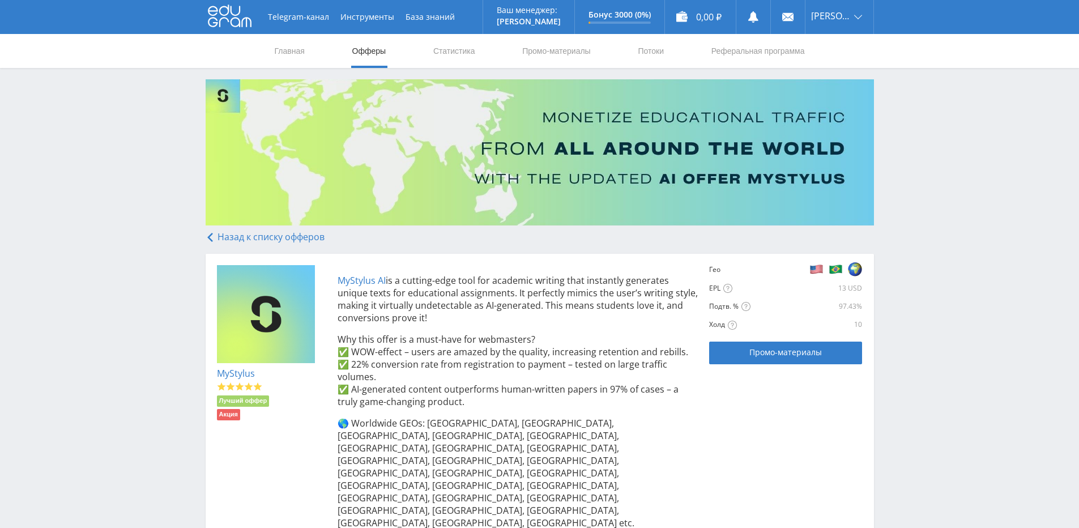
drag, startPoint x: 0, startPoint y: 0, endPoint x: 552, endPoint y: 254, distance: 607.1
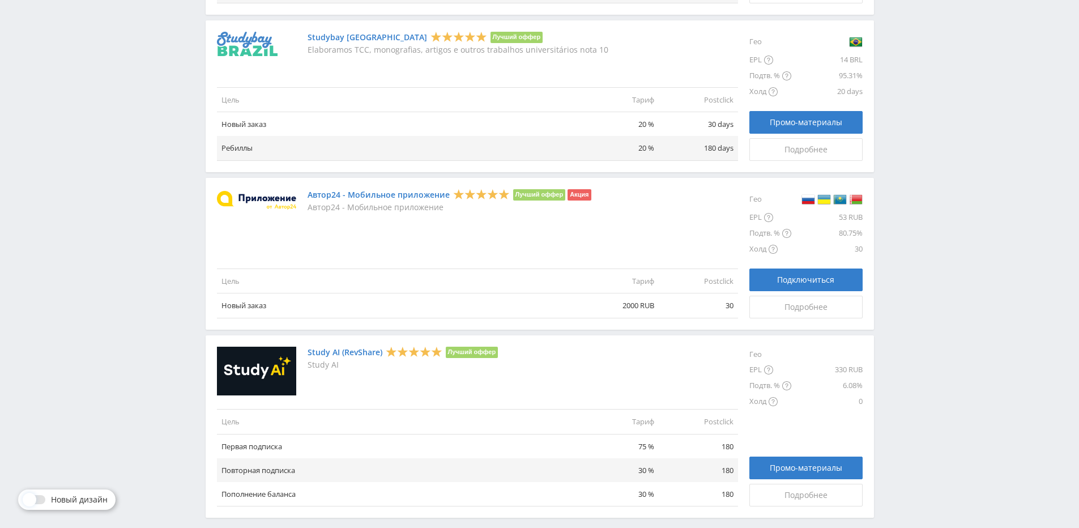
scroll to position [1228, 0]
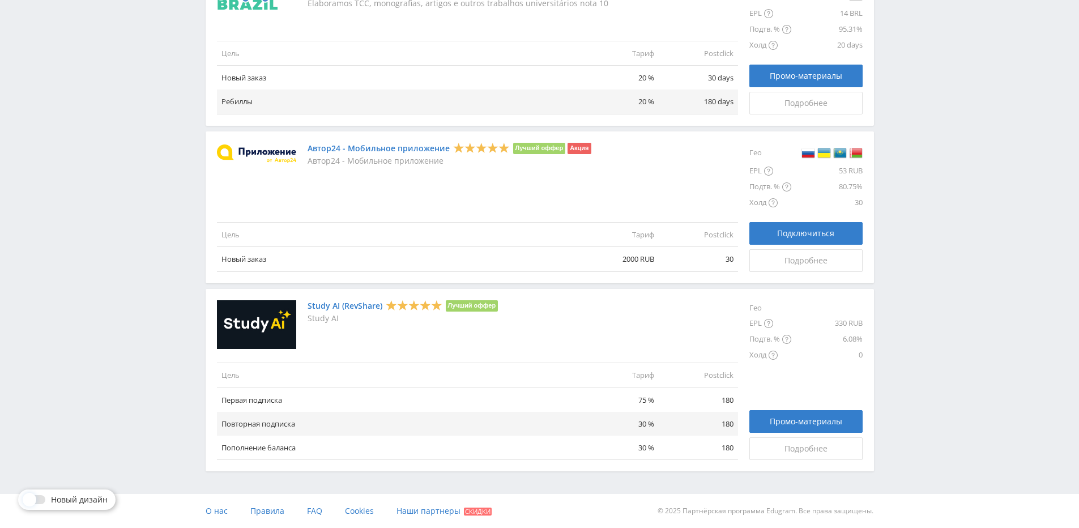
click at [347, 304] on link "Study AI (RevShare)" at bounding box center [345, 305] width 75 height 9
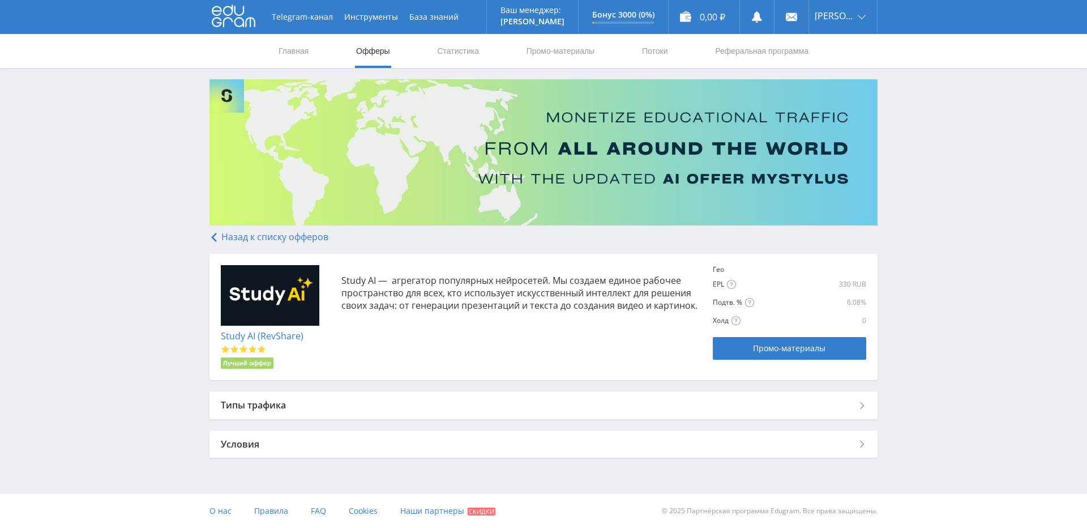
click at [266, 239] on link "Назад к списку офферов" at bounding box center [269, 236] width 119 height 12
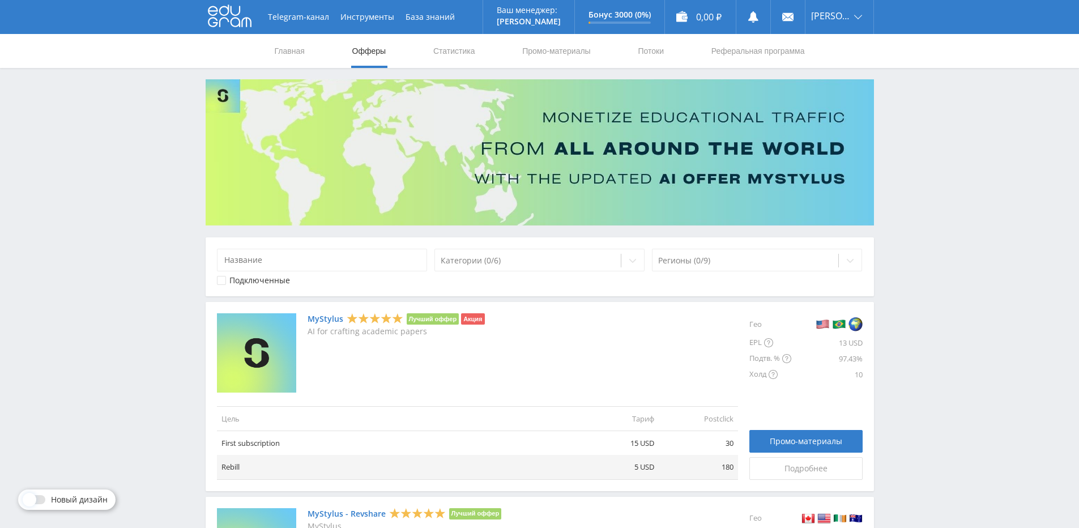
click at [319, 316] on link "MyStylus" at bounding box center [326, 318] width 36 height 9
click at [327, 321] on link "MyStylus" at bounding box center [326, 318] width 36 height 9
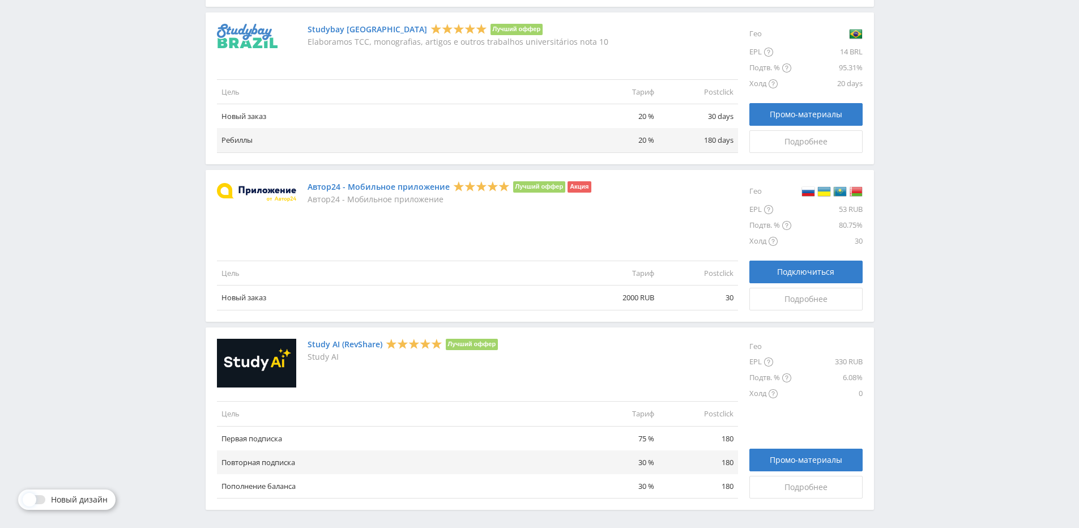
scroll to position [1228, 0]
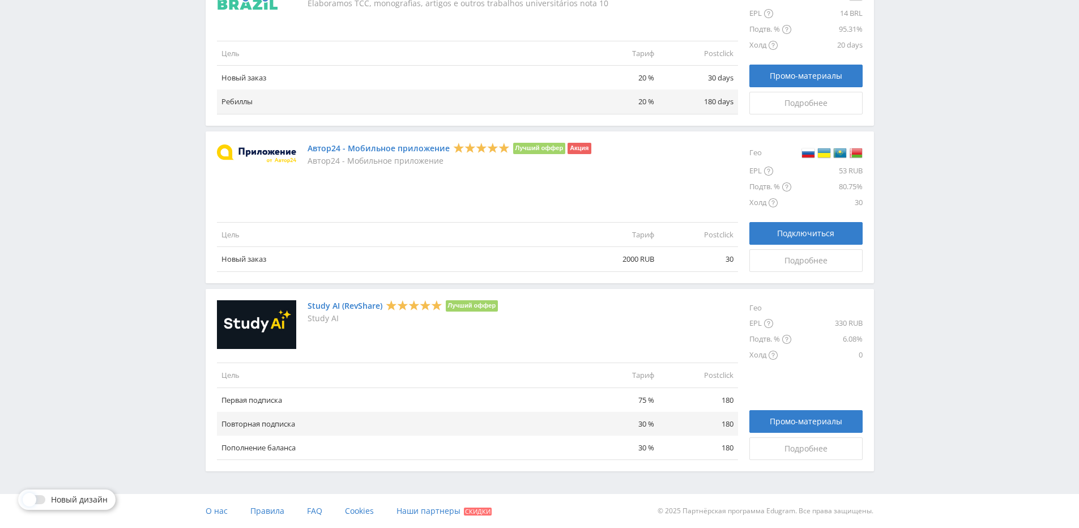
click at [370, 305] on link "Study AI (RevShare)" at bounding box center [345, 305] width 75 height 9
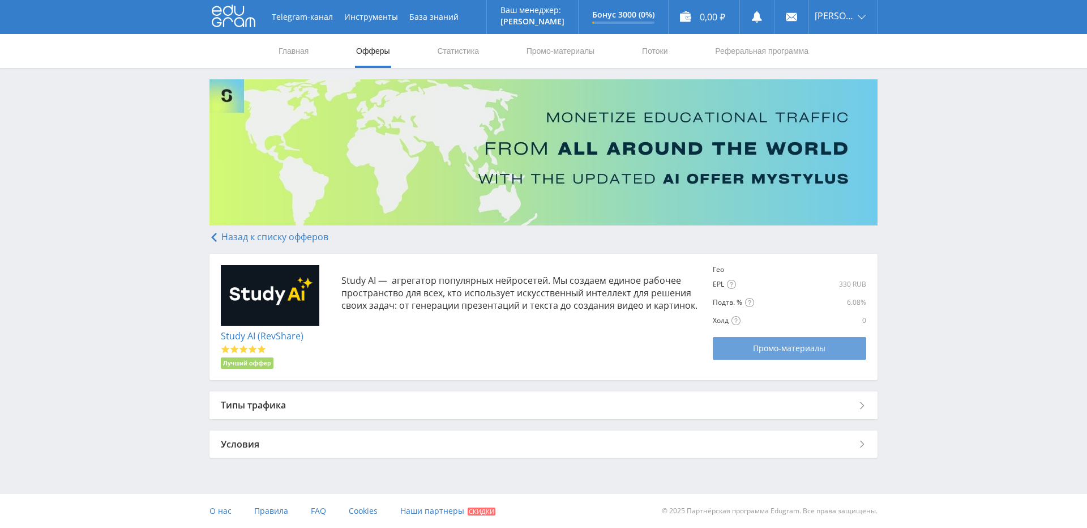
click at [824, 344] on span "Промо-материалы" at bounding box center [789, 348] width 72 height 9
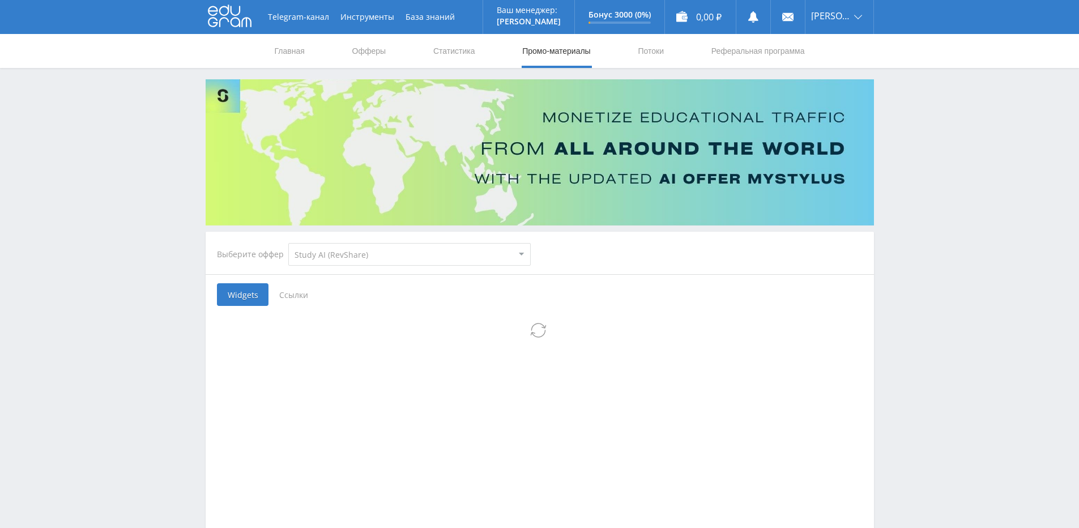
select select "376"
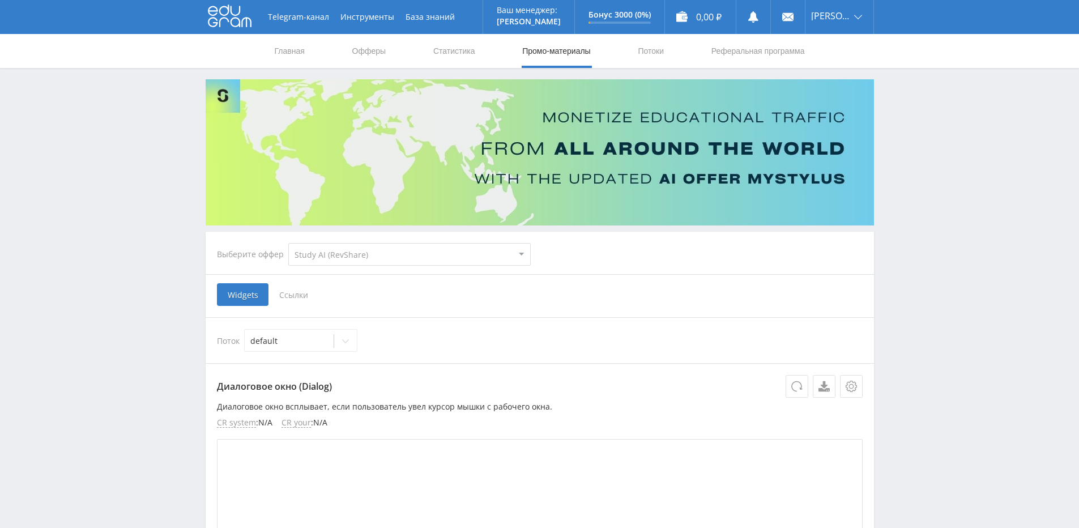
click at [296, 297] on span "Ссылки" at bounding box center [293, 294] width 50 height 23
click at [0, 0] on input "Ссылки" at bounding box center [0, 0] width 0 height 0
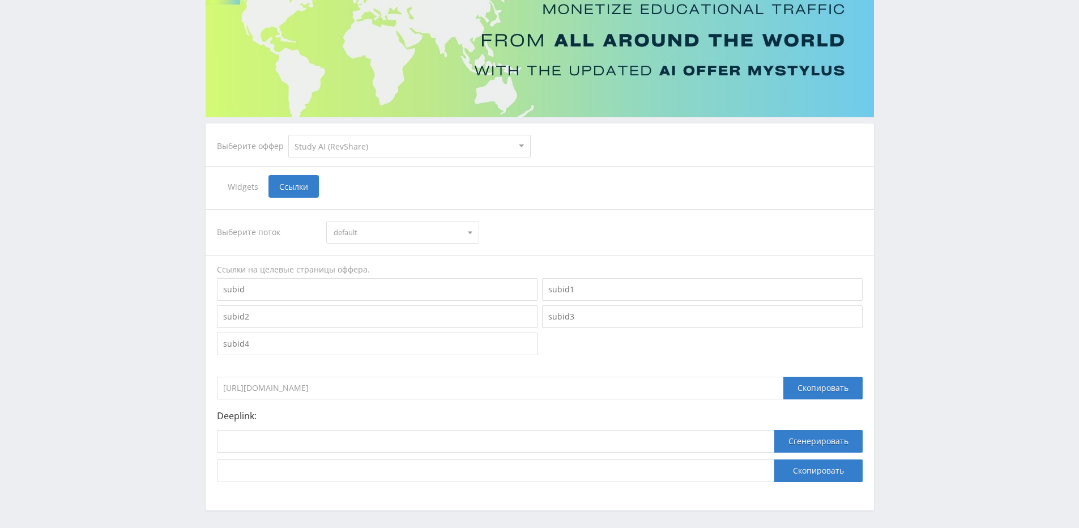
scroll to position [40, 0]
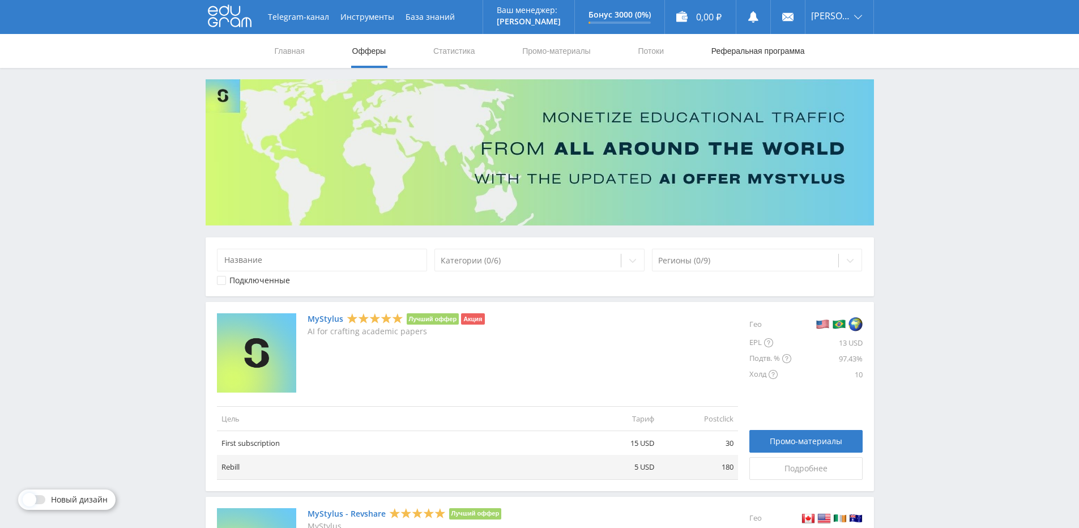
click at [759, 50] on link "Реферальная программа" at bounding box center [758, 51] width 96 height 34
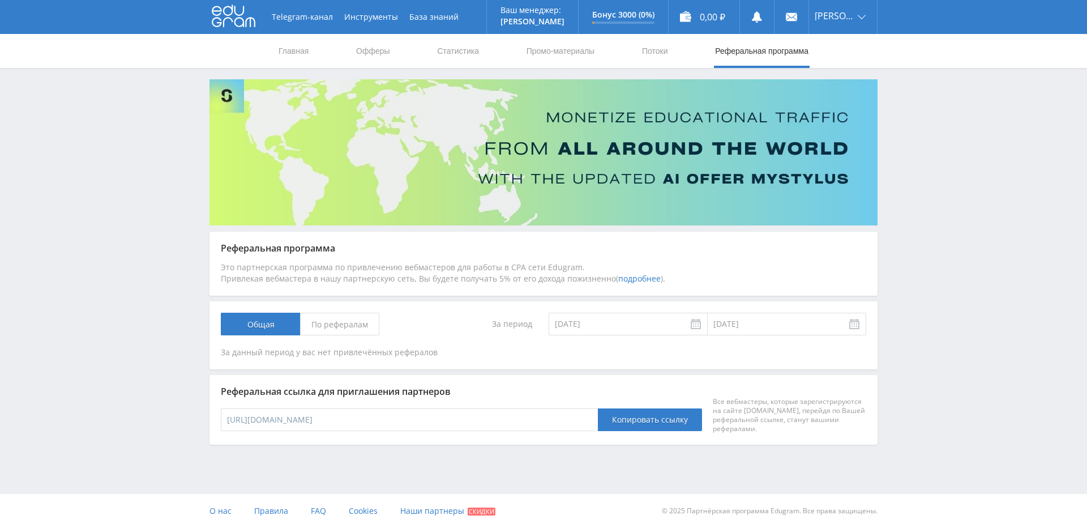
click at [677, 53] on nav "Главная Офферы Статистика Промо-материалы Потоки Реферальная программа" at bounding box center [543, 51] width 532 height 34
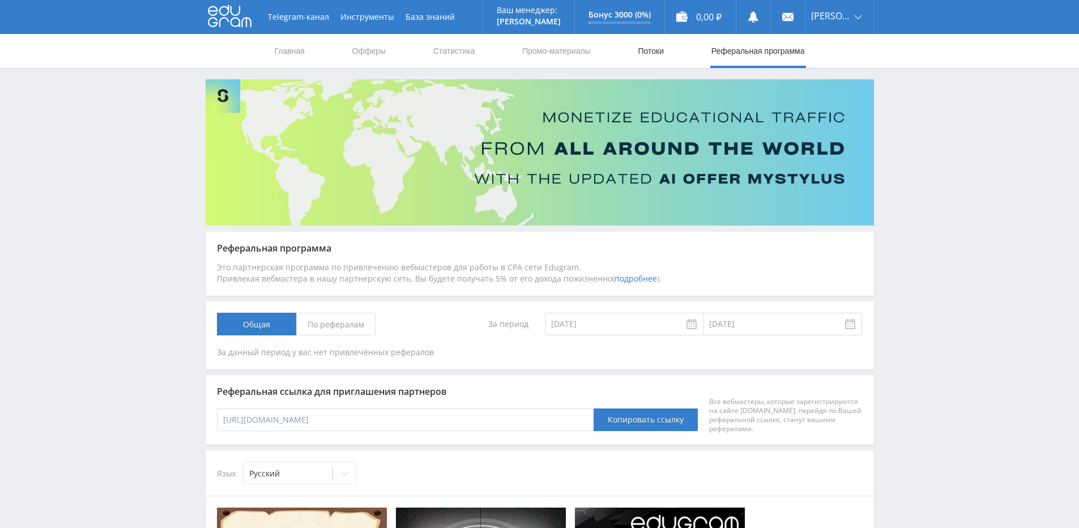
click at [652, 56] on link "Потоки" at bounding box center [651, 51] width 28 height 34
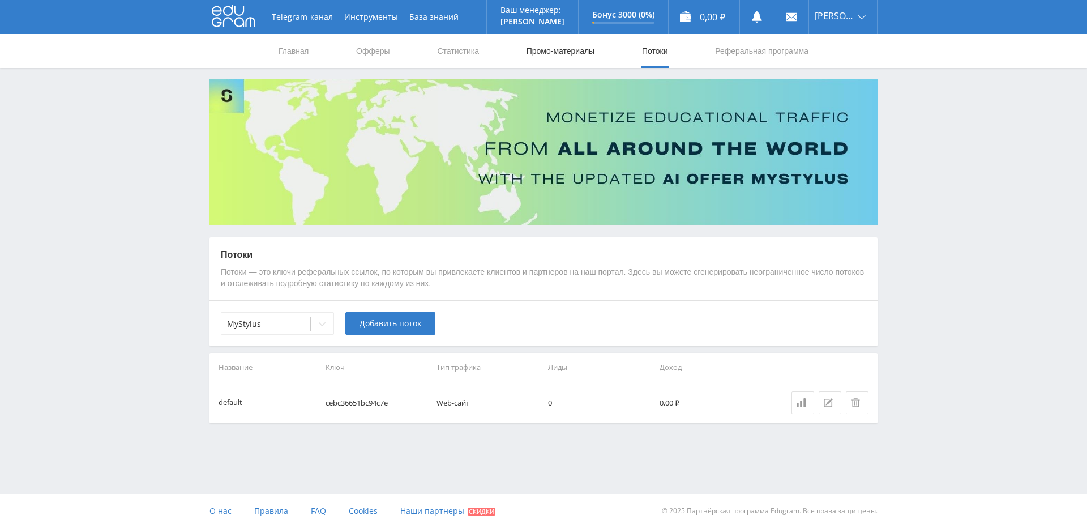
click at [579, 62] on link "Промо-материалы" at bounding box center [561, 51] width 70 height 34
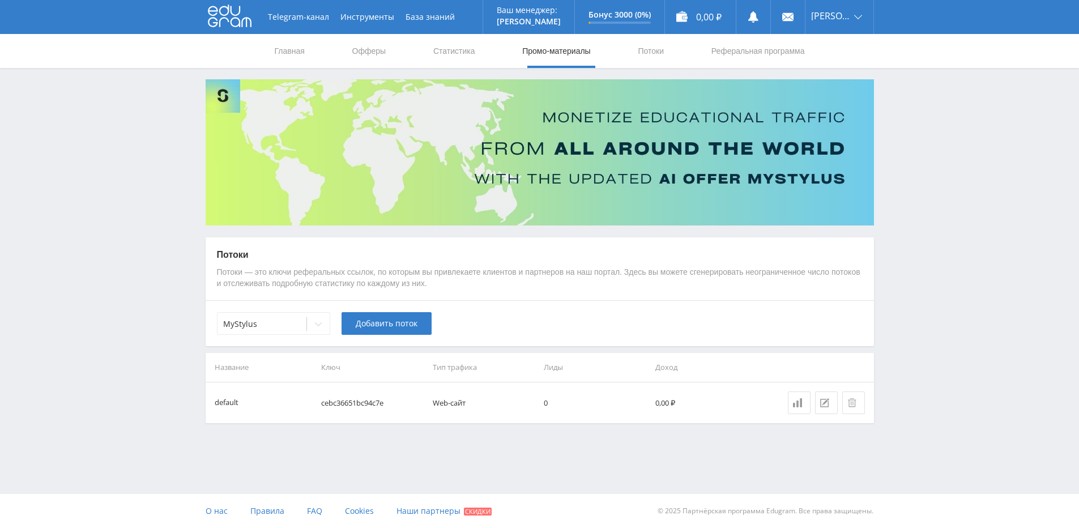
select select "376"
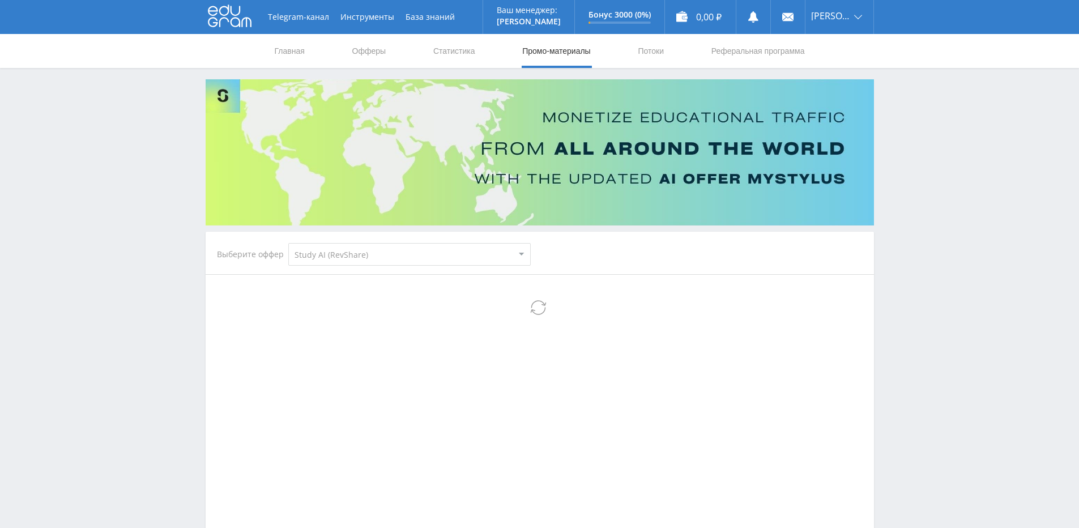
select select "376"
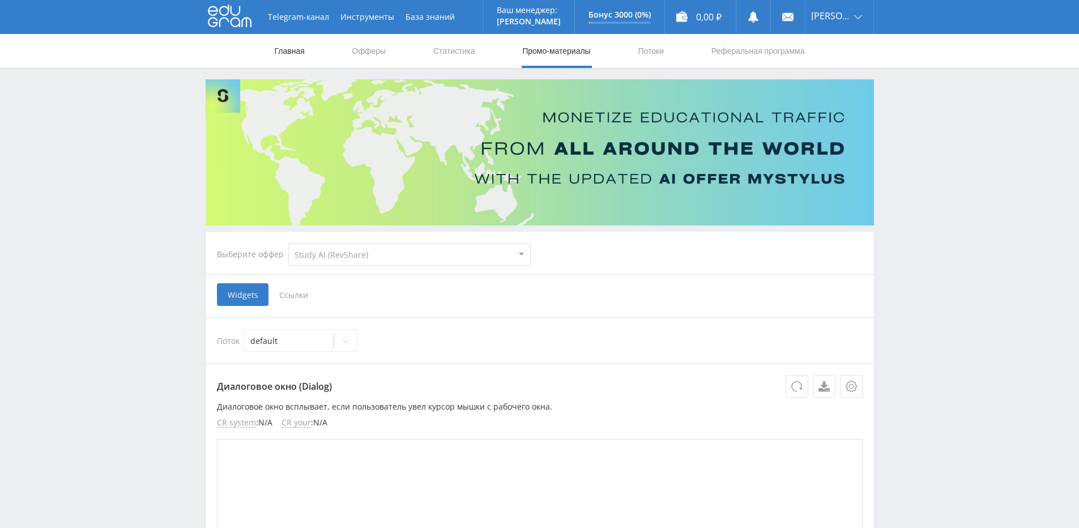
click at [284, 44] on link "Главная" at bounding box center [290, 51] width 32 height 34
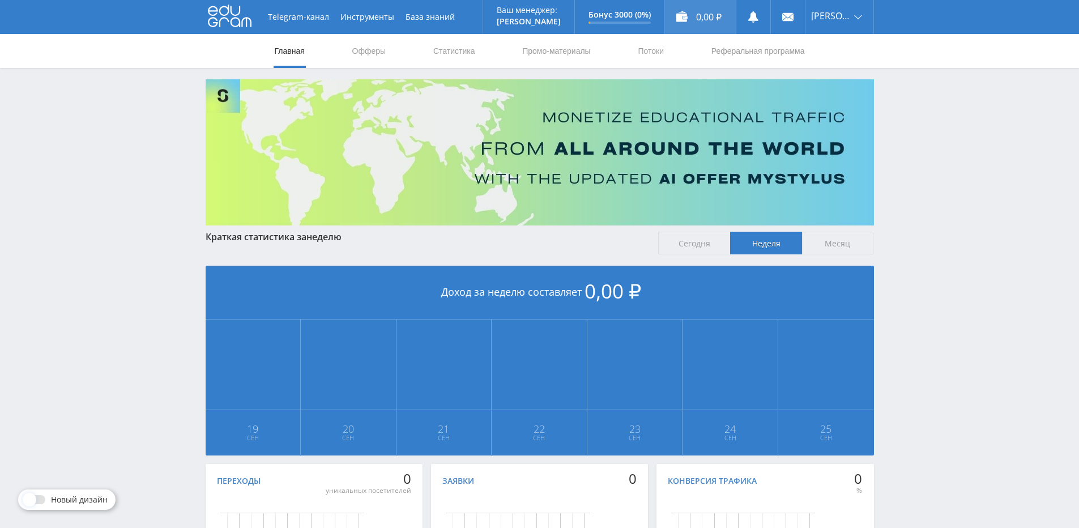
click at [694, 15] on div "0,00 ₽" at bounding box center [700, 17] width 71 height 34
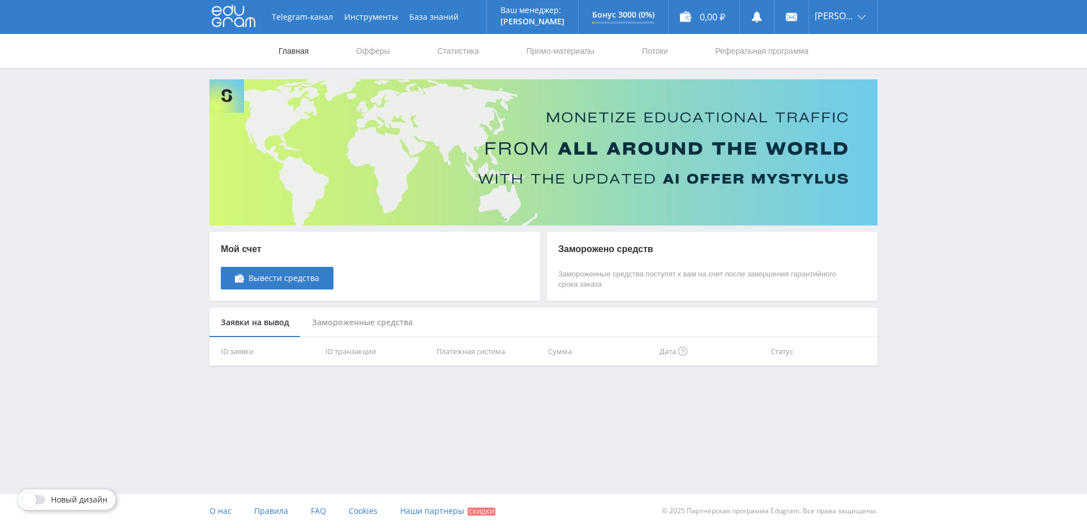
click at [305, 54] on link "Главная" at bounding box center [293, 51] width 32 height 34
